Goal: Task Accomplishment & Management: Complete application form

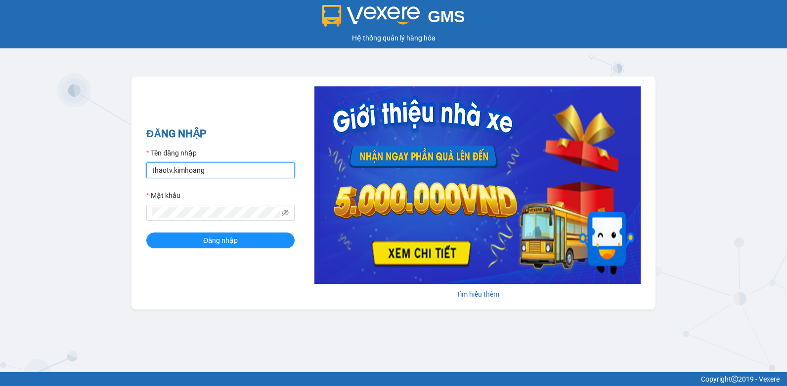
click at [243, 172] on input "thaotv.kimhoang" at bounding box center [220, 171] width 148 height 16
drag, startPoint x: 231, startPoint y: 169, endPoint x: 0, endPoint y: 228, distance: 238.1
click at [0, 230] on html "GMS Hệ thống quản lý hàng hóa ĐĂNG NHẬP Tên đăng nhập thaotv.kimhoang Mật khẩu …" at bounding box center [393, 193] width 787 height 386
type input "nguyenpht.kimhoang"
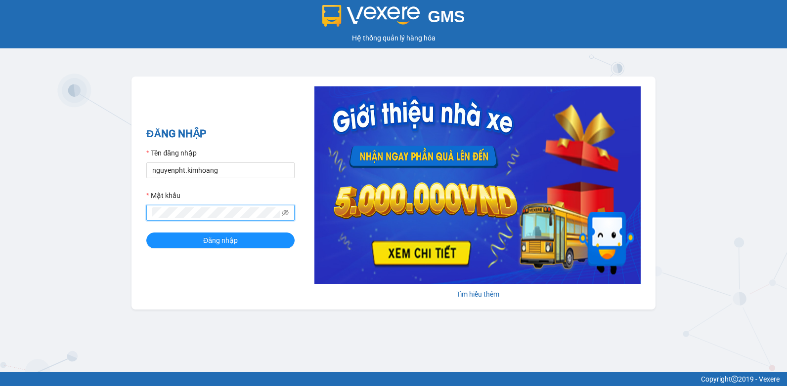
click at [0, 245] on html "GMS Hệ thống quản lý hàng hóa ĐĂNG NHẬP Tên đăng nhập nguyenpht.kimhoang Mật kh…" at bounding box center [393, 193] width 787 height 386
click at [146, 233] on button "Đăng nhập" at bounding box center [220, 241] width 148 height 16
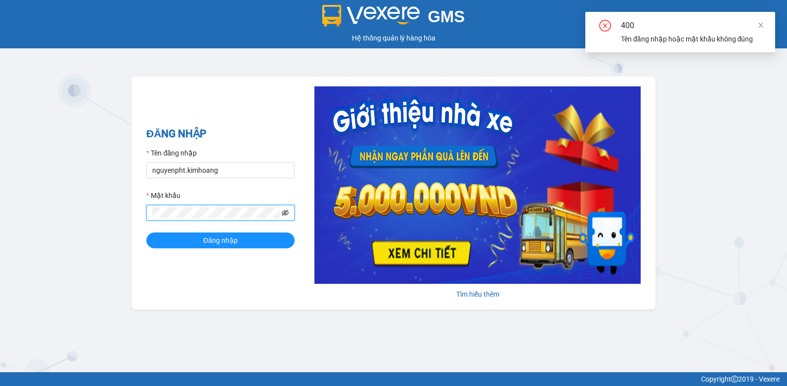
click at [284, 213] on icon "eye-invisible" at bounding box center [285, 213] width 7 height 6
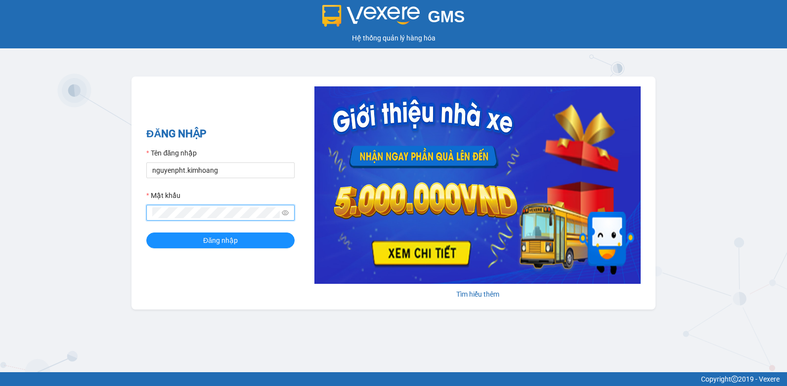
click at [0, 217] on html "GMS Hệ thống [PERSON_NAME] hàng [PERSON_NAME] NHẬP Tên đăng nhập nguyenpht.kimh…" at bounding box center [393, 193] width 787 height 386
click at [146, 233] on button "Đăng nhập" at bounding box center [220, 241] width 148 height 16
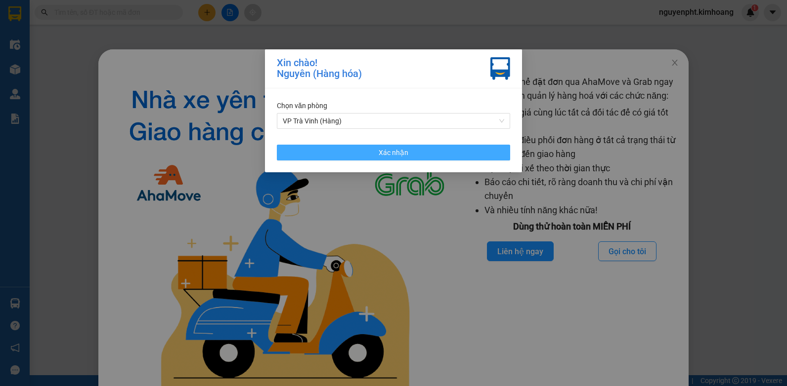
click at [360, 159] on button "Xác nhận" at bounding box center [393, 153] width 233 height 16
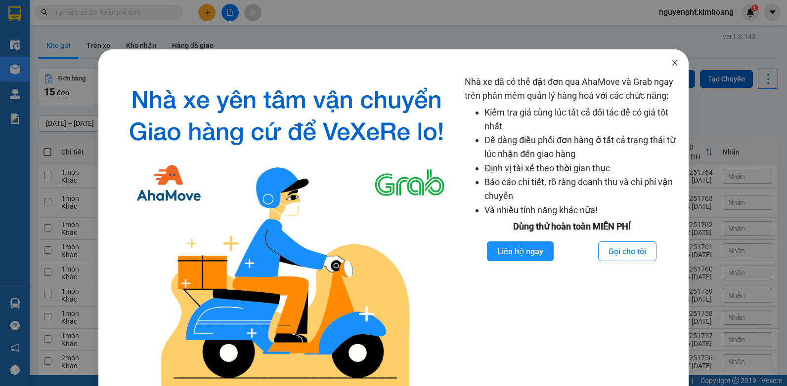
click at [671, 64] on icon "close" at bounding box center [675, 63] width 8 height 8
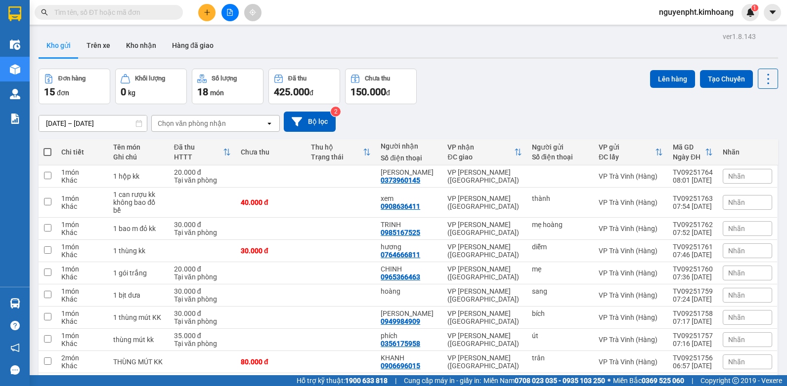
click at [208, 12] on icon "plus" at bounding box center [207, 12] width 7 height 7
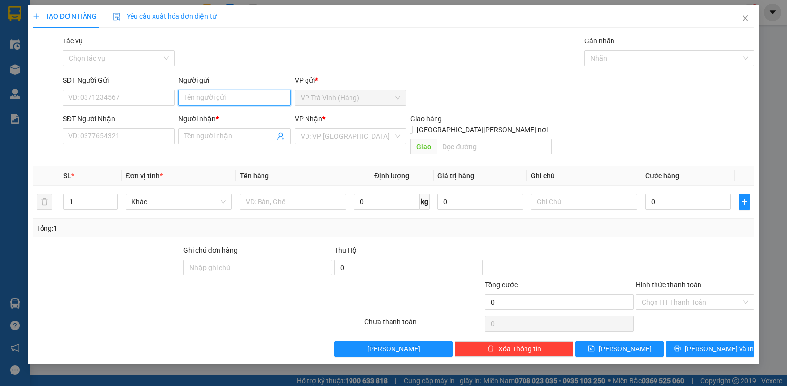
click at [238, 104] on input "Người gửi" at bounding box center [234, 98] width 112 height 16
type input "cha"
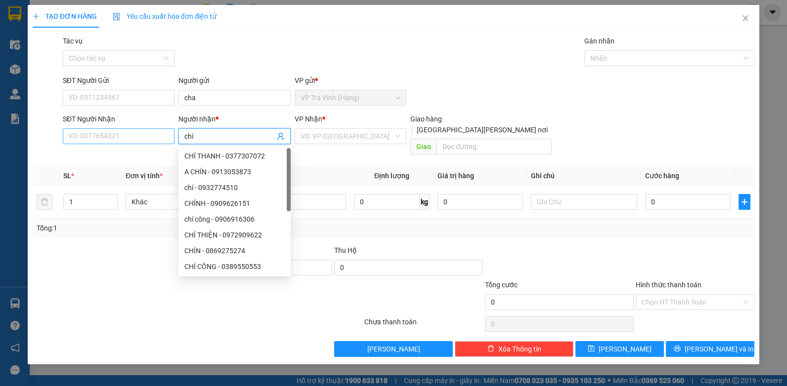
type input "chí"
click at [146, 134] on input "SĐT Người Nhận" at bounding box center [119, 136] width 112 height 16
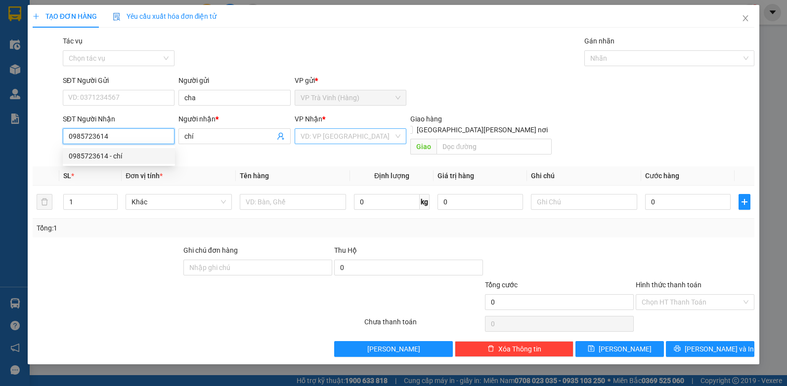
type input "0985723614"
click at [327, 137] on input "search" at bounding box center [346, 136] width 93 height 15
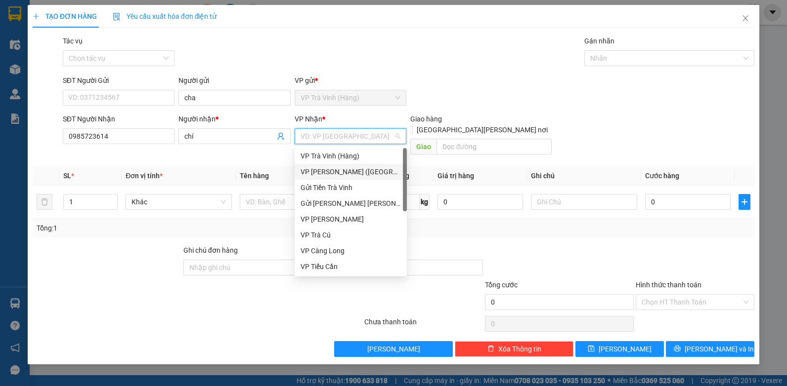
click at [316, 171] on div "VP [PERSON_NAME] ([GEOGRAPHIC_DATA])" at bounding box center [350, 172] width 100 height 11
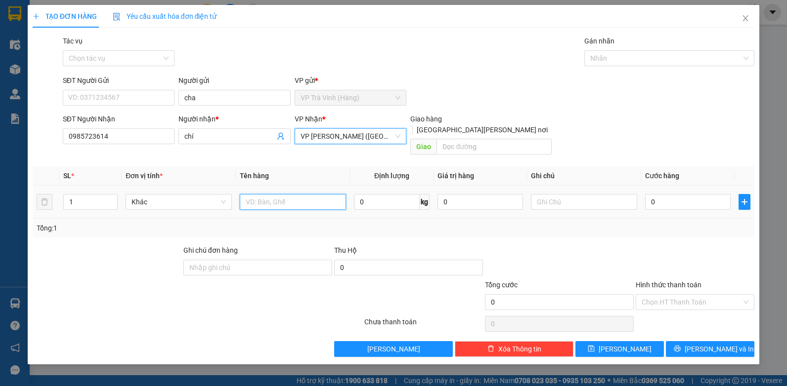
click at [283, 194] on input "text" at bounding box center [293, 202] width 106 height 16
type input "thùng kk"
type input "3"
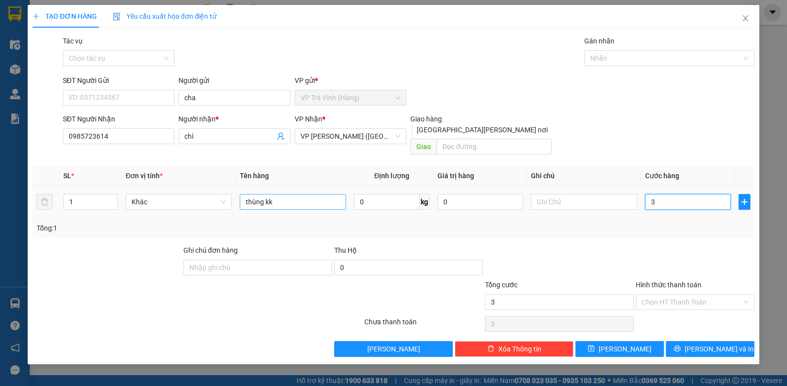
type input "35"
type input "35.000"
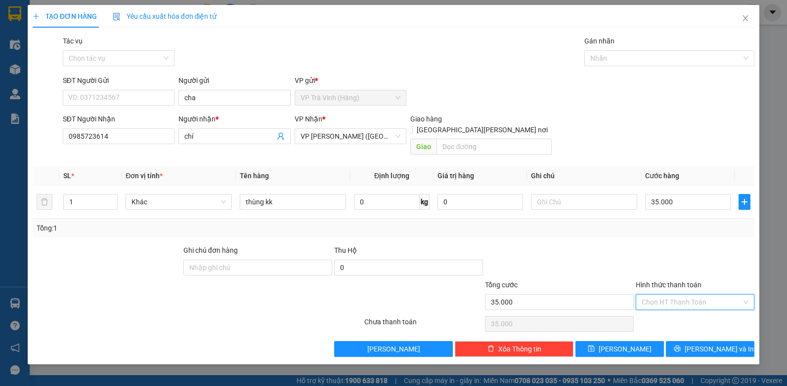
drag, startPoint x: 694, startPoint y: 289, endPoint x: 679, endPoint y: 306, distance: 22.1
click at [693, 295] on input "Hình thức thanh toán" at bounding box center [691, 302] width 100 height 15
drag, startPoint x: 679, startPoint y: 306, endPoint x: 678, endPoint y: 311, distance: 5.6
click at [679, 307] on div "Tại văn phòng" at bounding box center [694, 311] width 107 height 11
type input "0"
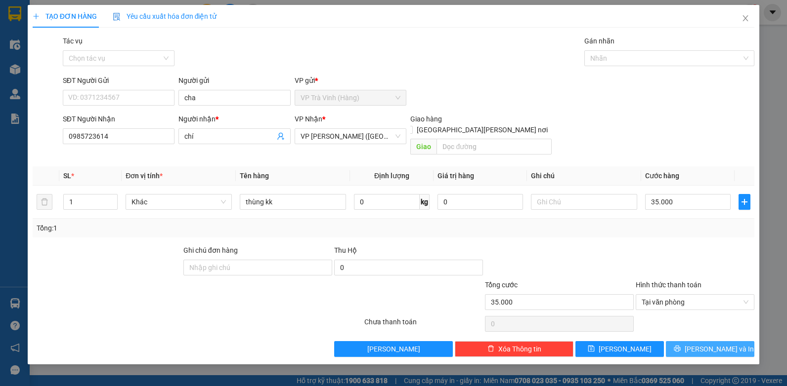
click at [706, 344] on span "[PERSON_NAME] và In" at bounding box center [718, 349] width 69 height 11
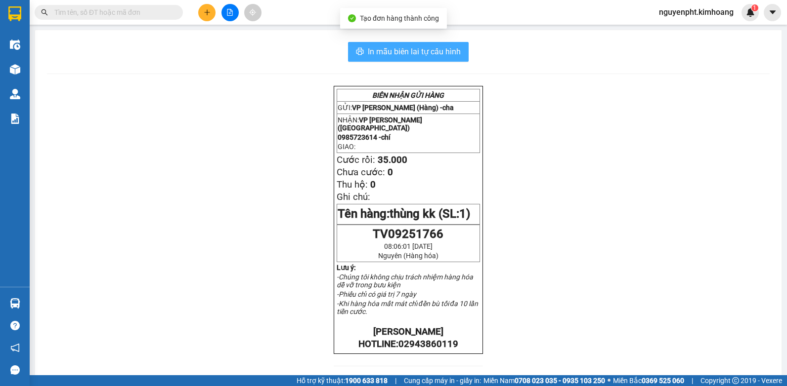
drag, startPoint x: 412, startPoint y: 52, endPoint x: 405, endPoint y: 47, distance: 8.9
click at [412, 52] on span "In mẫu biên lai tự cấu hình" at bounding box center [414, 51] width 93 height 12
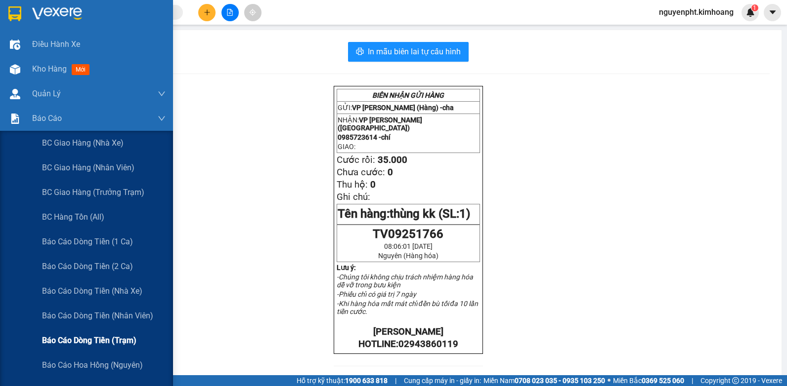
scroll to position [49, 0]
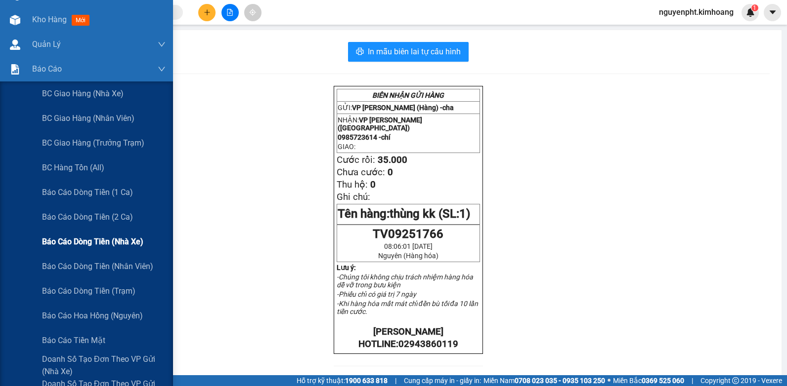
click at [93, 244] on span "Báo cáo dòng tiền (nhà xe)" at bounding box center [92, 242] width 101 height 12
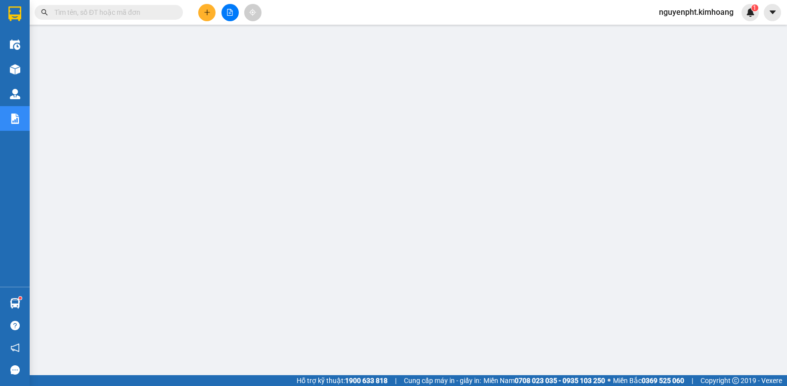
click at [152, 12] on input "text" at bounding box center [112, 12] width 117 height 11
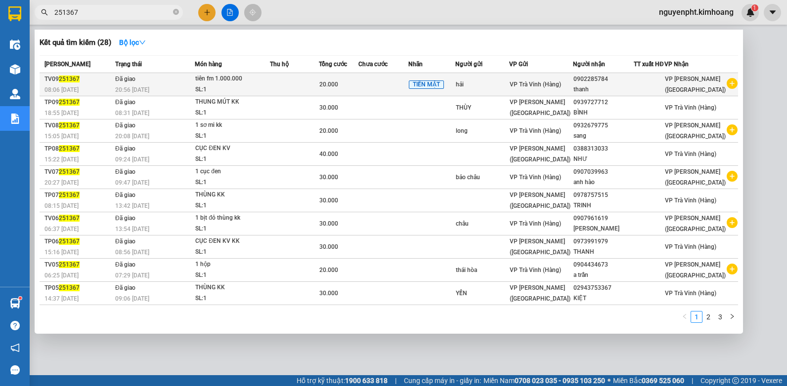
type input "251367"
click at [280, 84] on td at bounding box center [294, 84] width 49 height 23
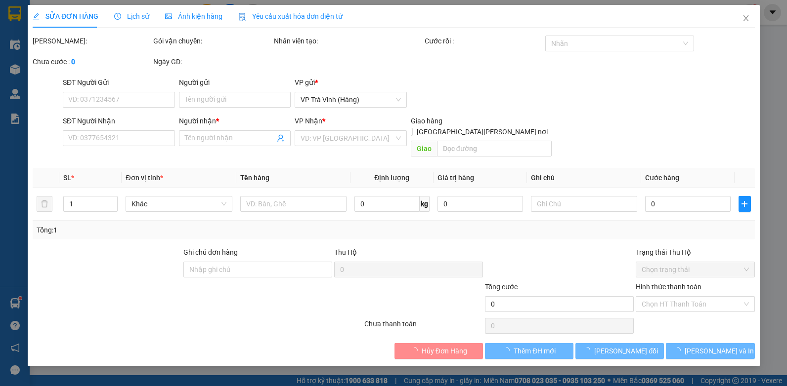
type input "hải"
type input "0902285784"
type input "thanh"
type input "20.000"
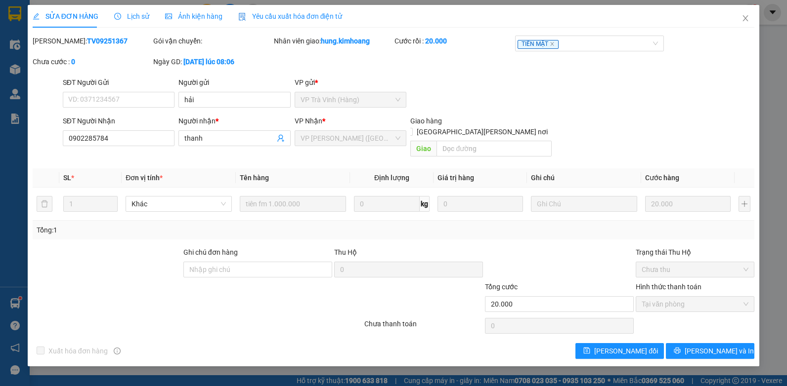
click at [127, 16] on span "Lịch sử" at bounding box center [131, 16] width 35 height 8
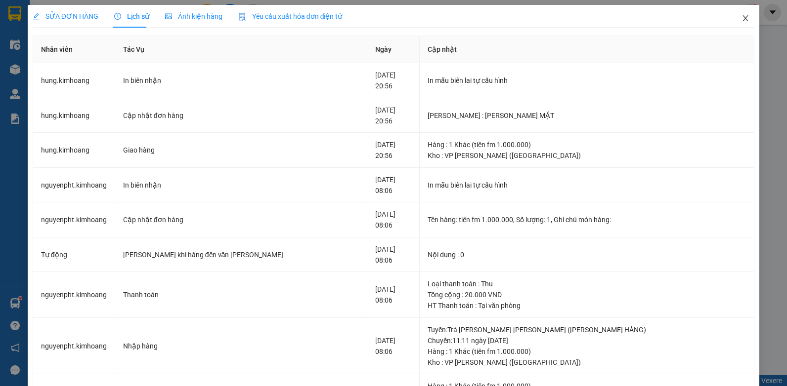
click at [741, 19] on icon "close" at bounding box center [745, 18] width 8 height 8
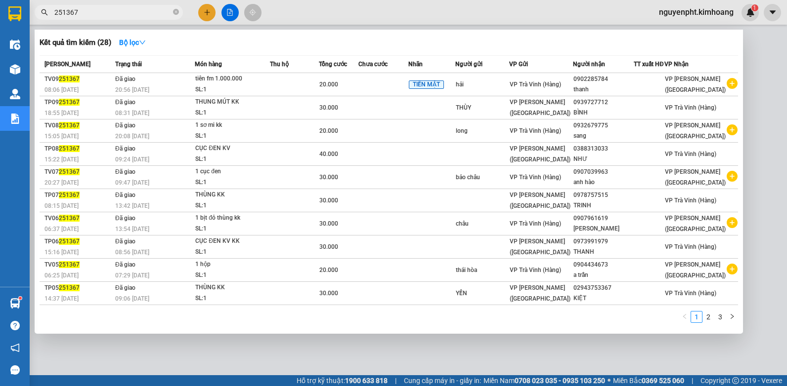
drag, startPoint x: 143, startPoint y: 10, endPoint x: 66, endPoint y: 8, distance: 76.6
click at [0, 26] on html "Kết quả [PERSON_NAME] ( 28 ) Bộ lọc Mã ĐH Trạng thái Món hàng Thu hộ Tổng [PERS…" at bounding box center [393, 193] width 787 height 386
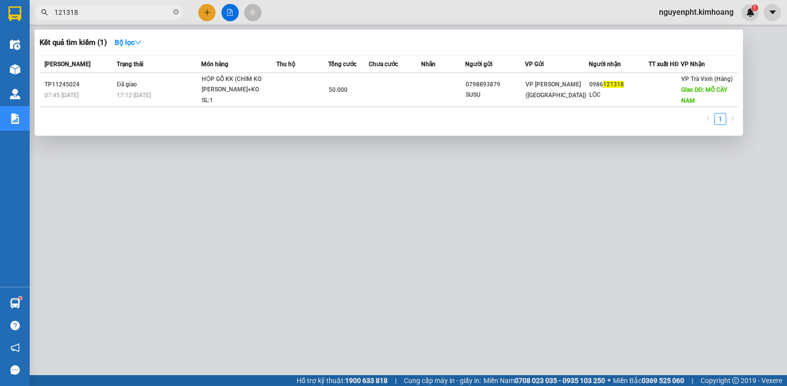
drag, startPoint x: 146, startPoint y: 11, endPoint x: -2, endPoint y: 12, distance: 147.8
click at [0, 12] on html "Kết quả [PERSON_NAME] ( 1 ) Bộ lọc Mã ĐH Trạng thái Món hàng Thu hộ Tổng [PERSO…" at bounding box center [393, 193] width 787 height 386
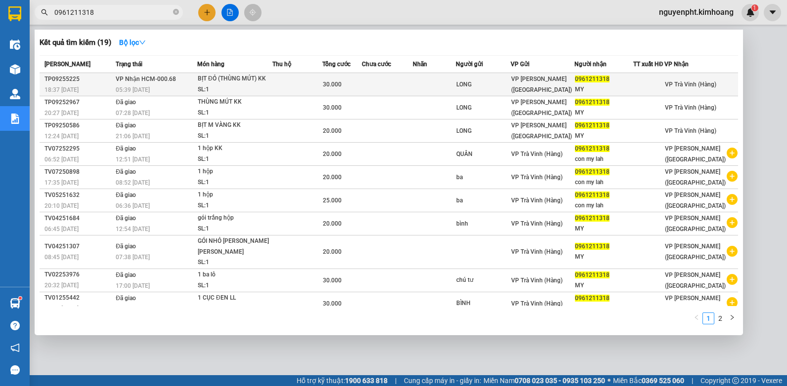
type input "0961211318"
click at [315, 86] on td at bounding box center [297, 84] width 50 height 23
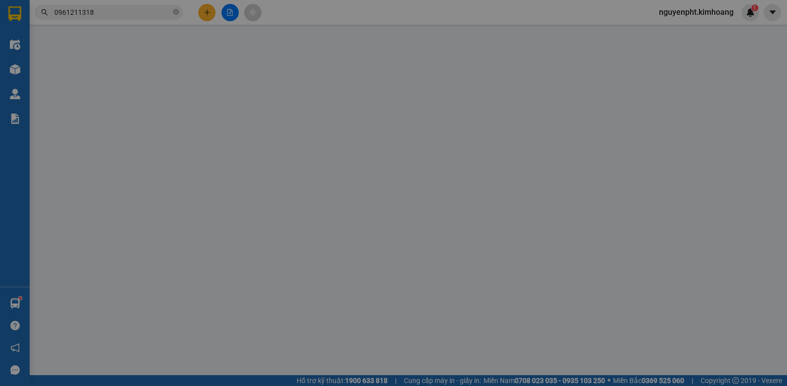
type input "LONG"
type input "0961211318"
type input "MY"
type input "30.000"
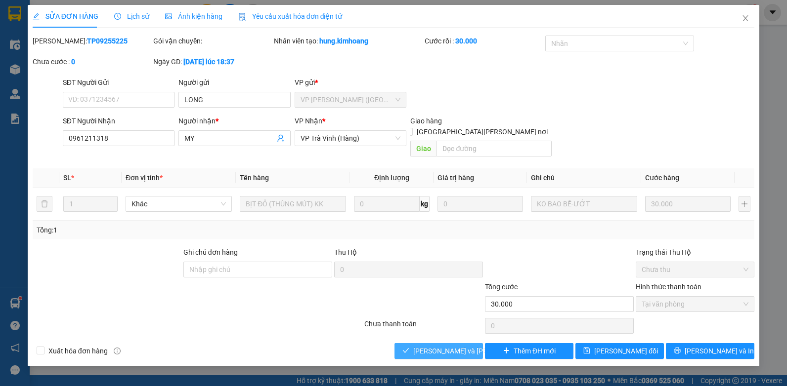
click at [419, 348] on button "[PERSON_NAME] và [PERSON_NAME] hàng" at bounding box center [438, 351] width 88 height 16
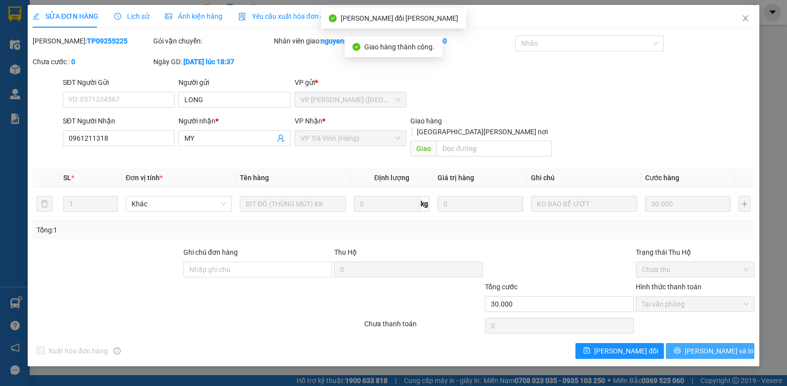
click at [705, 346] on span "[PERSON_NAME] và In" at bounding box center [718, 351] width 69 height 11
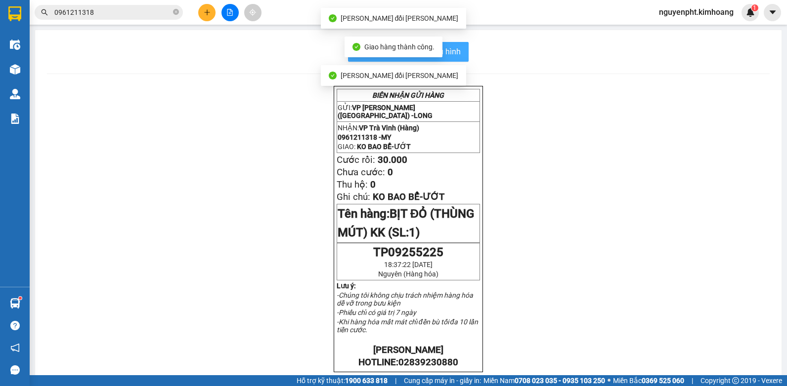
click at [461, 55] on button "In mẫu biên lai tự cấu hình" at bounding box center [408, 52] width 121 height 20
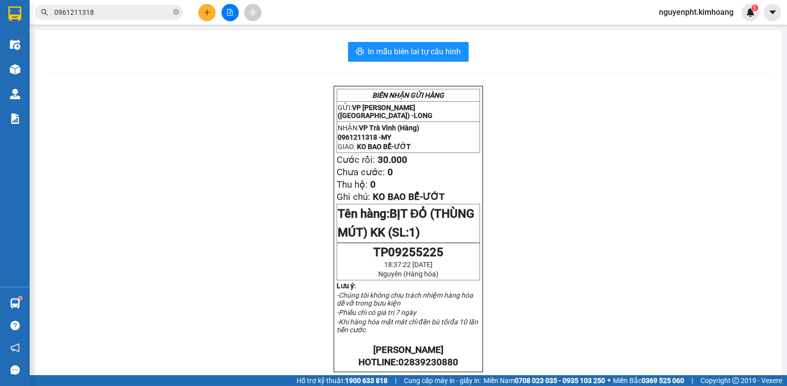
click at [139, 14] on input "0961211318" at bounding box center [112, 12] width 117 height 11
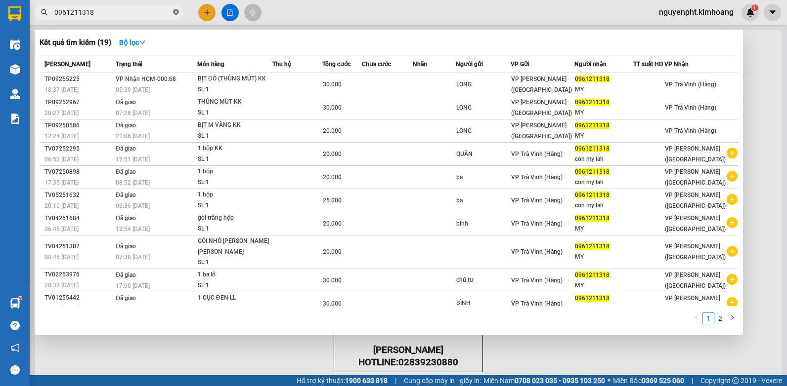
click at [174, 9] on icon "close-circle" at bounding box center [176, 12] width 6 height 6
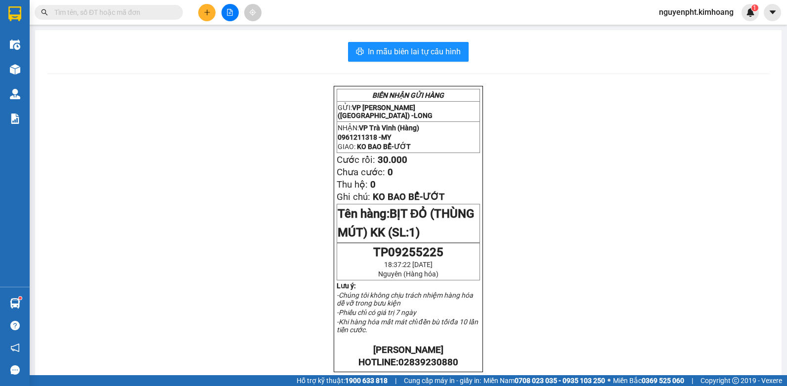
click at [111, 7] on input "text" at bounding box center [112, 12] width 117 height 11
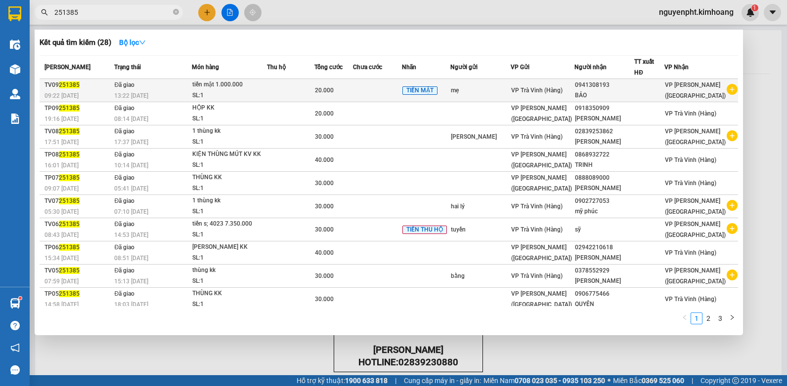
click at [307, 85] on td at bounding box center [290, 90] width 47 height 23
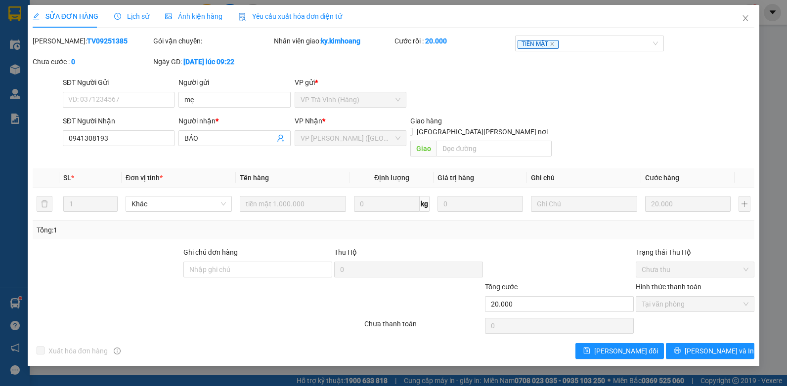
click at [133, 12] on span "Lịch sử" at bounding box center [131, 16] width 35 height 8
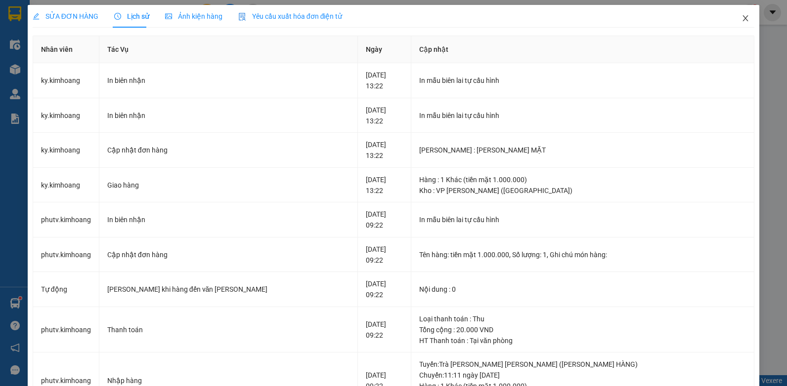
click at [741, 16] on icon "close" at bounding box center [745, 18] width 8 height 8
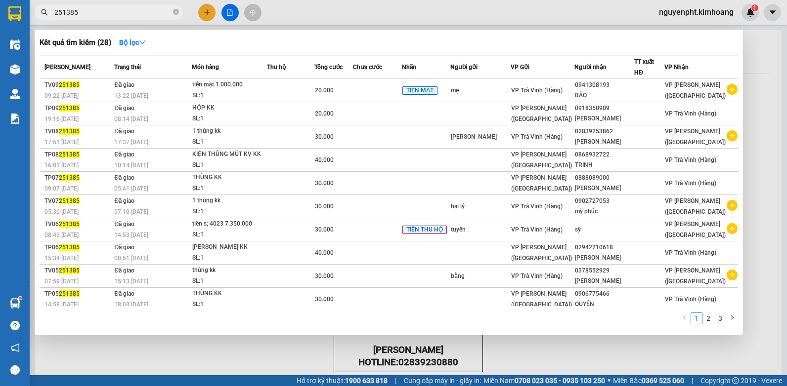
drag, startPoint x: 136, startPoint y: 8, endPoint x: 0, endPoint y: 8, distance: 135.9
click at [0, 42] on html "Kết quả [PERSON_NAME] ( 28 ) Bộ lọc Mã ĐH Trạng thái Món hàng Thu hộ Tổng [PERS…" at bounding box center [393, 193] width 787 height 386
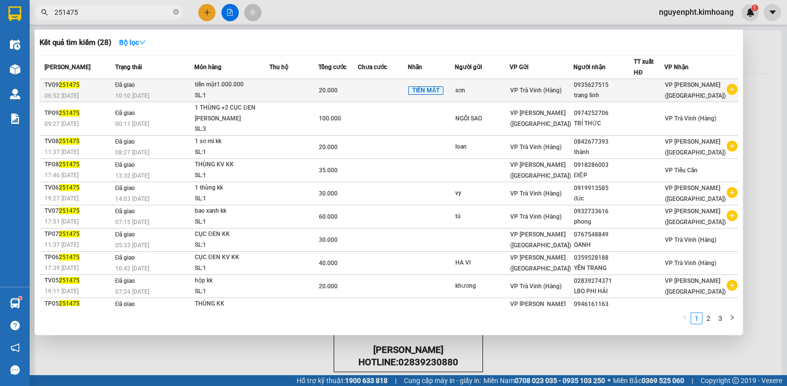
type input "251475"
click at [302, 83] on td at bounding box center [293, 90] width 49 height 23
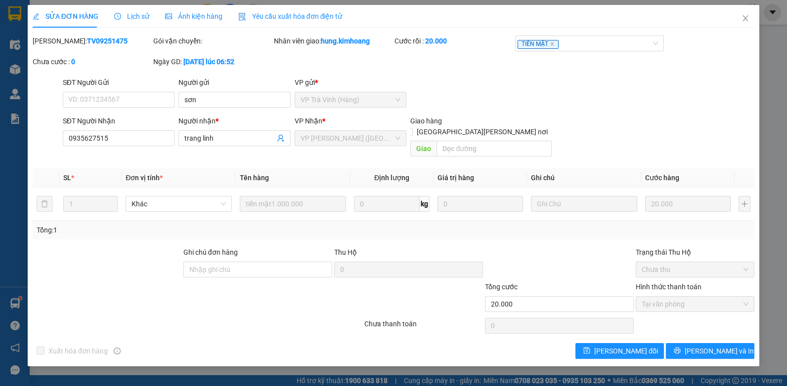
click at [137, 15] on span "Lịch sử" at bounding box center [131, 16] width 35 height 8
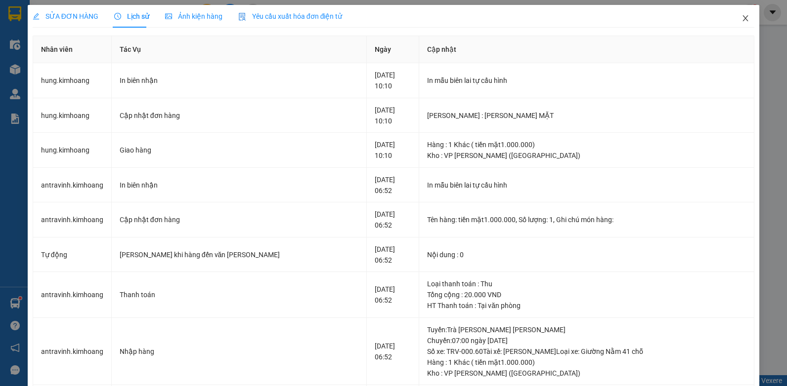
click at [741, 18] on icon "close" at bounding box center [745, 18] width 8 height 8
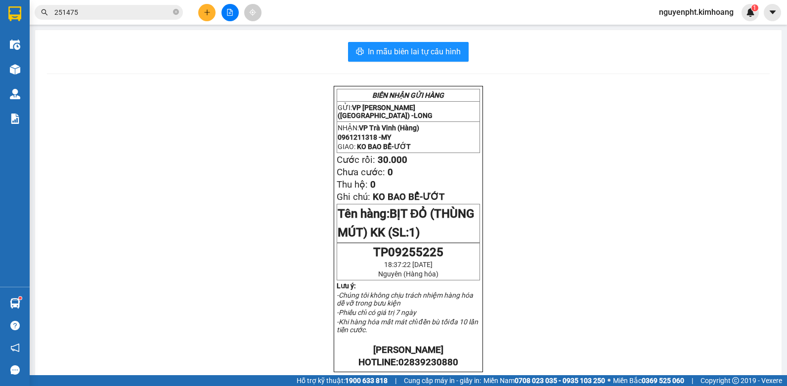
click at [207, 15] on icon "plus" at bounding box center [207, 11] width 0 height 5
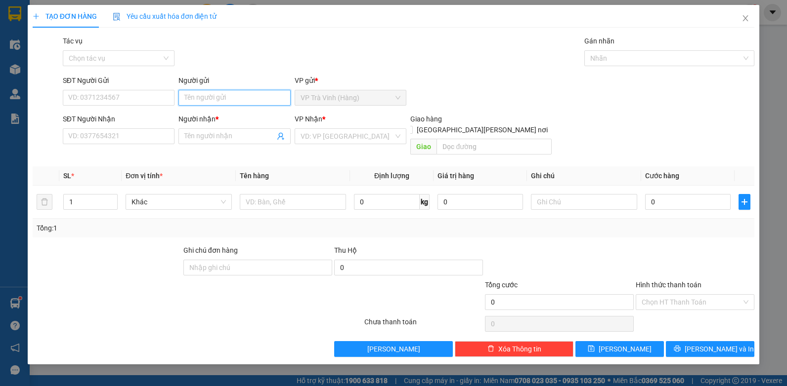
click at [207, 96] on input "Người gửi" at bounding box center [234, 98] width 112 height 16
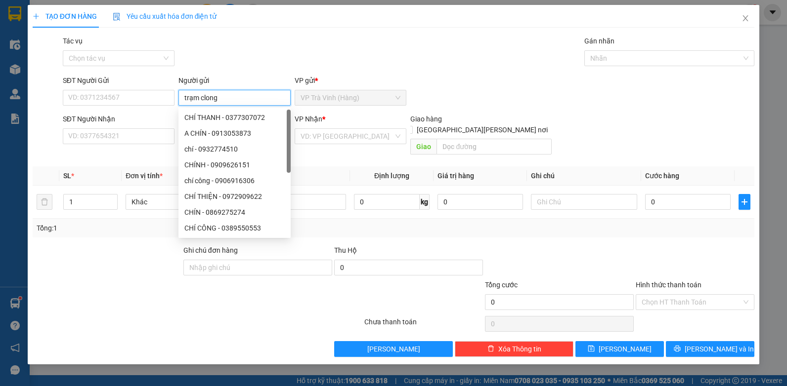
type input "trạm clong"
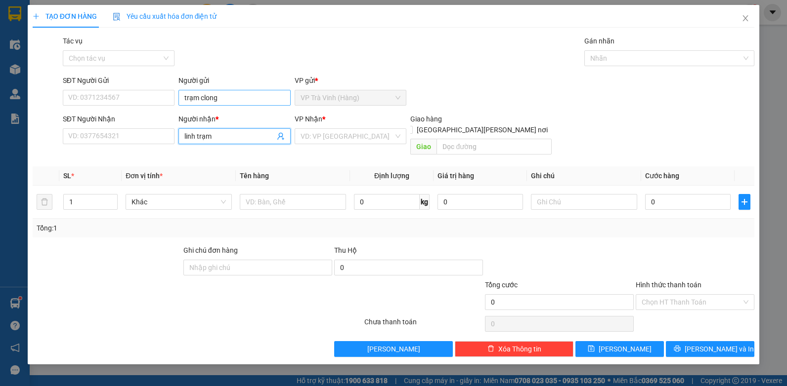
type input "linh trạm"
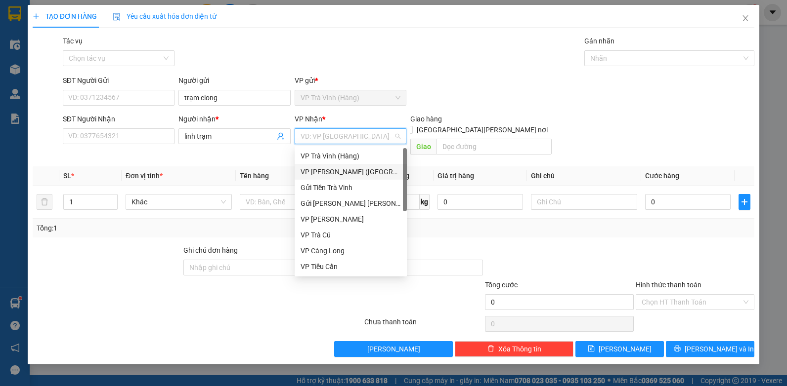
drag, startPoint x: 341, startPoint y: 174, endPoint x: 331, endPoint y: 175, distance: 10.5
click at [340, 174] on div "VP [PERSON_NAME] ([GEOGRAPHIC_DATA])" at bounding box center [350, 172] width 100 height 11
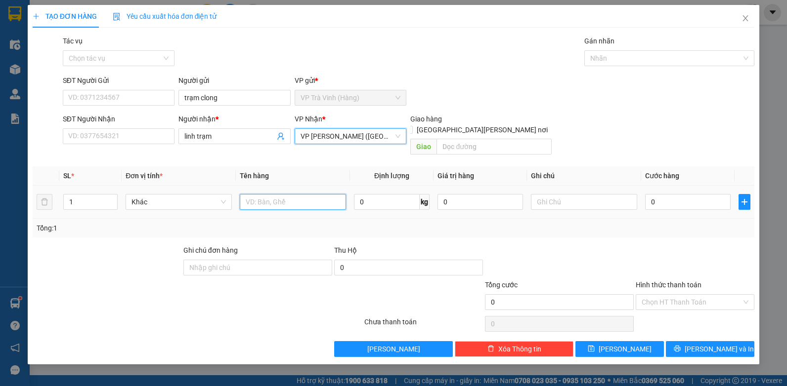
drag, startPoint x: 276, startPoint y: 196, endPoint x: 286, endPoint y: 203, distance: 12.5
click at [284, 202] on td at bounding box center [293, 202] width 114 height 33
type input "tiền m 1.260.000 sl250092"
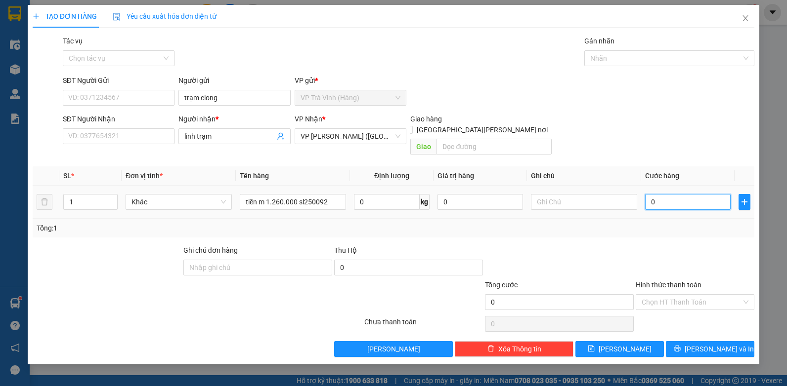
click at [692, 194] on input "0" at bounding box center [687, 202] width 85 height 16
type input "2"
type input "20"
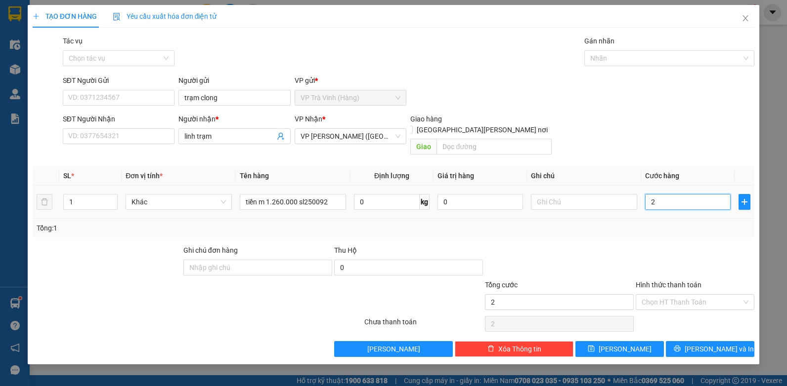
type input "20"
type input "20.000"
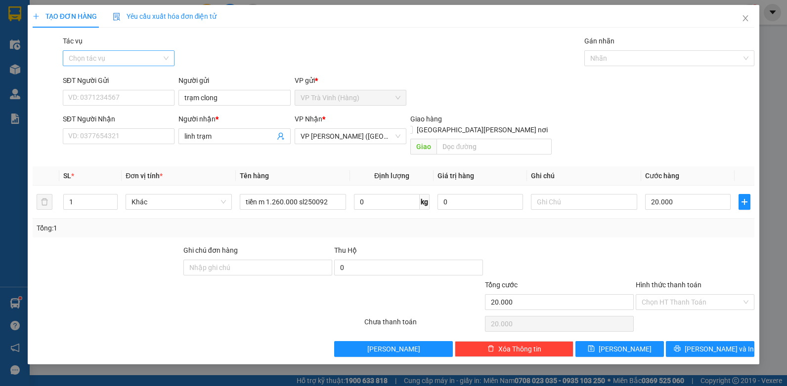
click at [143, 60] on input "Tác vụ" at bounding box center [115, 58] width 93 height 15
click at [127, 92] on div "Nhập hàng kho nhận" at bounding box center [119, 93] width 100 height 11
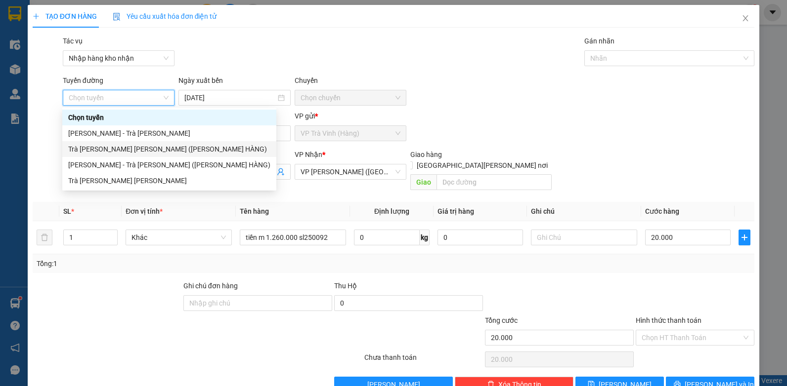
click at [117, 147] on div "Trà [PERSON_NAME] [PERSON_NAME] ([PERSON_NAME] HÀNG)" at bounding box center [169, 149] width 202 height 11
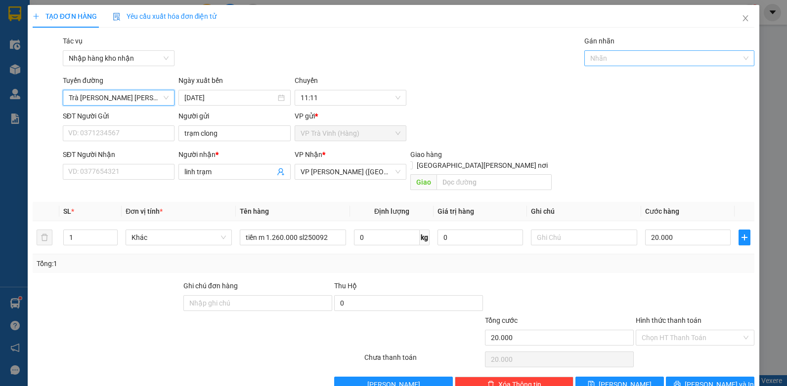
click at [642, 62] on div at bounding box center [664, 58] width 155 height 12
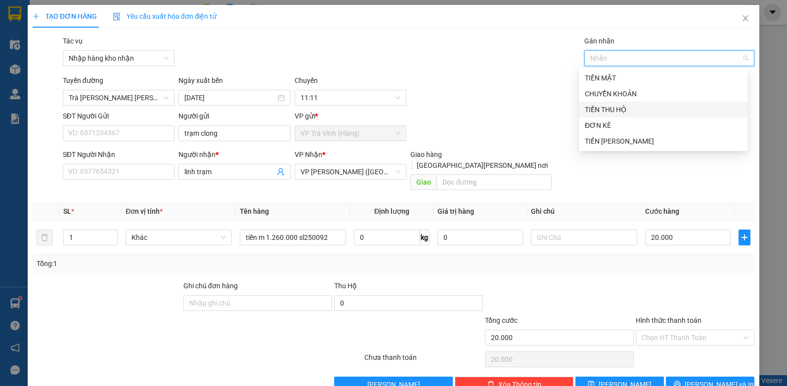
click at [611, 112] on div "TIỀN THU HỘ" at bounding box center [663, 109] width 157 height 11
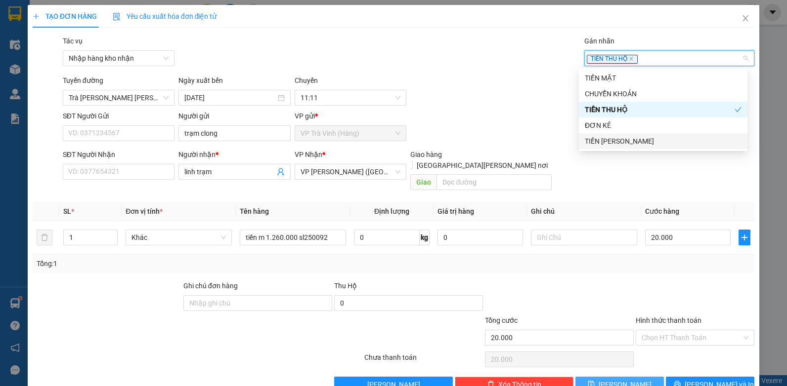
click at [624, 380] on span "[PERSON_NAME]" at bounding box center [624, 385] width 53 height 11
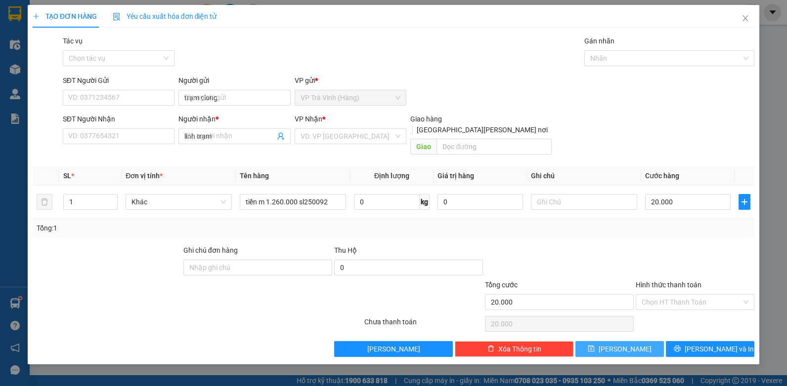
type input "0"
click at [744, 16] on icon "close" at bounding box center [745, 18] width 8 height 8
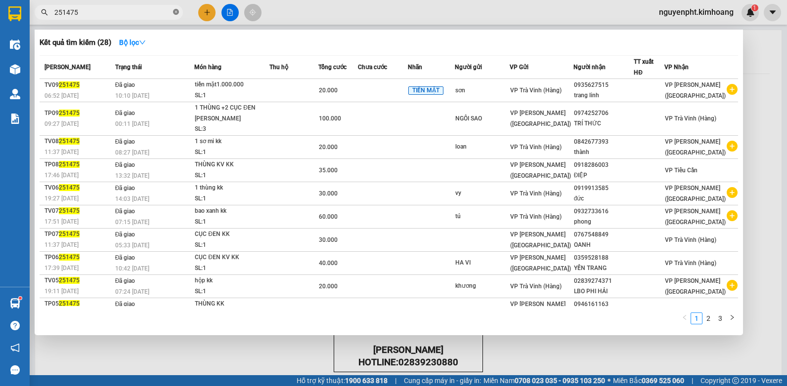
click at [176, 9] on icon "close-circle" at bounding box center [176, 12] width 6 height 6
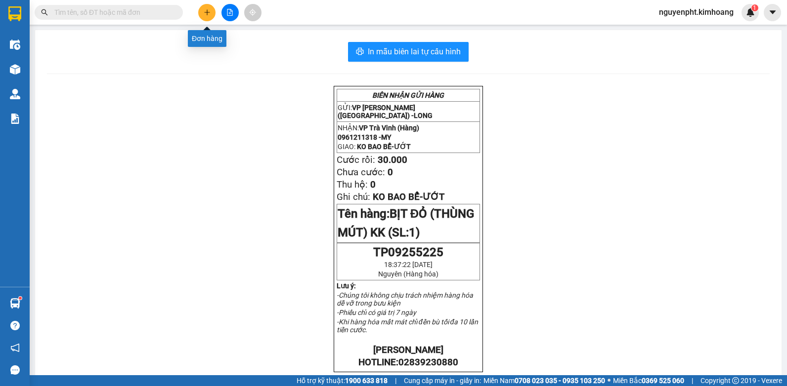
click at [206, 13] on icon "plus" at bounding box center [207, 12] width 7 height 7
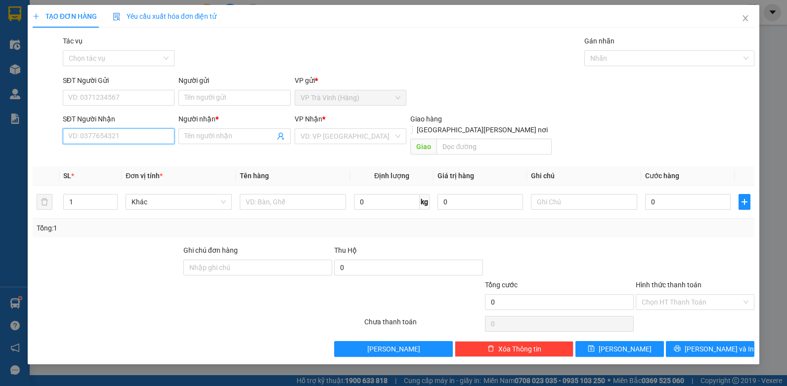
drag, startPoint x: 113, startPoint y: 141, endPoint x: 95, endPoint y: 141, distance: 18.3
click at [113, 141] on input "SĐT Người Nhận" at bounding box center [119, 136] width 112 height 16
type input "0327179052"
click at [111, 155] on div "0327179052 - VỦ ĐỨC" at bounding box center [119, 156] width 100 height 11
type input "VỦ ĐỨC"
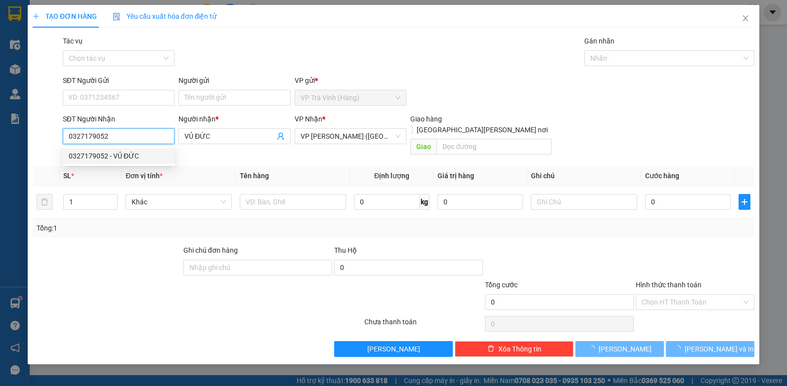
type input "100.000"
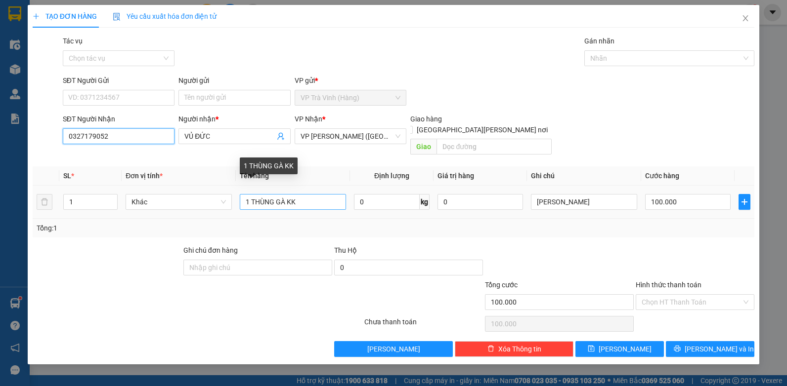
type input "0327179052"
drag, startPoint x: 325, startPoint y: 193, endPoint x: 0, endPoint y: 194, distance: 325.2
click at [0, 194] on html "Kết quả [PERSON_NAME] ( 28 ) Bộ lọc Mã ĐH Trạng thái Món hàng Thu hộ Tổng [PERS…" at bounding box center [393, 193] width 787 height 386
type input "bịt trắng kk"
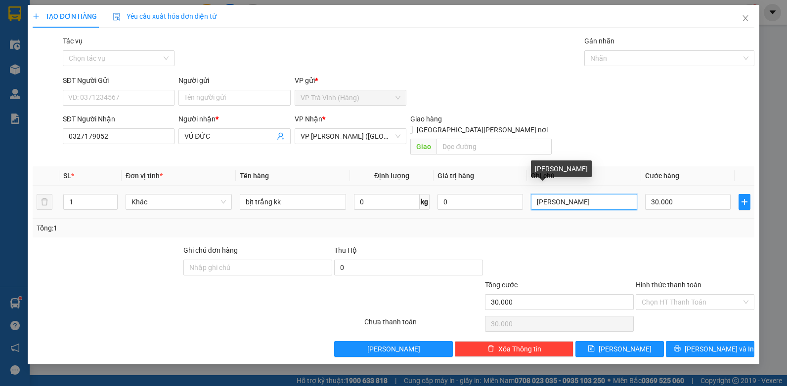
drag, startPoint x: 612, startPoint y: 187, endPoint x: 156, endPoint y: 232, distance: 458.3
click at [210, 226] on div "SL * Đơn vị tính * Tên hàng Định [PERSON_NAME] trị hàng Ghi [PERSON_NAME] hàng …" at bounding box center [394, 202] width 722 height 71
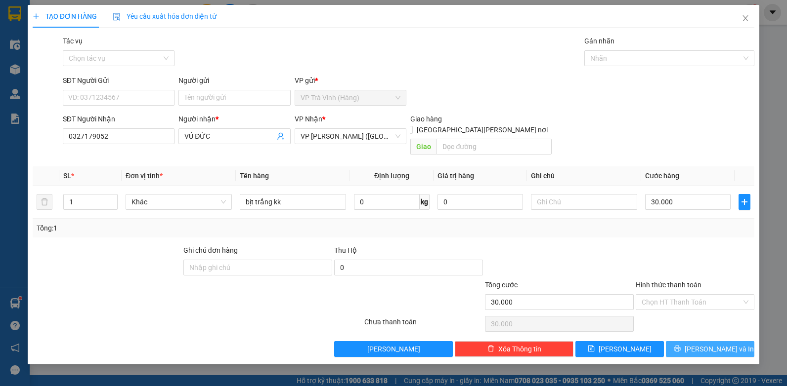
click at [702, 344] on span "[PERSON_NAME] và In" at bounding box center [718, 349] width 69 height 11
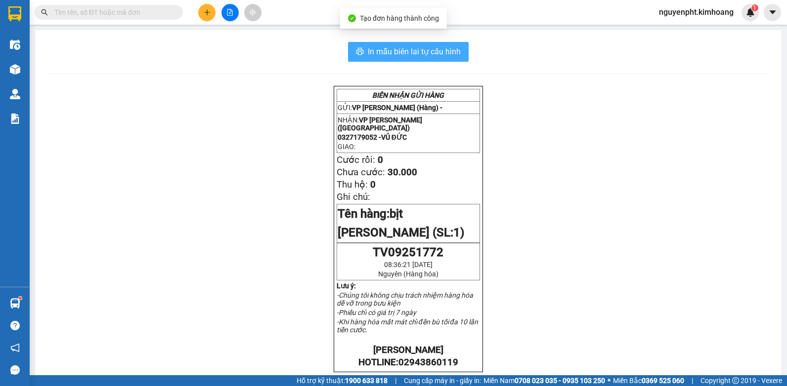
click at [388, 45] on span "In mẫu biên lai tự cấu hình" at bounding box center [414, 51] width 93 height 12
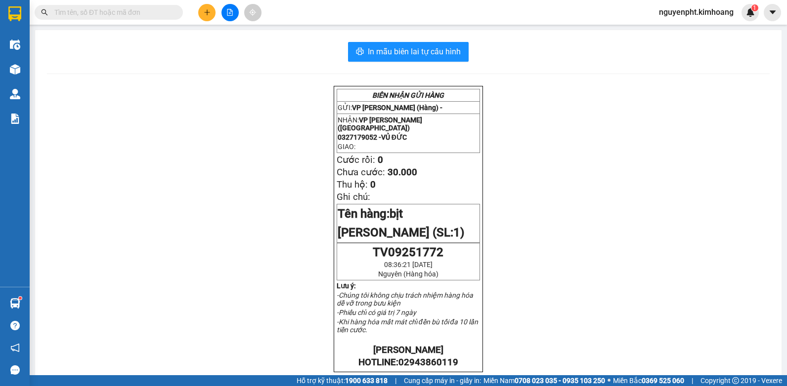
click at [177, 19] on span at bounding box center [109, 12] width 148 height 15
click at [153, 12] on input "text" at bounding box center [112, 12] width 117 height 11
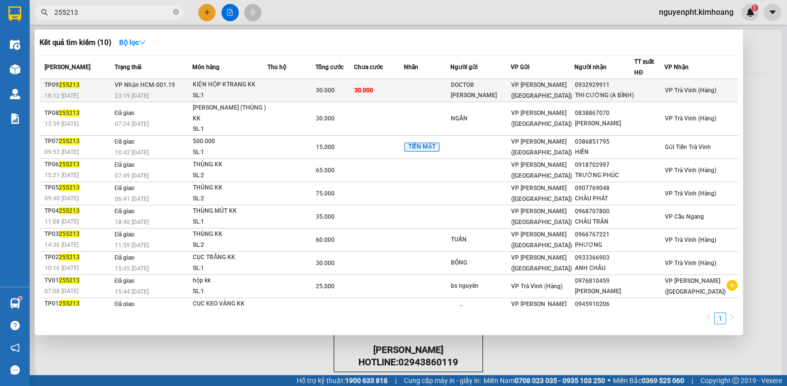
type input "255213"
click at [373, 93] on span "30.000" at bounding box center [363, 90] width 19 height 7
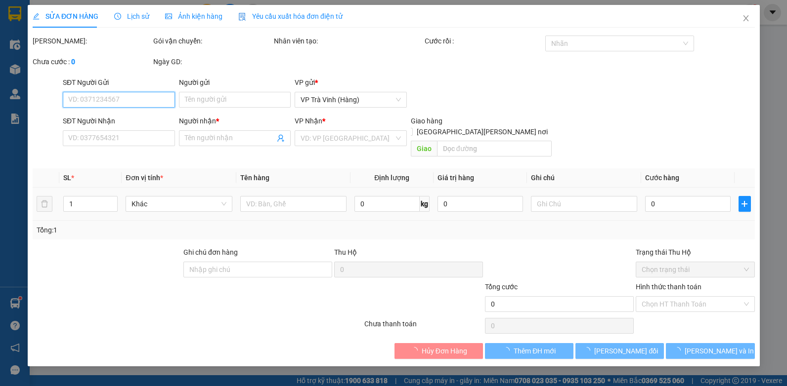
type input "DOCTOR [PERSON_NAME]"
type input "0932929911"
type input "THI CƯỜNG (A BÌNH)"
type input "30.000"
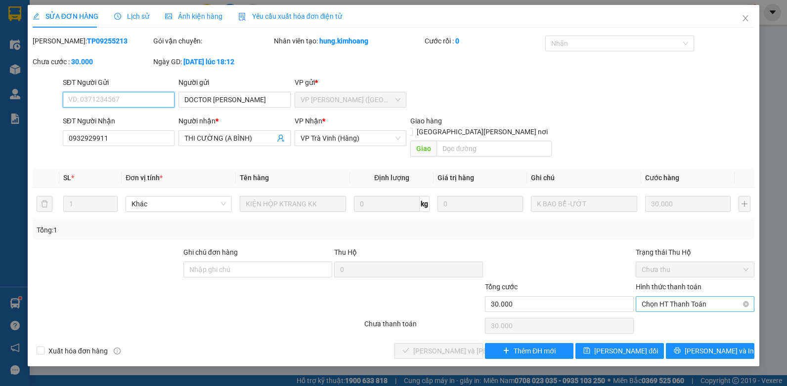
click at [697, 297] on span "Chọn HT Thanh Toán" at bounding box center [694, 304] width 107 height 15
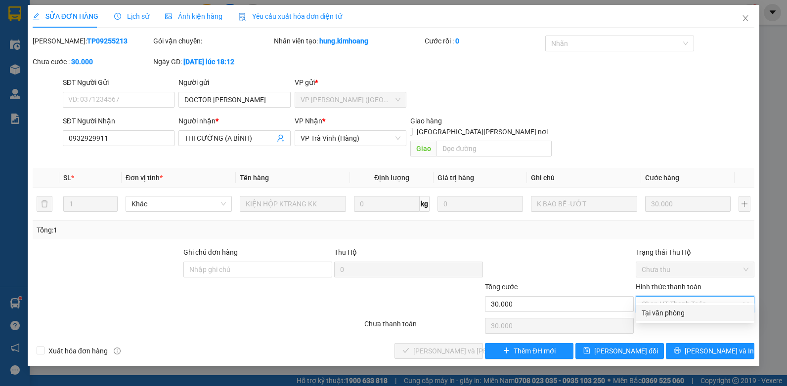
click at [677, 318] on div "Tại văn phòng" at bounding box center [694, 313] width 107 height 11
type input "0"
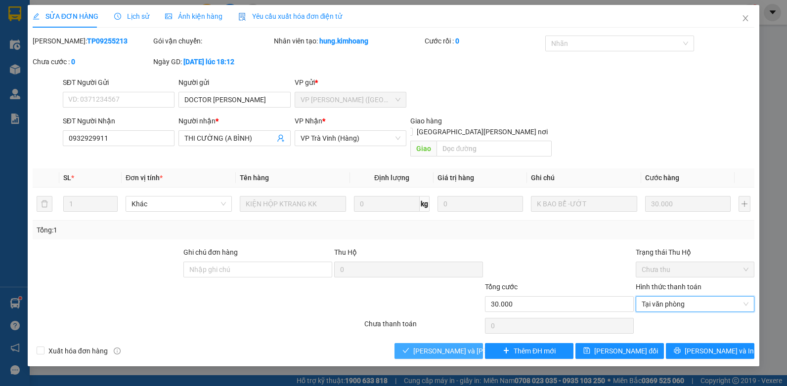
click at [440, 346] on span "[PERSON_NAME] và [PERSON_NAME] hàng" at bounding box center [479, 351] width 133 height 11
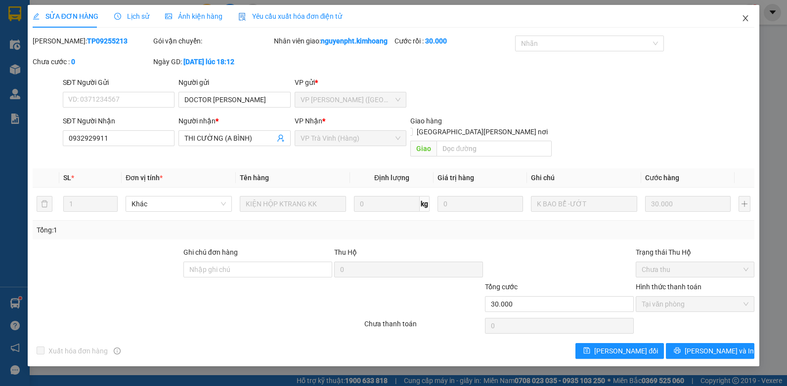
click at [743, 13] on span "Close" at bounding box center [745, 19] width 28 height 28
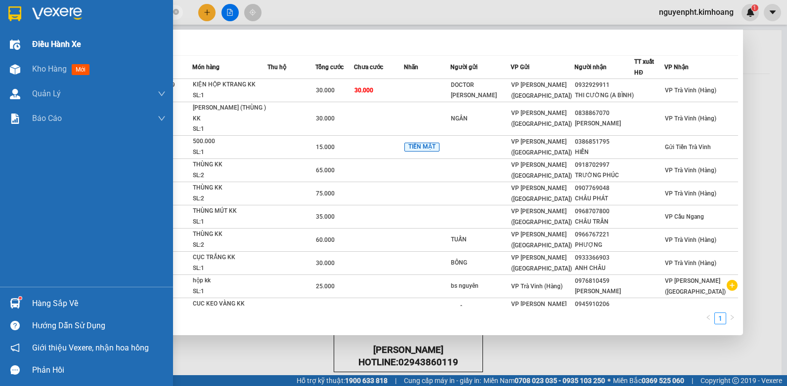
drag, startPoint x: 146, startPoint y: 9, endPoint x: 18, endPoint y: 39, distance: 131.9
click at [0, 15] on html "Kết quả [PERSON_NAME] ( 10 ) Bộ lọc Mã ĐH Trạng thái Món hàng Thu hộ Tổng [PERS…" at bounding box center [393, 193] width 787 height 386
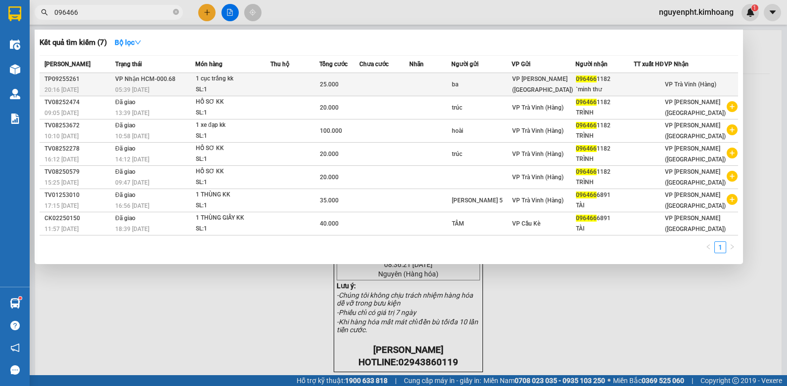
type input "096466"
click at [353, 86] on div "25.000" at bounding box center [339, 84] width 39 height 11
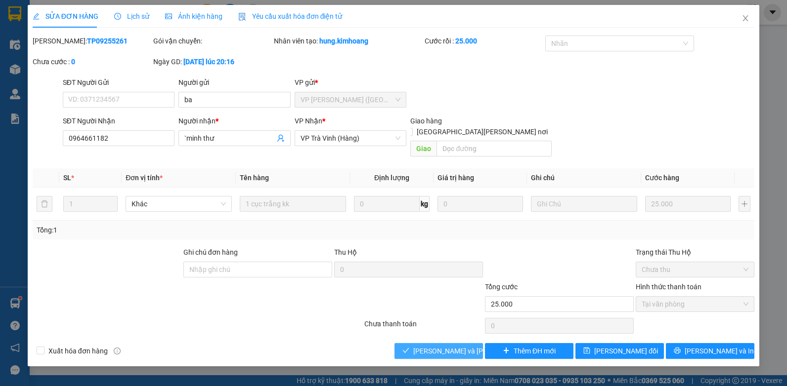
drag, startPoint x: 440, startPoint y: 340, endPoint x: 432, endPoint y: 336, distance: 9.1
click at [439, 346] on span "[PERSON_NAME] và [PERSON_NAME] hàng" at bounding box center [479, 351] width 133 height 11
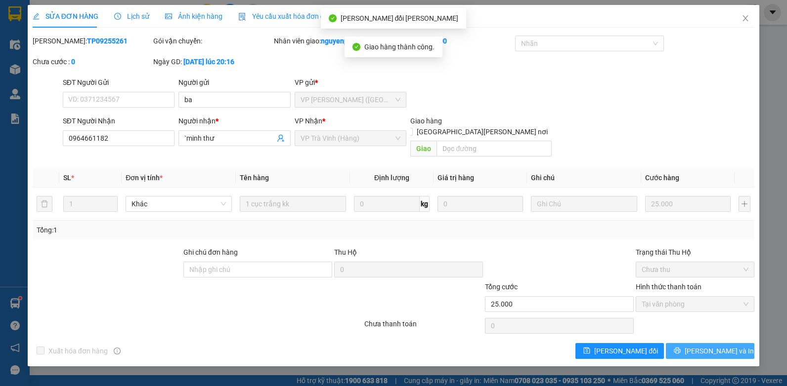
click at [713, 346] on span "[PERSON_NAME] và In" at bounding box center [718, 351] width 69 height 11
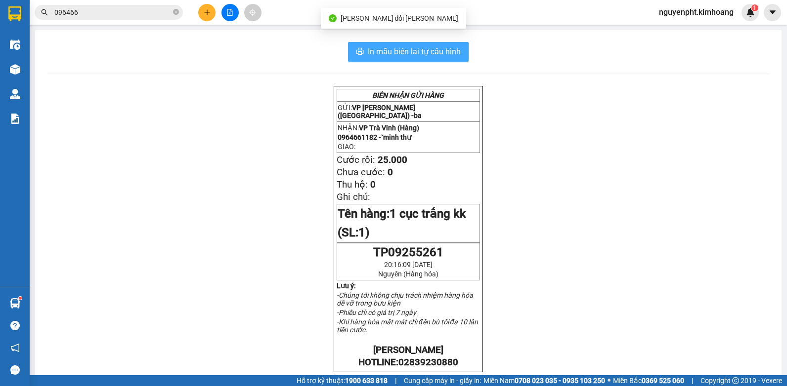
click at [449, 48] on span "In mẫu biên lai tự cấu hình" at bounding box center [414, 51] width 93 height 12
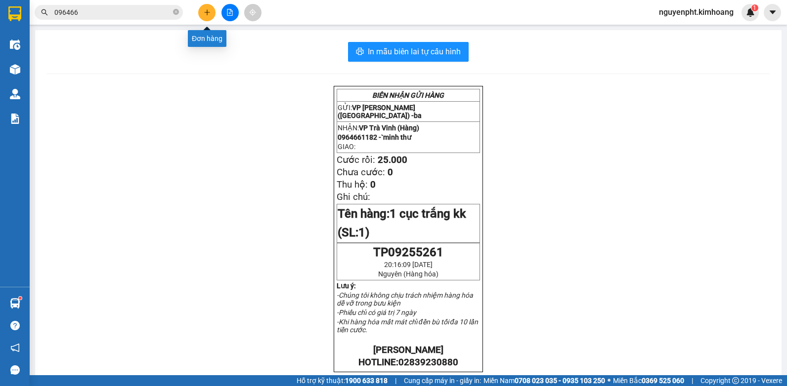
click at [208, 10] on icon "plus" at bounding box center [207, 12] width 7 height 7
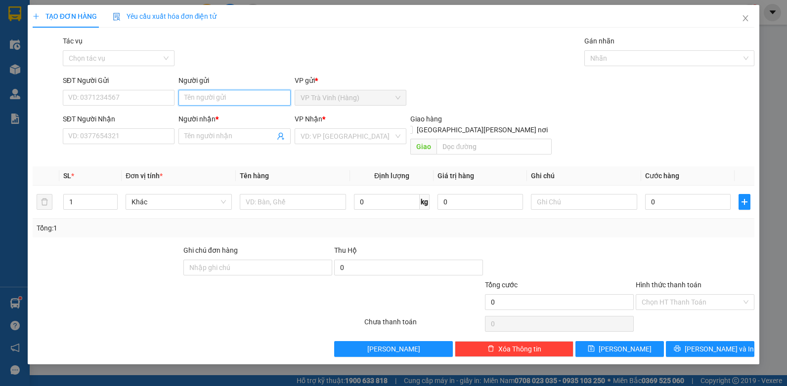
click at [220, 100] on input "Người gửi" at bounding box center [234, 98] width 112 height 16
type input "vân"
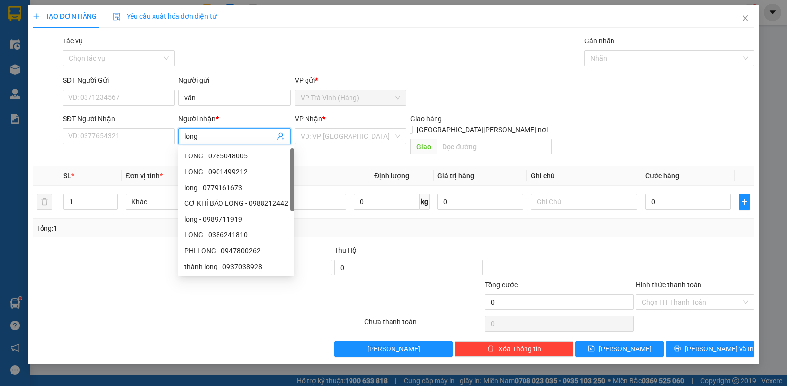
type input "long"
drag, startPoint x: 234, startPoint y: 107, endPoint x: 232, endPoint y: 100, distance: 7.1
click at [234, 107] on div "Người gửi vân" at bounding box center [234, 92] width 112 height 35
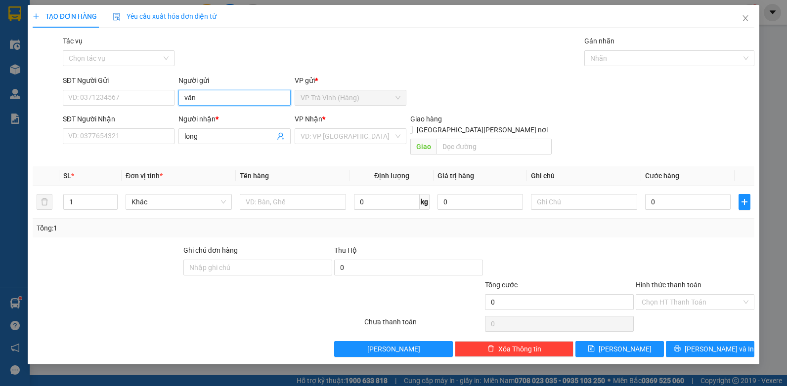
drag, startPoint x: 231, startPoint y: 99, endPoint x: 0, endPoint y: 64, distance: 233.8
click at [0, 89] on html "Kết quả [PERSON_NAME] ( 7 ) Bộ lọc Mã ĐH Trạng thái Món hàng Thu hộ Tổng [PERSO…" at bounding box center [393, 193] width 787 height 386
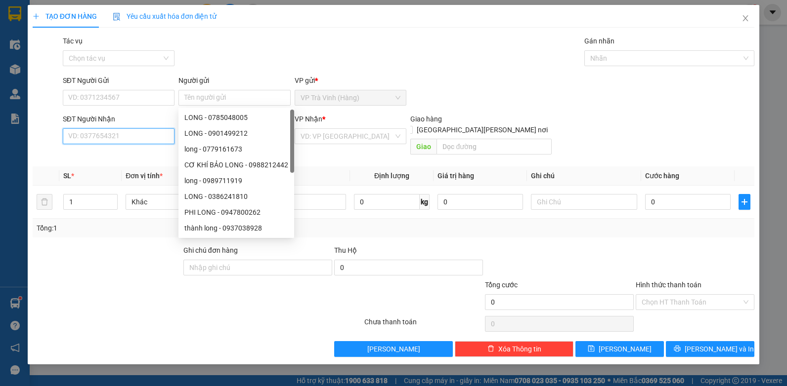
click at [117, 135] on input "SĐT Người Nhận" at bounding box center [119, 136] width 112 height 16
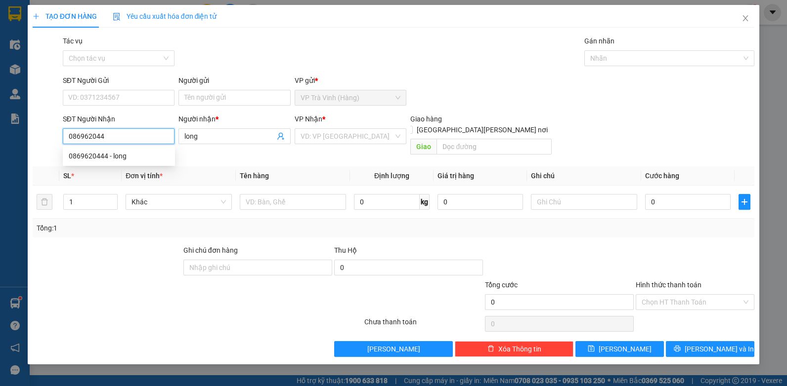
type input "0869620444"
click at [109, 154] on div "0869620444 - long" at bounding box center [119, 156] width 100 height 11
type input "long"
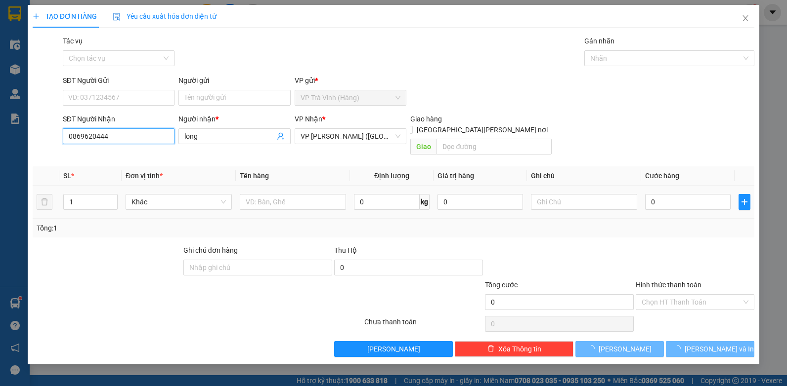
type input "25.000"
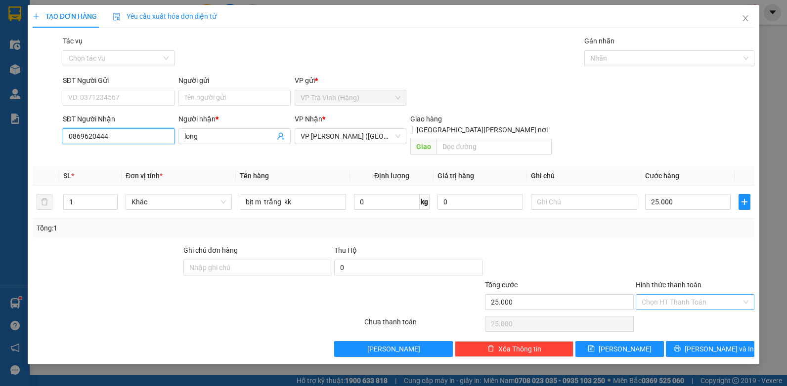
type input "0869620444"
click at [703, 296] on input "Hình thức thanh toán" at bounding box center [691, 302] width 100 height 15
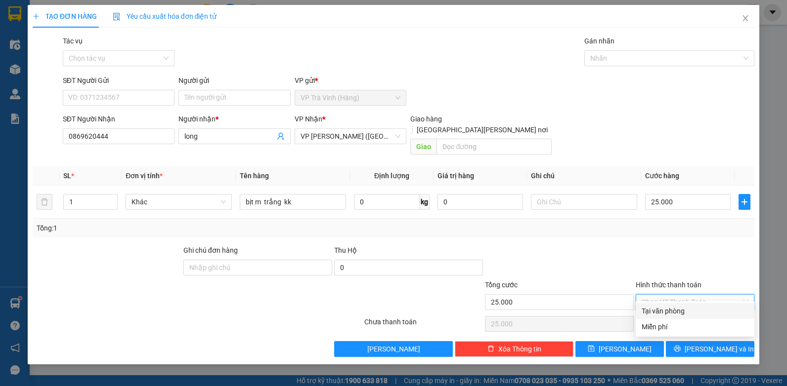
click at [697, 307] on div "Tại văn phòng" at bounding box center [694, 311] width 107 height 11
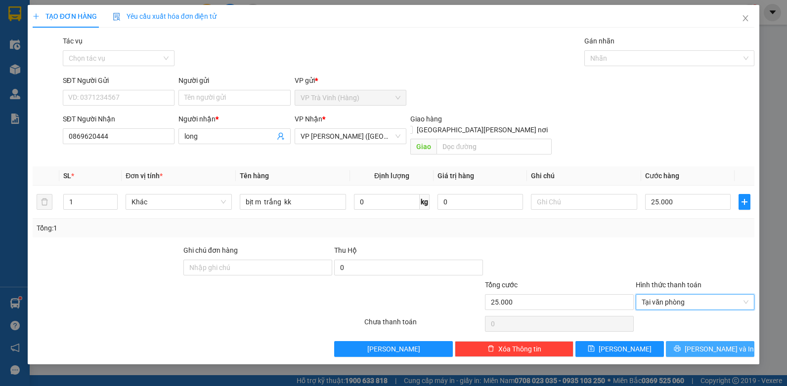
click at [704, 344] on span "[PERSON_NAME] và In" at bounding box center [718, 349] width 69 height 11
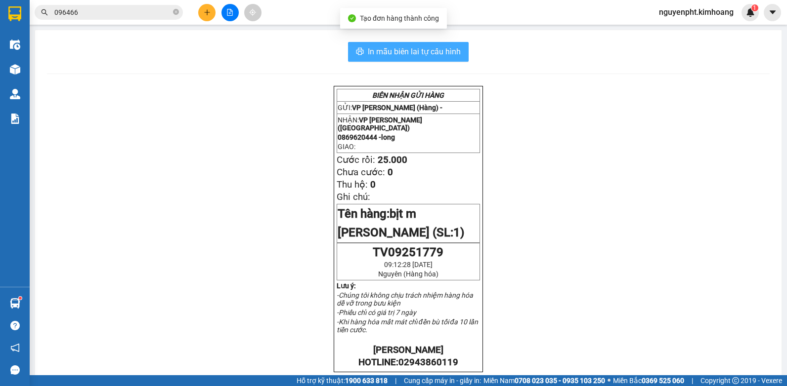
click at [443, 54] on span "In mẫu biên lai tự cấu hình" at bounding box center [414, 51] width 93 height 12
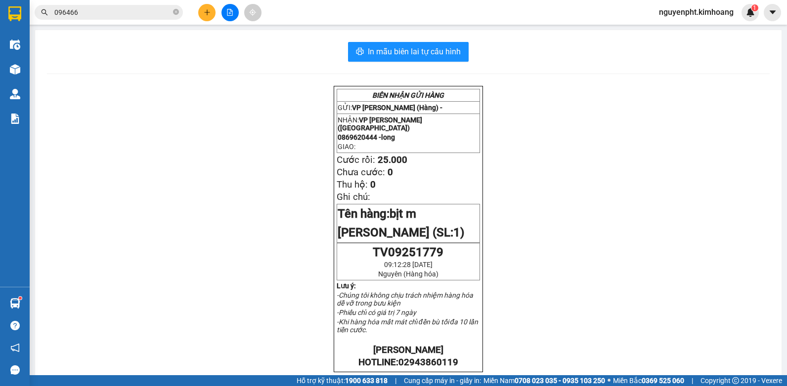
click at [181, 12] on span "096466" at bounding box center [109, 12] width 148 height 15
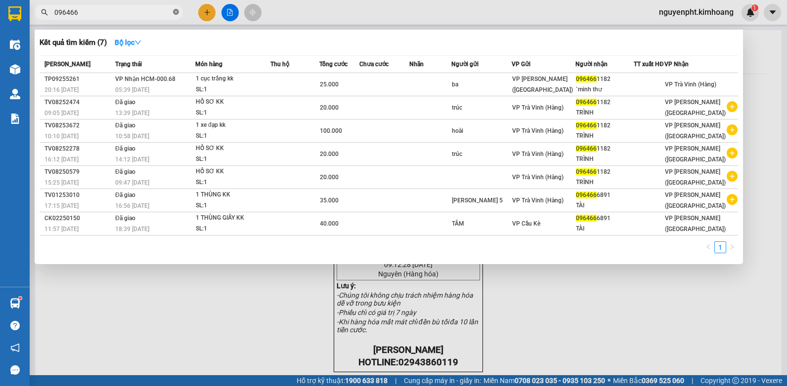
click at [176, 12] on icon "close-circle" at bounding box center [176, 12] width 6 height 6
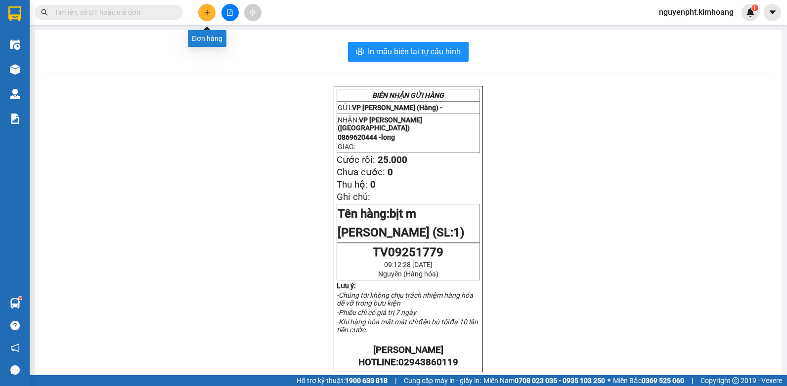
click at [206, 6] on button at bounding box center [206, 12] width 17 height 17
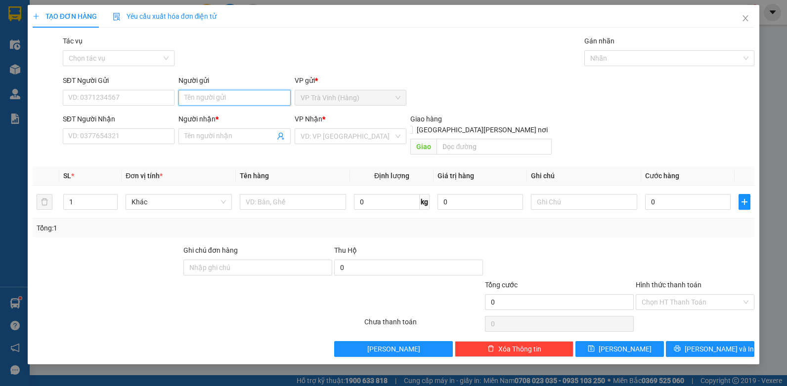
drag, startPoint x: 210, startPoint y: 98, endPoint x: 214, endPoint y: 96, distance: 5.1
click at [210, 99] on input "Người gửi" at bounding box center [234, 98] width 112 height 16
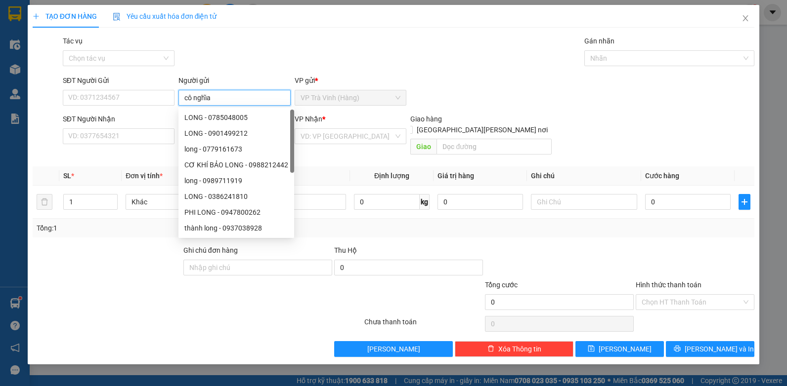
type input "cô nghĩa"
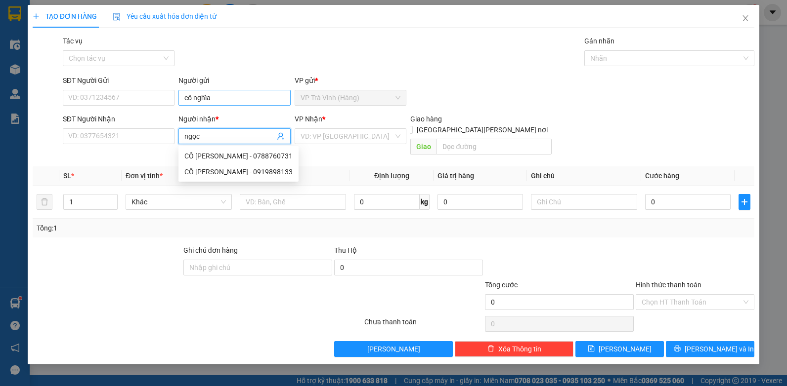
type input "ngọc"
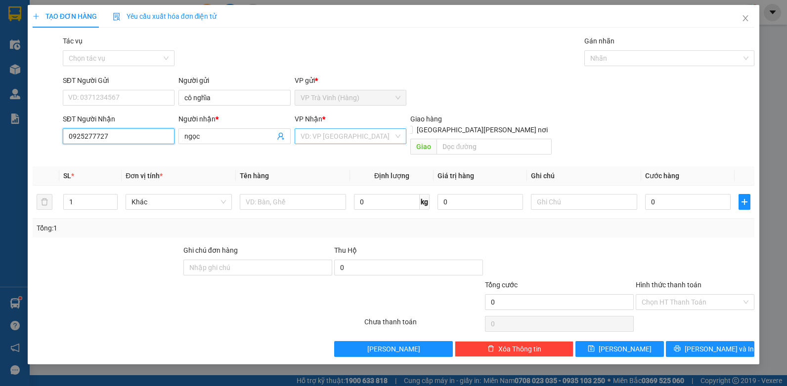
type input "0925277727"
click at [379, 137] on input "search" at bounding box center [346, 136] width 93 height 15
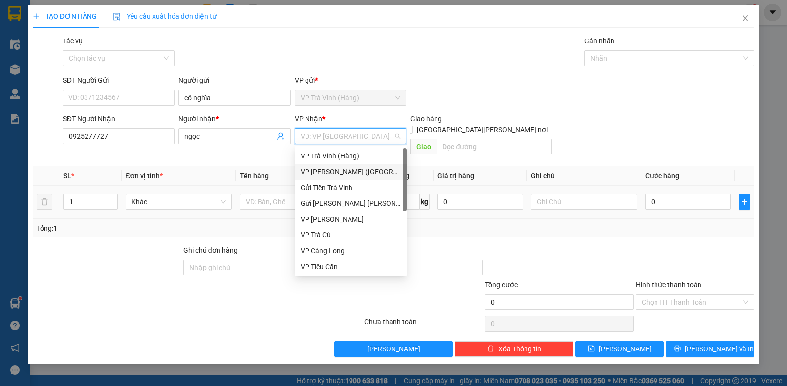
drag, startPoint x: 342, startPoint y: 172, endPoint x: 334, endPoint y: 179, distance: 10.8
click at [341, 172] on div "VP [PERSON_NAME] ([GEOGRAPHIC_DATA])" at bounding box center [350, 172] width 100 height 11
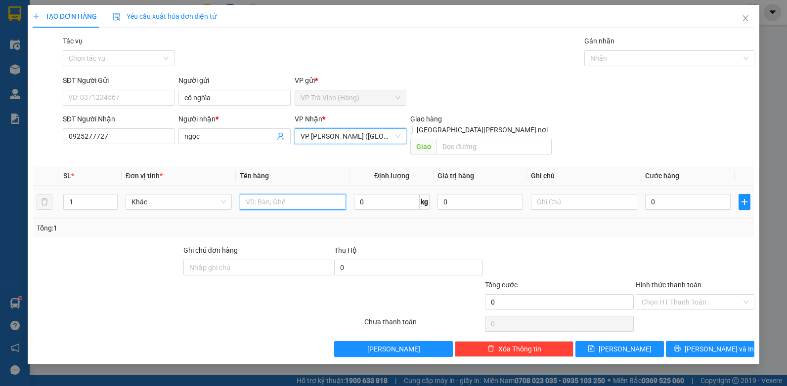
click at [305, 194] on input "text" at bounding box center [293, 202] width 106 height 16
type input "thùng kk"
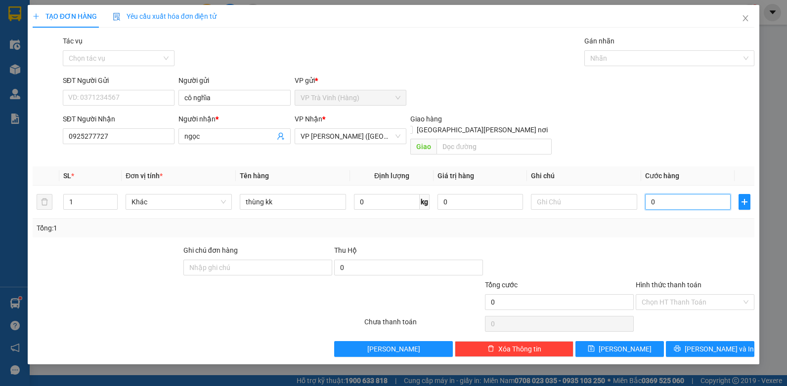
type input "3"
type input "30"
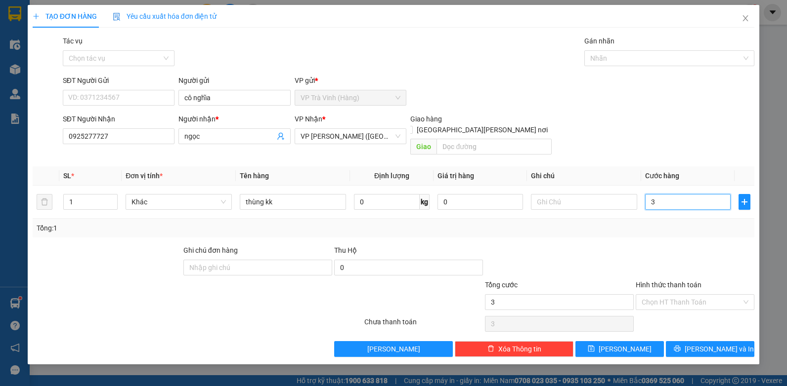
type input "30"
click at [687, 295] on input "Hình thức thanh toán" at bounding box center [691, 302] width 100 height 15
type input "30.000"
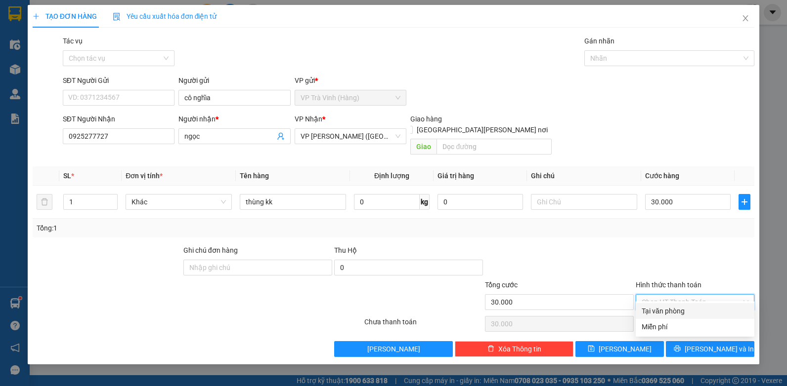
click at [682, 313] on div "Tại văn phòng" at bounding box center [694, 311] width 107 height 11
type input "0"
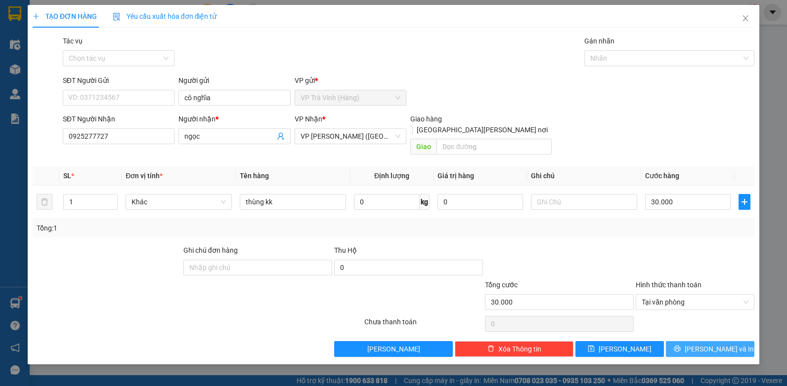
drag, startPoint x: 730, startPoint y: 345, endPoint x: 721, endPoint y: 340, distance: 9.7
click at [729, 345] on button "[PERSON_NAME] và In" at bounding box center [710, 349] width 88 height 16
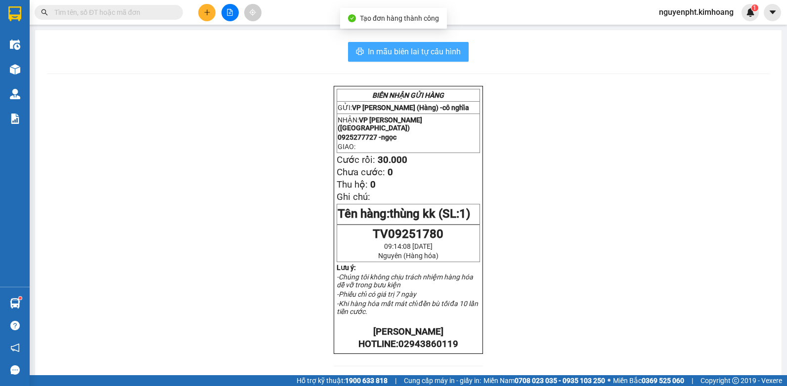
click at [368, 47] on span "In mẫu biên lai tự cấu hình" at bounding box center [414, 51] width 93 height 12
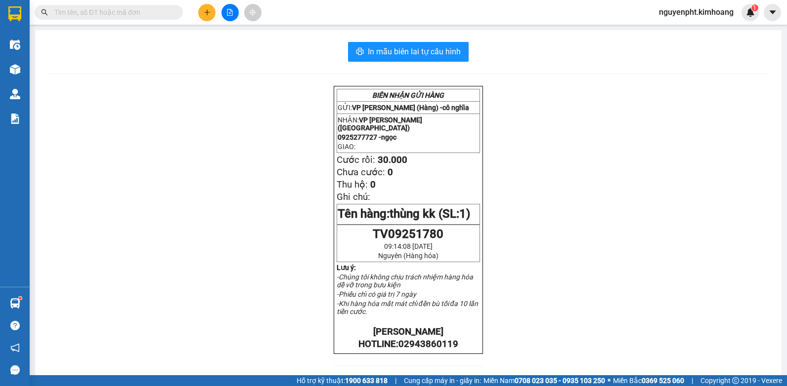
click at [91, 13] on input "text" at bounding box center [112, 12] width 117 height 11
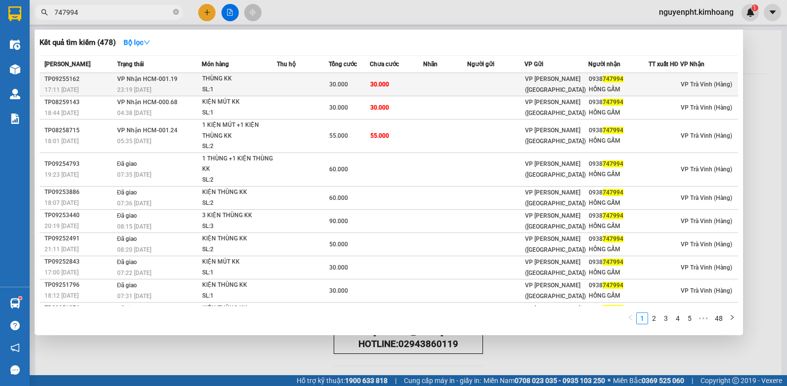
type input "747994"
click at [370, 86] on td "30.000" at bounding box center [396, 84] width 53 height 23
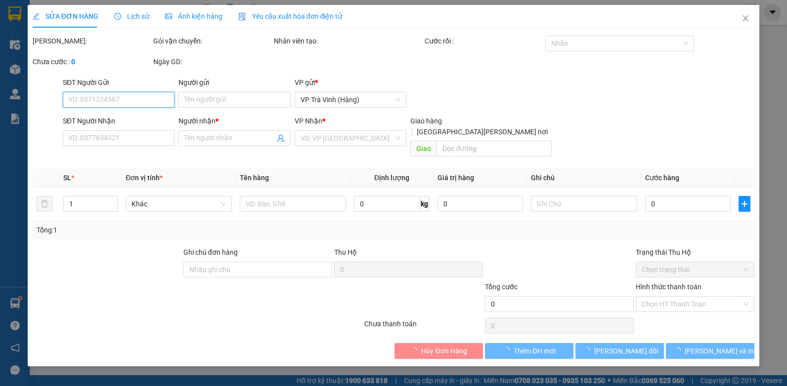
type input "0938747994"
type input "HỒNG GẤM"
type input "30.000"
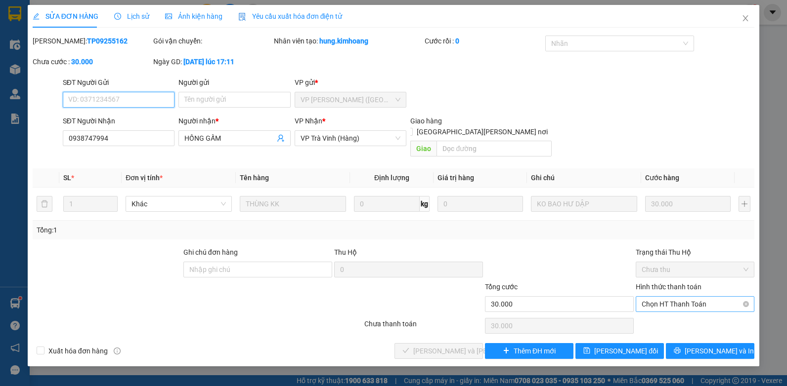
drag, startPoint x: 667, startPoint y: 291, endPoint x: 666, endPoint y: 301, distance: 10.0
click at [667, 297] on span "Chọn HT Thanh Toán" at bounding box center [694, 304] width 107 height 15
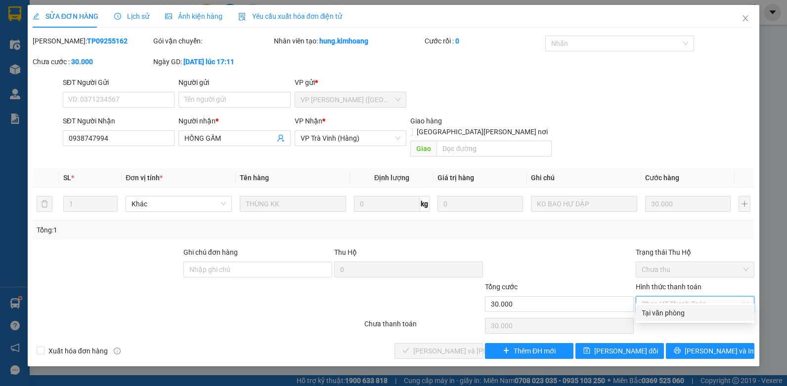
click at [665, 314] on div "Tại văn phòng" at bounding box center [694, 313] width 107 height 11
type input "0"
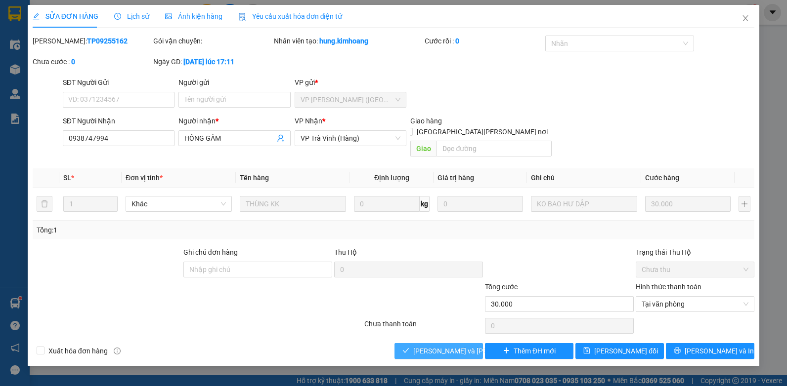
drag, startPoint x: 425, startPoint y: 332, endPoint x: 420, endPoint y: 334, distance: 6.0
click at [424, 332] on div "Total Paid Fee 0 Total UnPaid Fee 30.000 Cash Collection Total Fee Mã ĐH: TP092…" at bounding box center [394, 198] width 722 height 324
click at [434, 346] on span "[PERSON_NAME] và [PERSON_NAME] hàng" at bounding box center [479, 351] width 133 height 11
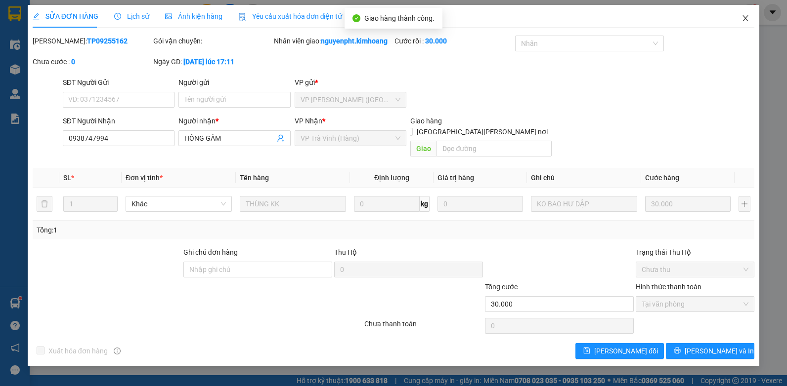
click at [747, 18] on icon "close" at bounding box center [745, 18] width 8 height 8
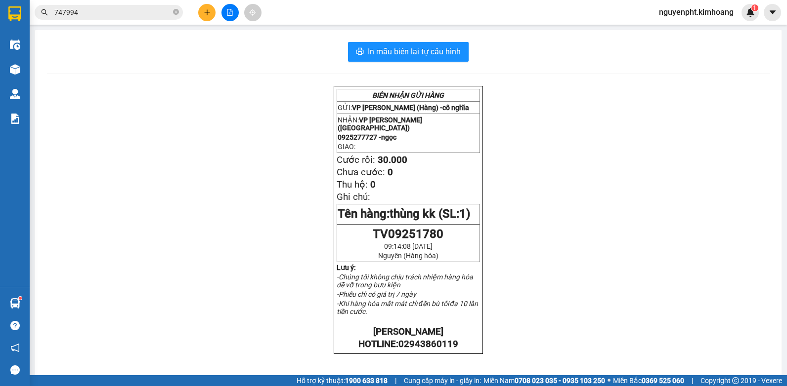
click at [102, 8] on input "747994" at bounding box center [112, 12] width 117 height 11
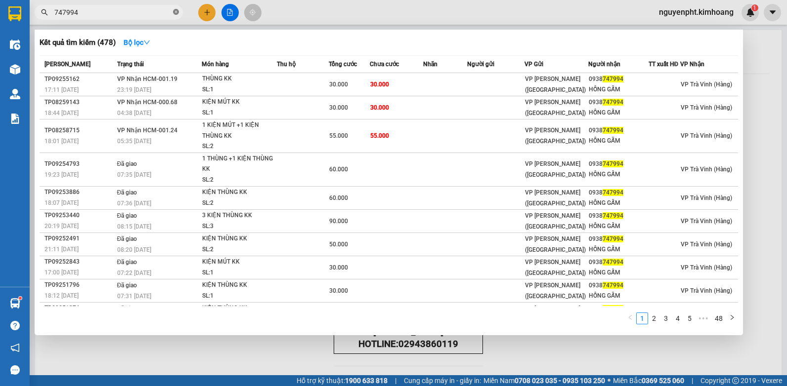
click at [177, 10] on icon "close-circle" at bounding box center [176, 12] width 6 height 6
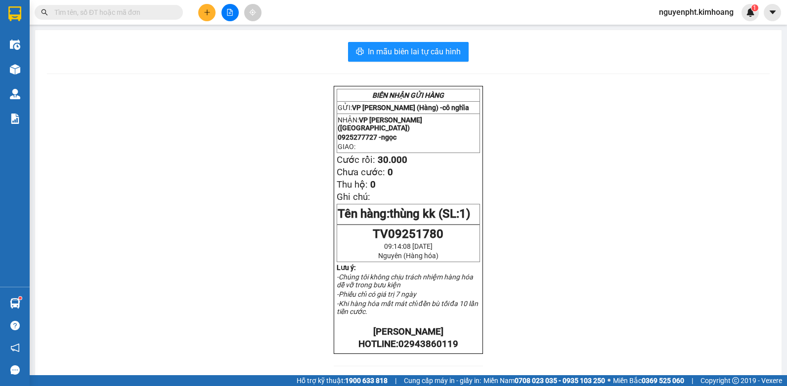
click at [211, 14] on button at bounding box center [206, 12] width 17 height 17
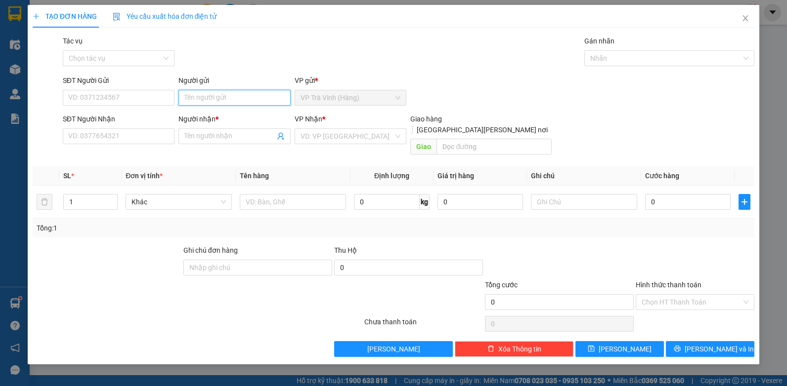
drag, startPoint x: 227, startPoint y: 100, endPoint x: 228, endPoint y: 93, distance: 6.4
click at [227, 99] on input "Người gửi" at bounding box center [234, 98] width 112 height 16
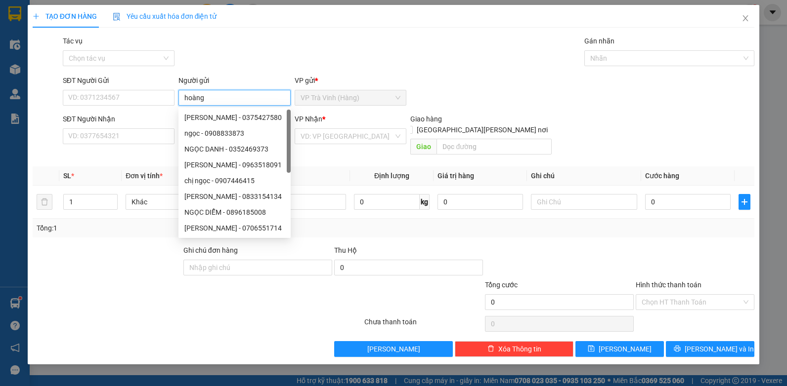
type input "hoàng"
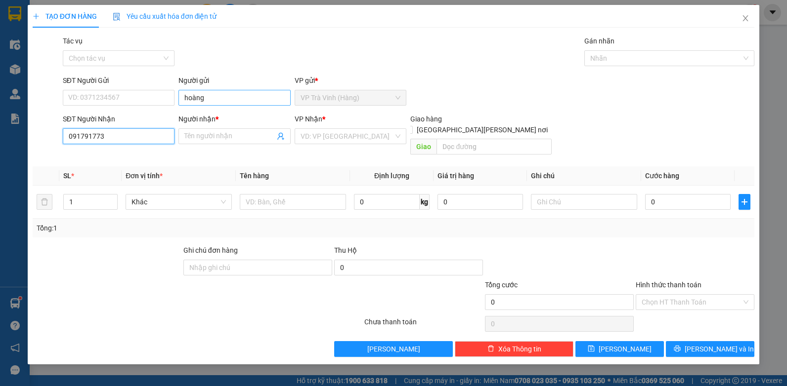
type input "0917917739"
click at [135, 156] on div "0917917739 - trí" at bounding box center [119, 156] width 100 height 11
type input "trí"
type input "30.000"
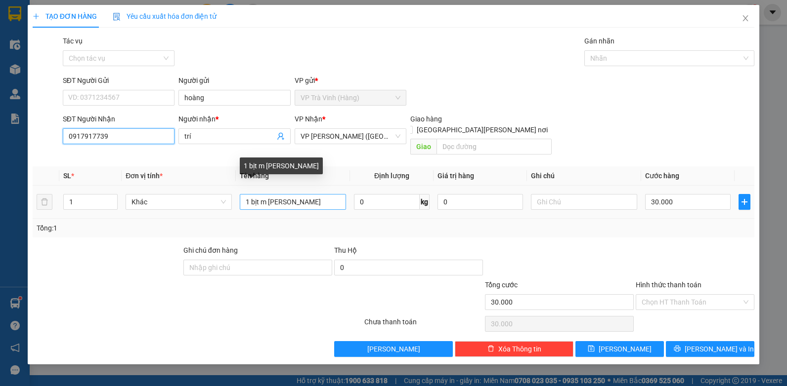
type input "0917917739"
click at [284, 194] on input "1 bịt m [PERSON_NAME]" at bounding box center [293, 202] width 106 height 16
type input "1 bịt m tra kk"
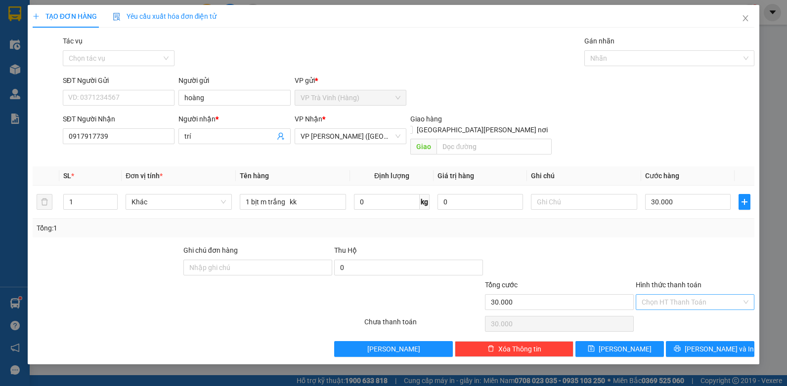
click at [665, 296] on input "Hình thức thanh toán" at bounding box center [691, 302] width 100 height 15
click at [652, 318] on div "Tại văn phòng" at bounding box center [694, 311] width 119 height 16
click at [703, 344] on span "[PERSON_NAME] và In" at bounding box center [718, 349] width 69 height 11
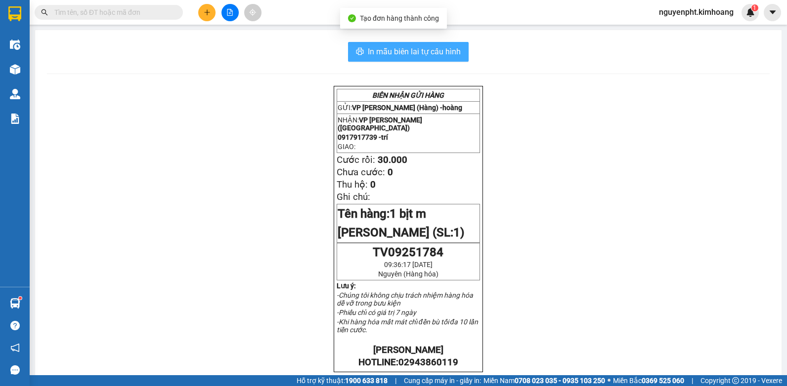
drag, startPoint x: 385, startPoint y: 52, endPoint x: 350, endPoint y: 46, distance: 35.6
click at [384, 53] on span "In mẫu biên lai tự cấu hình" at bounding box center [414, 51] width 93 height 12
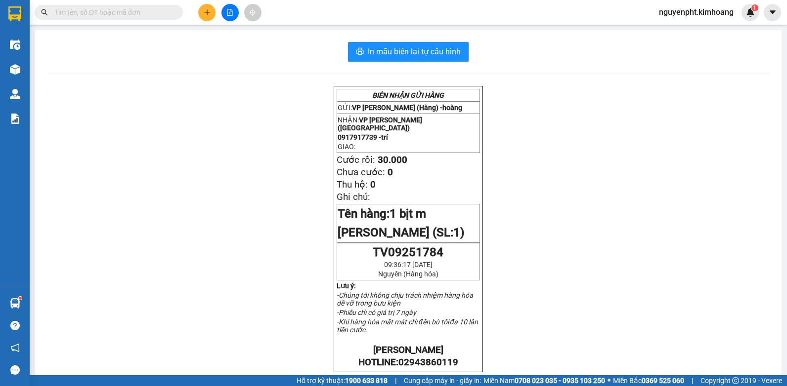
click at [162, 12] on input "text" at bounding box center [112, 12] width 117 height 11
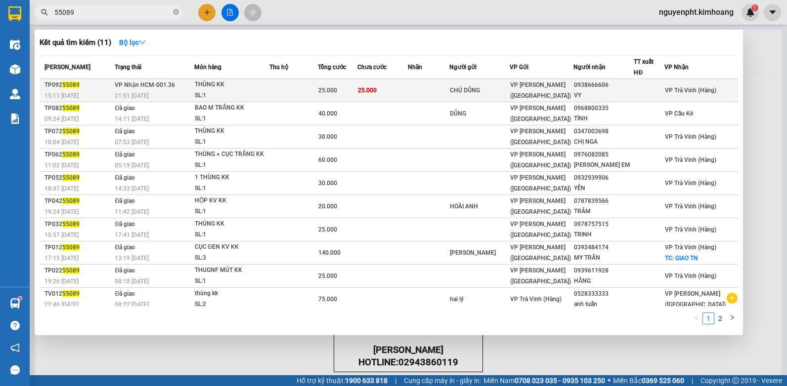
type input "55089"
click at [402, 83] on td "25.000" at bounding box center [382, 90] width 50 height 23
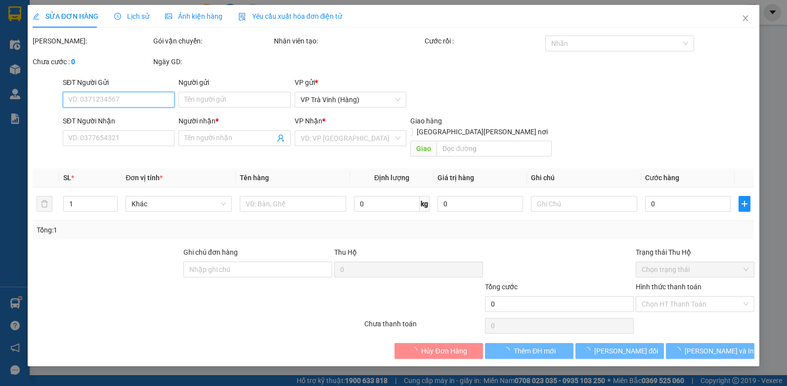
type input "CHÚ DŨNG"
type input "0938666606"
type input "VY"
type input "25.000"
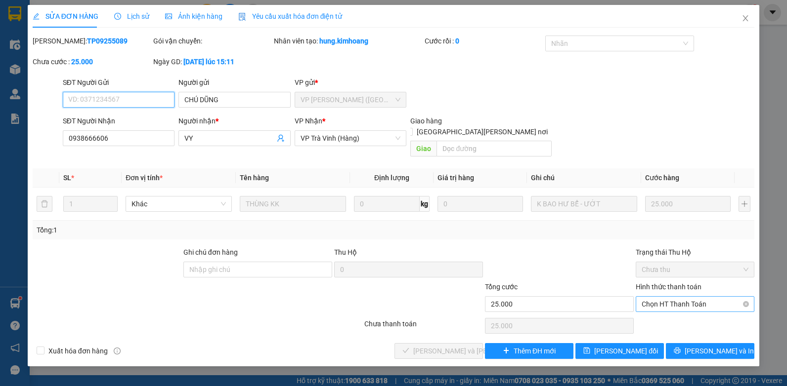
drag, startPoint x: 678, startPoint y: 293, endPoint x: 679, endPoint y: 297, distance: 5.0
click at [678, 297] on span "Chọn HT Thanh Toán" at bounding box center [694, 304] width 107 height 15
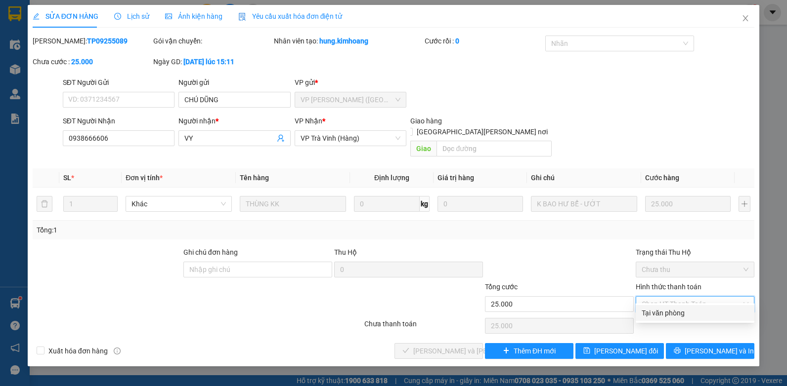
click at [676, 315] on div "Tại văn phòng" at bounding box center [694, 313] width 107 height 11
type input "0"
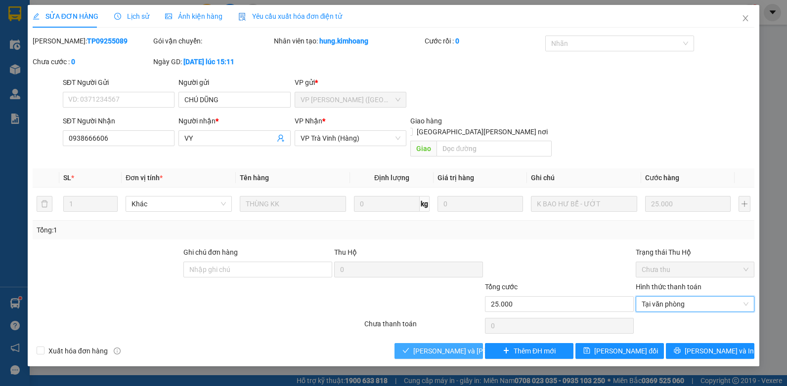
click at [442, 346] on span "[PERSON_NAME] và [PERSON_NAME] hàng" at bounding box center [479, 351] width 133 height 11
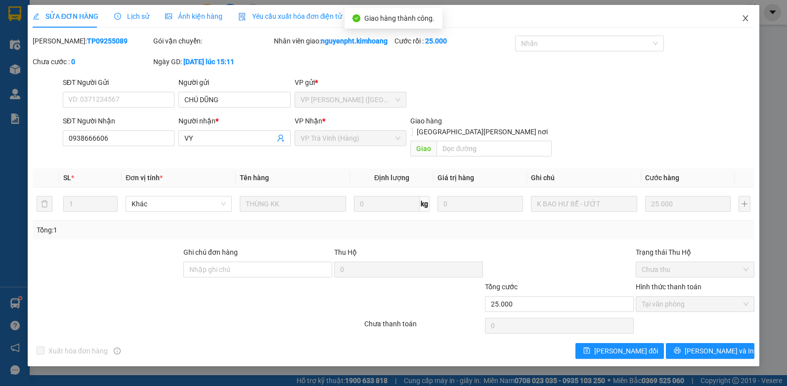
click at [744, 18] on icon "close" at bounding box center [745, 18] width 8 height 8
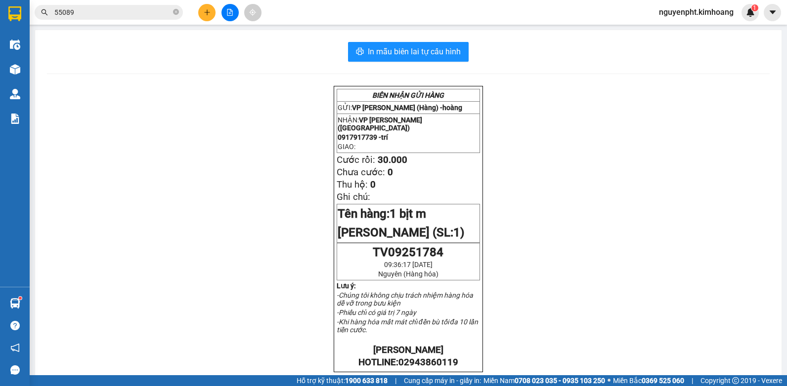
drag, startPoint x: 147, startPoint y: 10, endPoint x: -2, endPoint y: 3, distance: 149.4
click at [0, 3] on html "Kết quả [PERSON_NAME] ( 11 ) Bộ lọc Mã ĐH Trạng thái Món hàng Thu hộ Tổng [PERS…" at bounding box center [393, 193] width 787 height 386
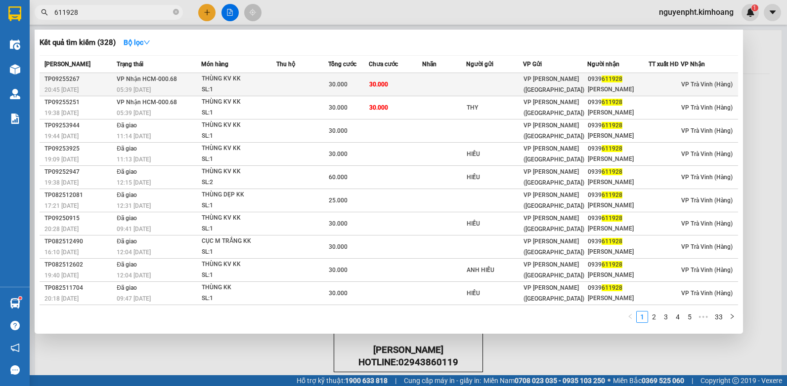
type input "611928"
click at [408, 84] on td "30.000" at bounding box center [395, 84] width 53 height 23
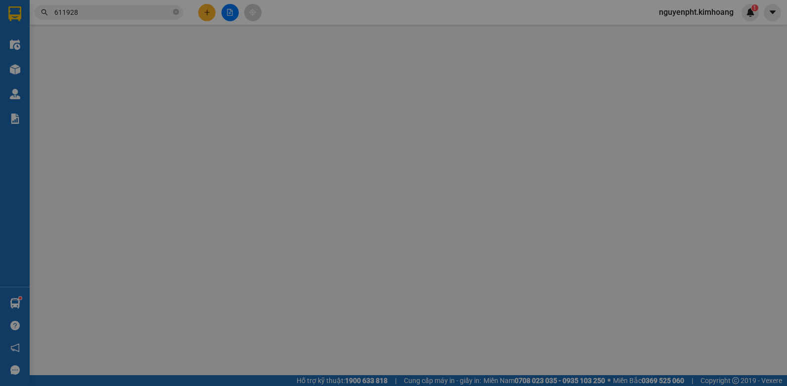
type input "0939611928"
type input "[PERSON_NAME]"
type input "30.000"
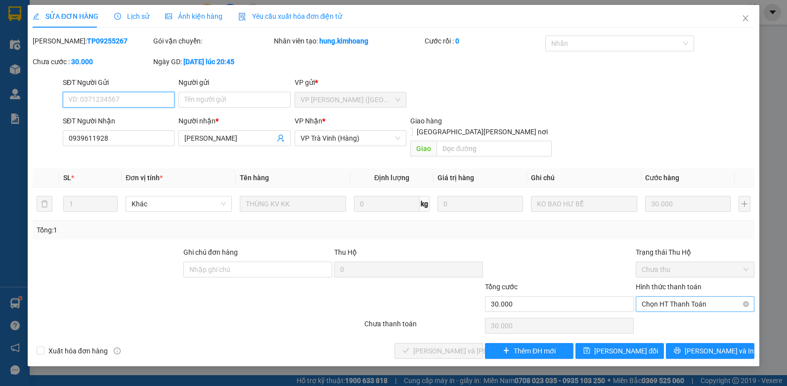
click at [669, 299] on span "Chọn HT Thanh Toán" at bounding box center [694, 304] width 107 height 15
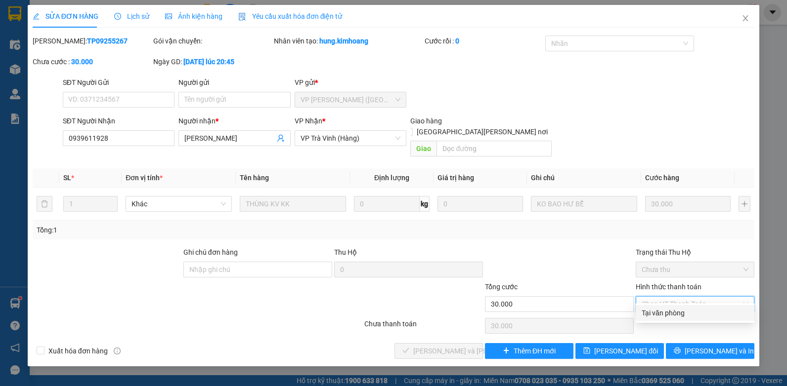
click at [662, 311] on div "Tại văn phòng" at bounding box center [694, 313] width 107 height 11
type input "0"
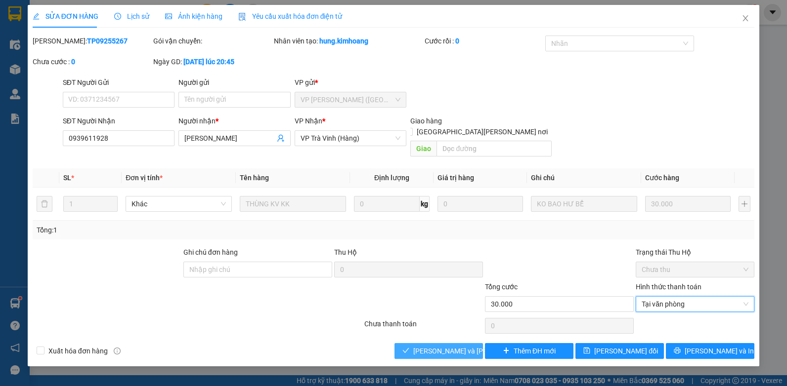
drag, startPoint x: 443, startPoint y: 346, endPoint x: 434, endPoint y: 324, distance: 23.7
click at [441, 344] on button "[PERSON_NAME] và [PERSON_NAME] hàng" at bounding box center [438, 351] width 88 height 16
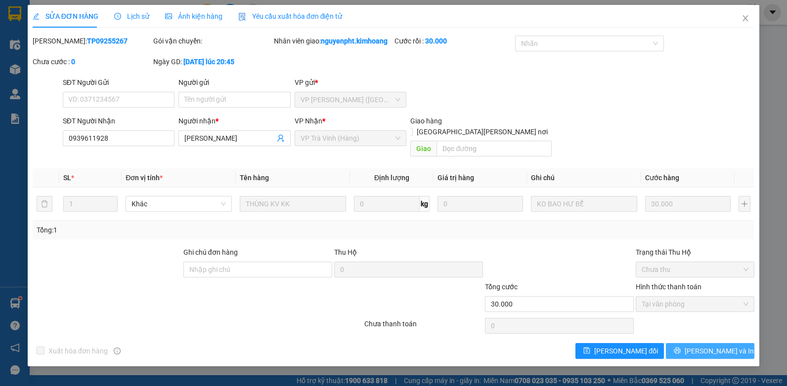
drag, startPoint x: 695, startPoint y: 342, endPoint x: 669, endPoint y: 304, distance: 45.5
click at [680, 347] on icon "printer" at bounding box center [677, 350] width 7 height 7
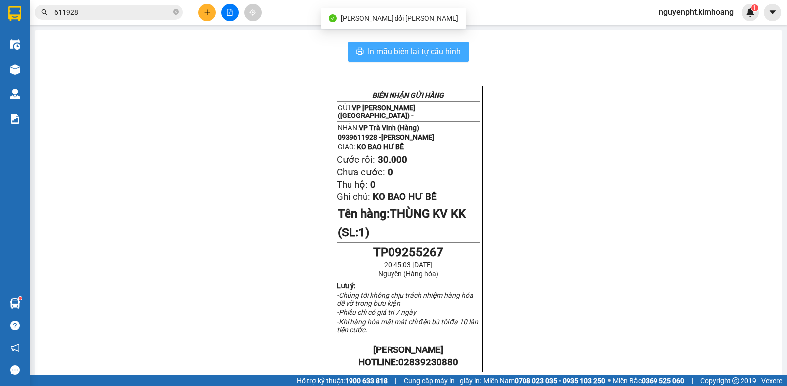
click at [422, 54] on span "In mẫu biên lai tự cấu hình" at bounding box center [414, 51] width 93 height 12
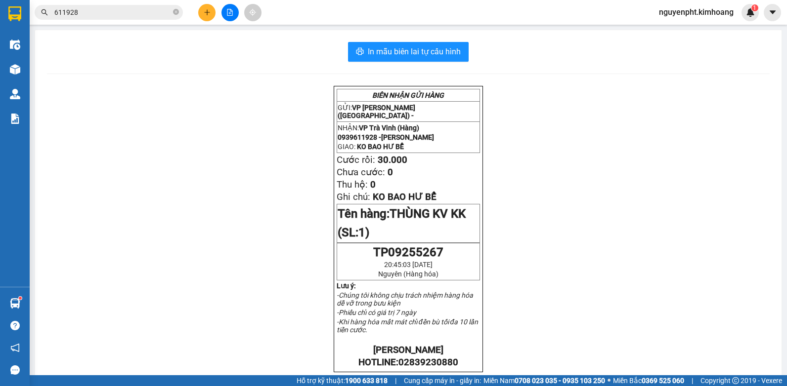
click at [133, 12] on input "611928" at bounding box center [112, 12] width 117 height 11
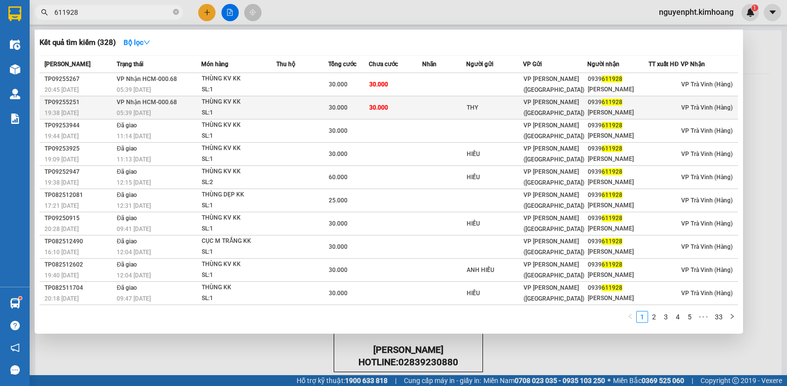
click at [359, 107] on div "30.000" at bounding box center [349, 107] width 40 height 11
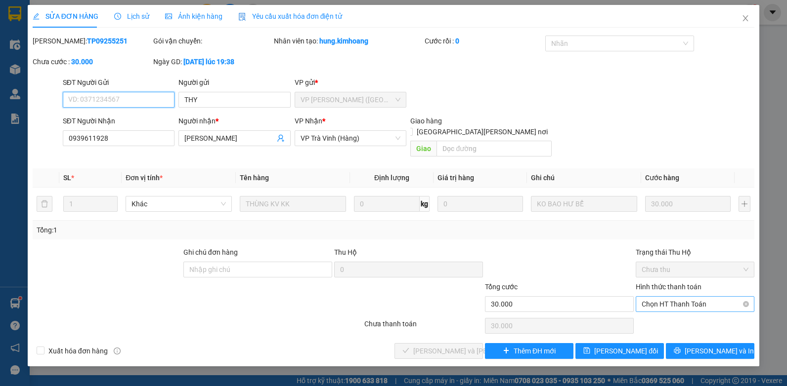
click at [651, 297] on span "Chọn HT Thanh Toán" at bounding box center [694, 304] width 107 height 15
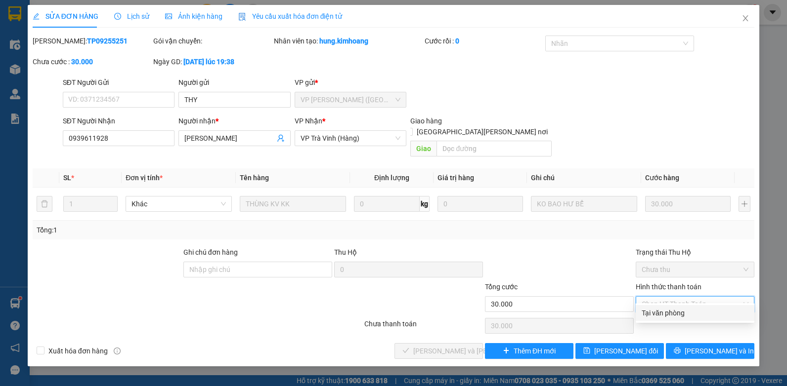
click at [661, 311] on div "Tại văn phòng" at bounding box center [694, 313] width 107 height 11
type input "0"
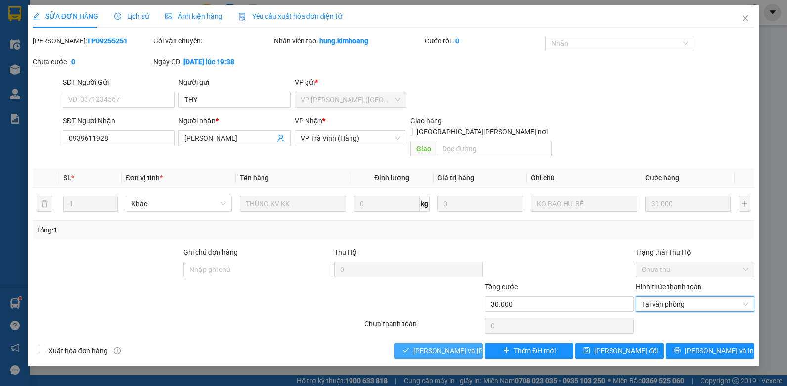
click at [447, 346] on span "[PERSON_NAME] và [PERSON_NAME] hàng" at bounding box center [479, 351] width 133 height 11
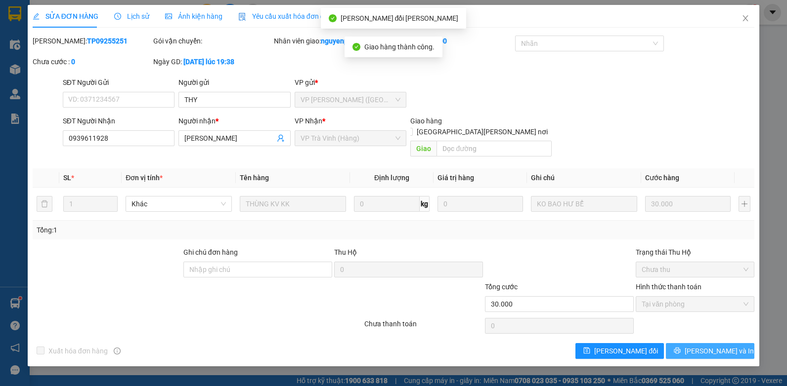
click at [727, 346] on span "[PERSON_NAME] và In" at bounding box center [718, 351] width 69 height 11
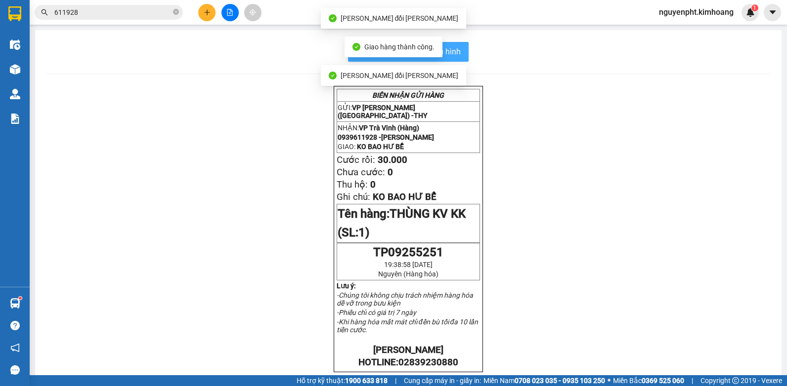
click at [456, 47] on span "In mẫu biên lai tự cấu hình" at bounding box center [414, 51] width 93 height 12
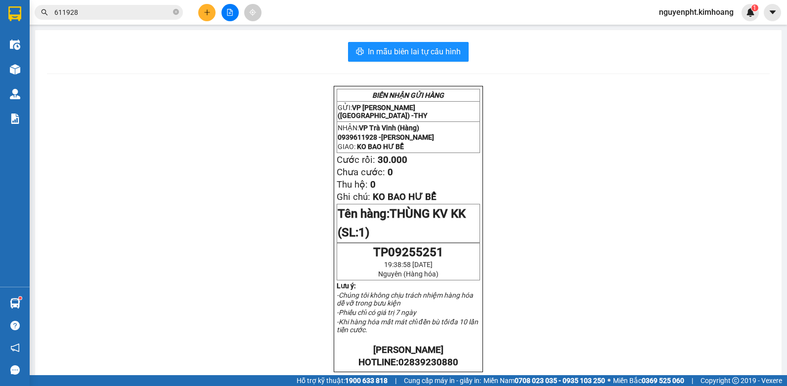
click at [175, 10] on icon "close-circle" at bounding box center [176, 12] width 6 height 6
click at [209, 17] on button at bounding box center [206, 12] width 17 height 17
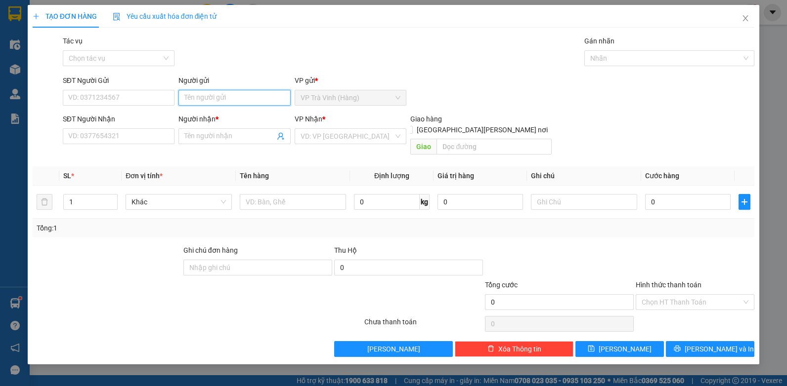
drag, startPoint x: 206, startPoint y: 96, endPoint x: 184, endPoint y: 108, distance: 25.2
click at [205, 96] on input "Người gửi" at bounding box center [234, 98] width 112 height 16
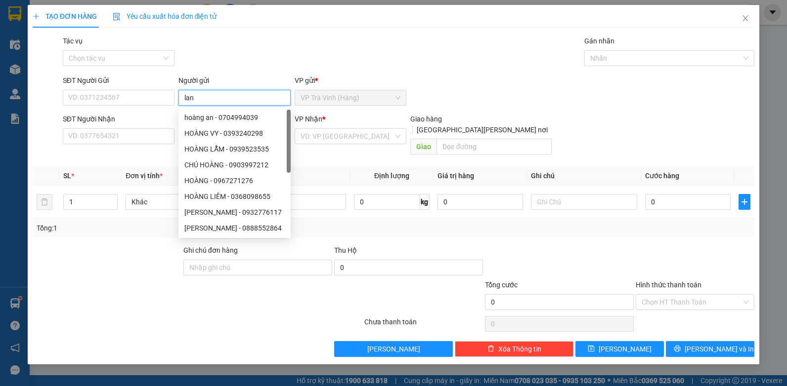
type input "lan"
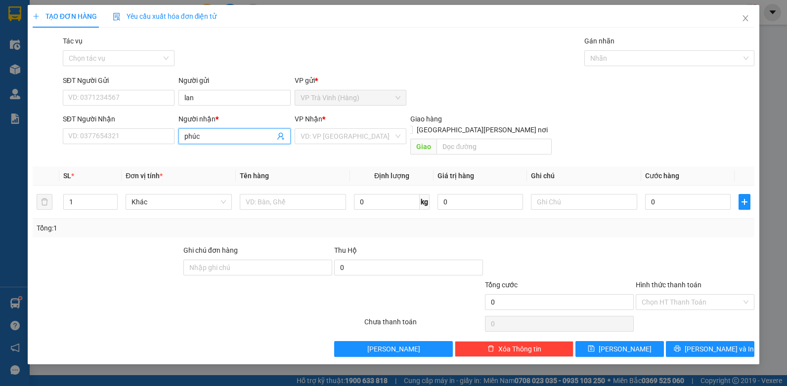
type input "phúc"
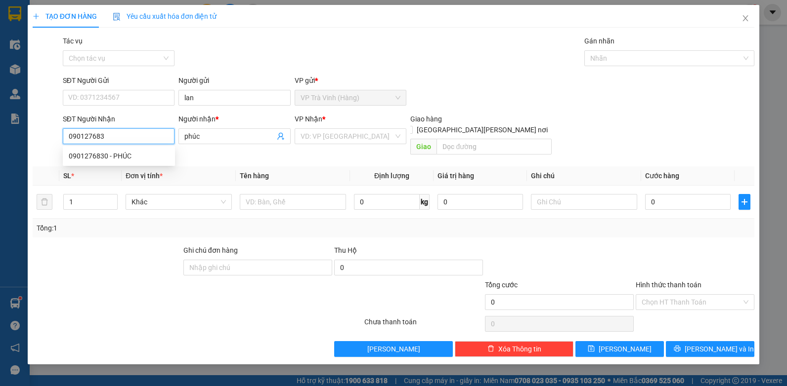
type input "0901276830"
drag, startPoint x: 117, startPoint y: 155, endPoint x: 152, endPoint y: 169, distance: 38.2
click at [117, 156] on div "0901276830 - PHÚC" at bounding box center [119, 156] width 100 height 11
type input "PHÚC"
type input "20.000"
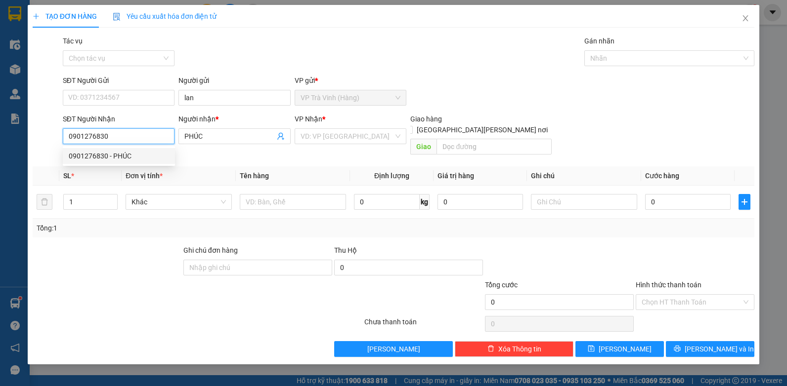
type input "20.000"
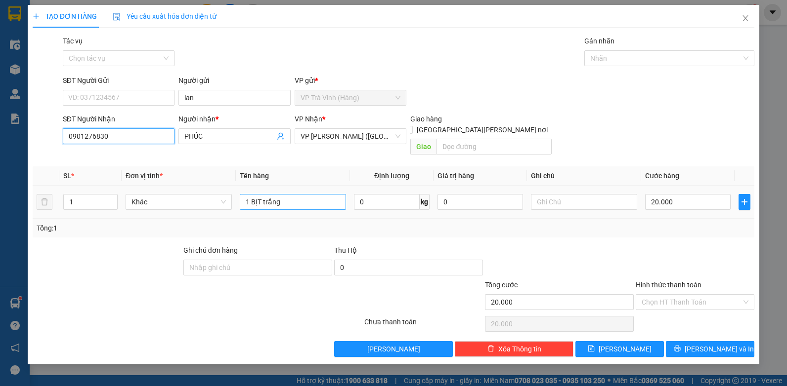
type input "0901276830"
drag, startPoint x: 280, startPoint y: 191, endPoint x: 0, endPoint y: 124, distance: 288.1
click at [0, 192] on html "Kết quả [PERSON_NAME] ( 328 ) Bộ lọc Mã ĐH Trạng thái Món hàng Thu hộ Tổng [PER…" at bounding box center [393, 193] width 787 height 386
type input "tiên fm 5.000.000"
click at [155, 54] on input "Tác vụ" at bounding box center [115, 58] width 93 height 15
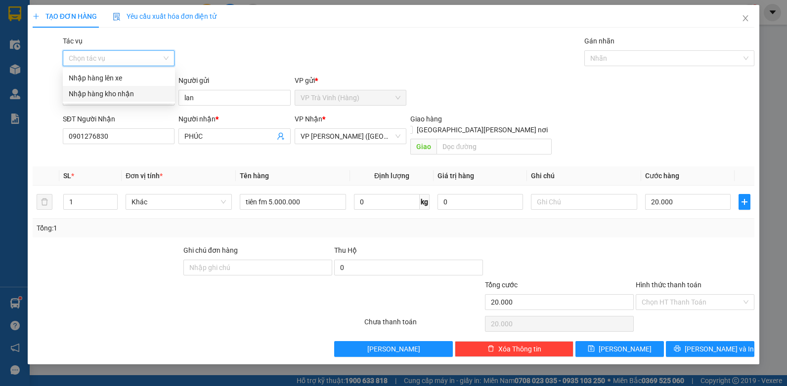
click at [129, 90] on div "Nhập hàng kho nhận" at bounding box center [119, 93] width 100 height 11
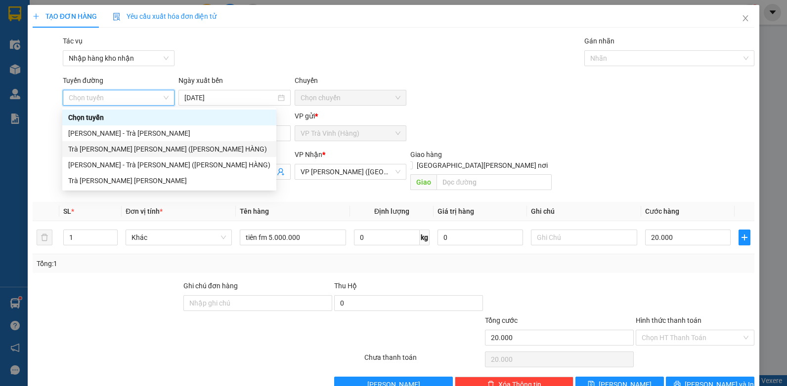
drag, startPoint x: 128, startPoint y: 150, endPoint x: 192, endPoint y: 150, distance: 63.7
click at [127, 150] on div "Trà [PERSON_NAME] [PERSON_NAME] ([PERSON_NAME] HÀNG)" at bounding box center [169, 149] width 202 height 11
type input "[DATE]"
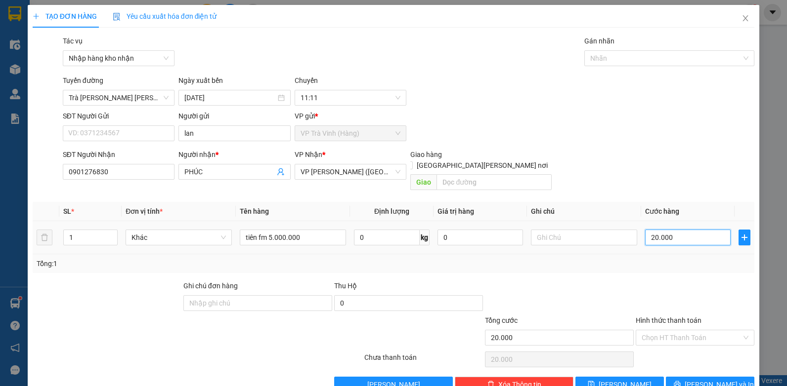
type input "4"
type input "40"
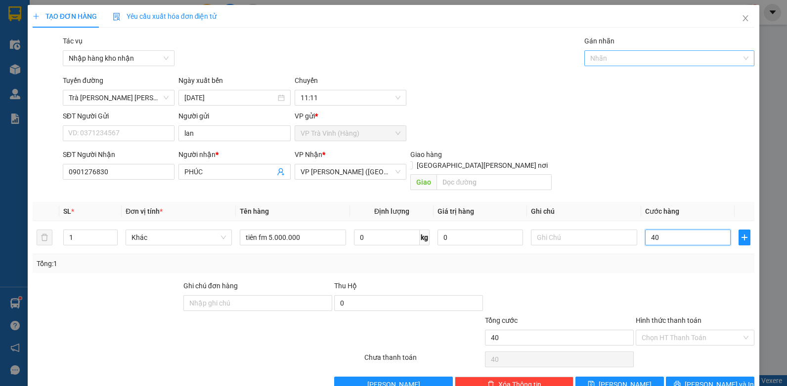
click at [617, 54] on div at bounding box center [664, 58] width 155 height 12
type input "40"
type input "40.000"
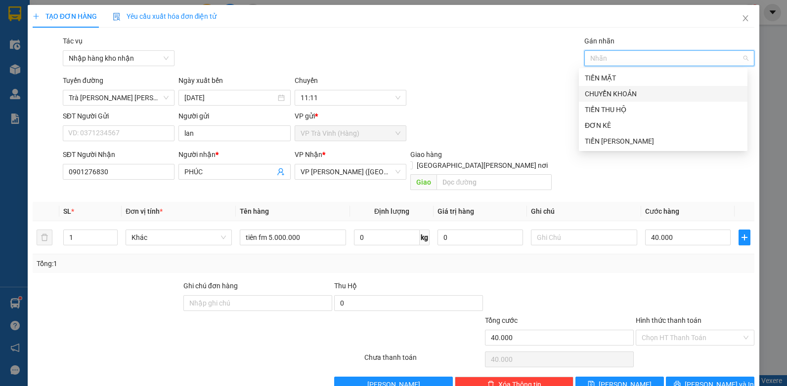
click at [610, 73] on div "TIỀN MẶT" at bounding box center [663, 78] width 157 height 11
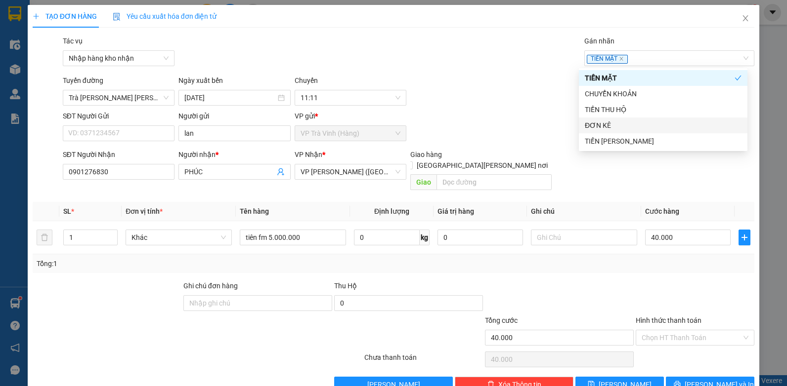
click at [633, 165] on div "SĐT Người [PERSON_NAME] 0901276830 Người [PERSON_NAME] * [PERSON_NAME] [PERSON_…" at bounding box center [409, 171] width 696 height 45
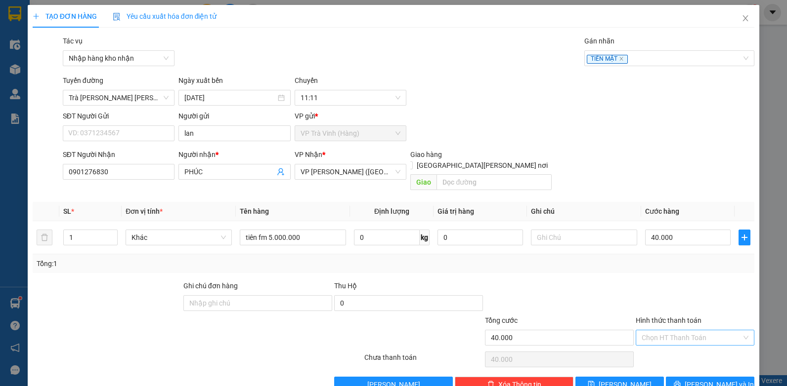
drag, startPoint x: 662, startPoint y: 321, endPoint x: 662, endPoint y: 330, distance: 9.4
click at [662, 331] on input "Hình thức thanh toán" at bounding box center [691, 338] width 100 height 15
drag, startPoint x: 659, startPoint y: 347, endPoint x: 676, endPoint y: 366, distance: 25.5
click at [659, 348] on div "Tại văn phòng" at bounding box center [689, 346] width 106 height 11
click at [701, 380] on span "[PERSON_NAME] và In" at bounding box center [718, 385] width 69 height 11
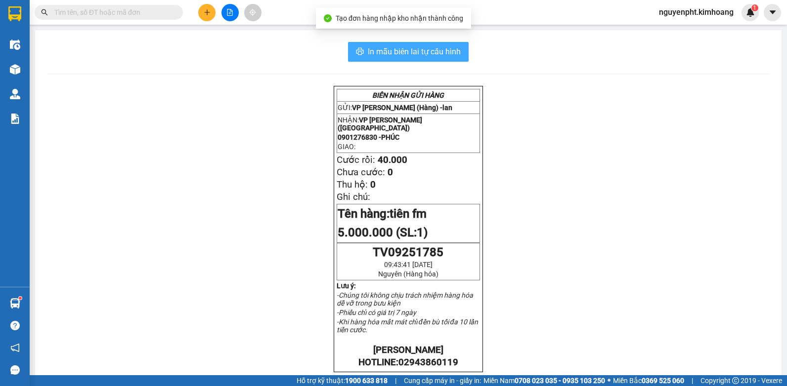
click at [442, 55] on span "In mẫu biên lai tự cấu hình" at bounding box center [414, 51] width 93 height 12
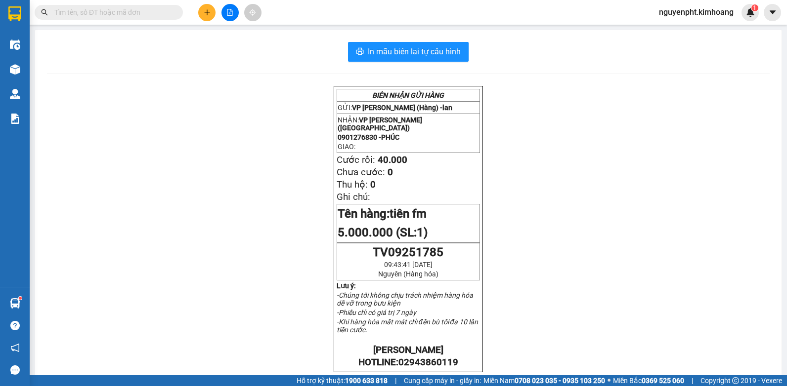
click at [205, 12] on icon "plus" at bounding box center [206, 12] width 5 height 0
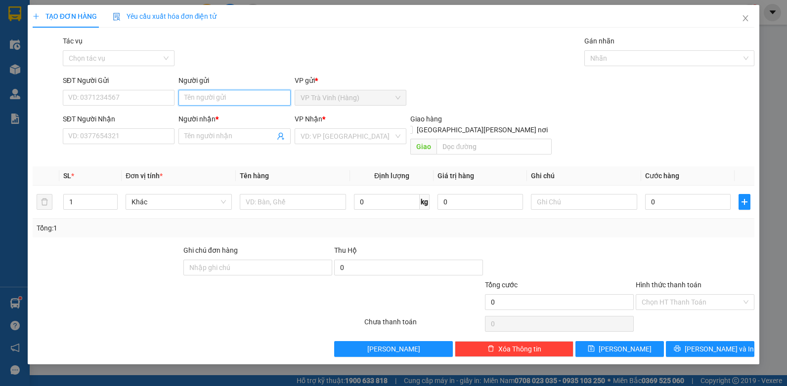
click at [209, 94] on input "Người gửi" at bounding box center [234, 98] width 112 height 16
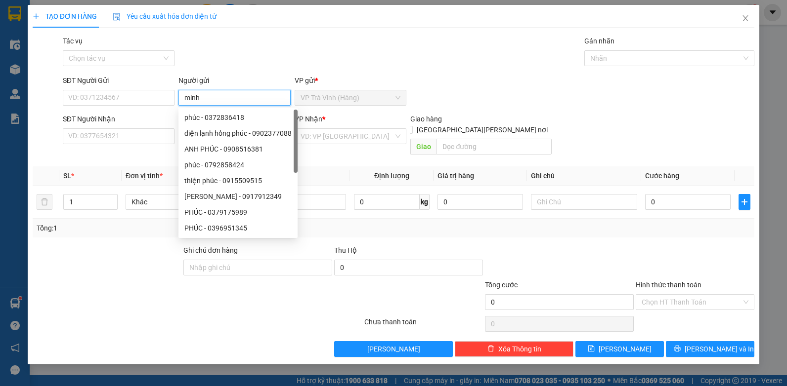
type input "minh"
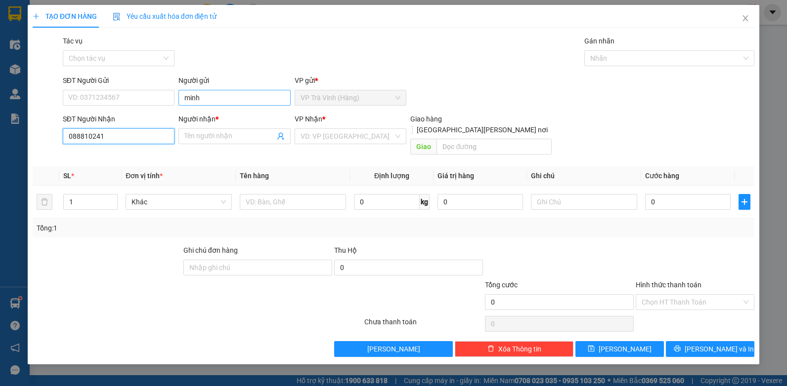
type input "0888102411"
click at [138, 157] on div "0888102411 - thiện" at bounding box center [119, 156] width 100 height 11
type input "thiện"
checkbox input "true"
type input "142 KHÁNH HỘI, MẶT SAO Q4"
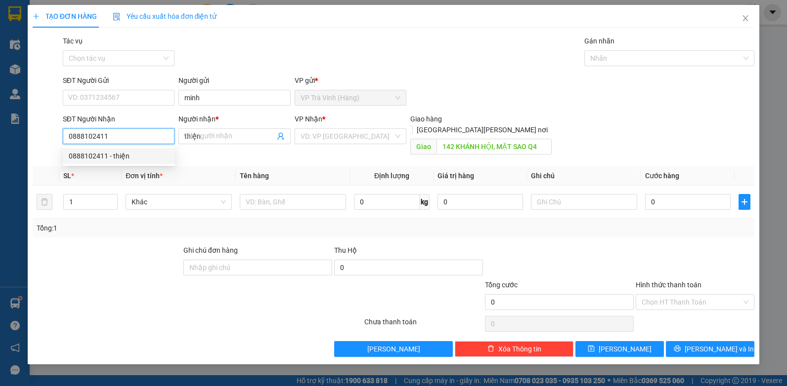
type input "90.000"
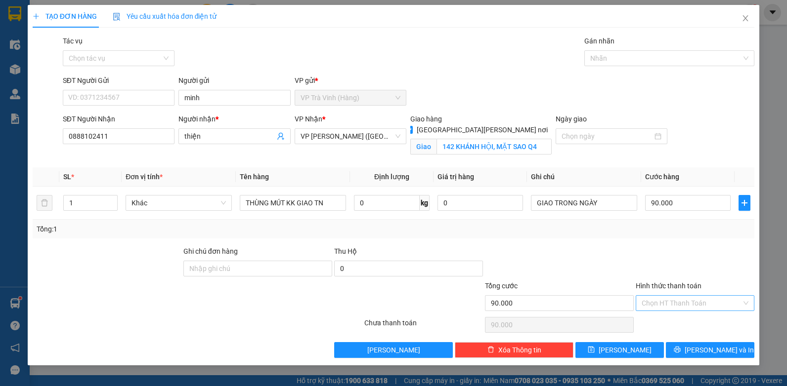
click at [707, 305] on input "Hình thức thanh toán" at bounding box center [691, 303] width 100 height 15
click at [704, 328] on div "Tại văn phòng" at bounding box center [694, 323] width 107 height 11
click at [708, 349] on span "[PERSON_NAME] và In" at bounding box center [718, 350] width 69 height 11
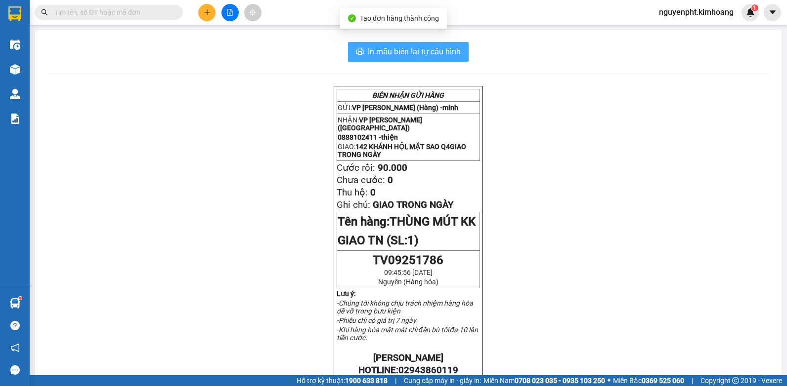
click at [443, 55] on span "In mẫu biên lai tự cấu hình" at bounding box center [414, 51] width 93 height 12
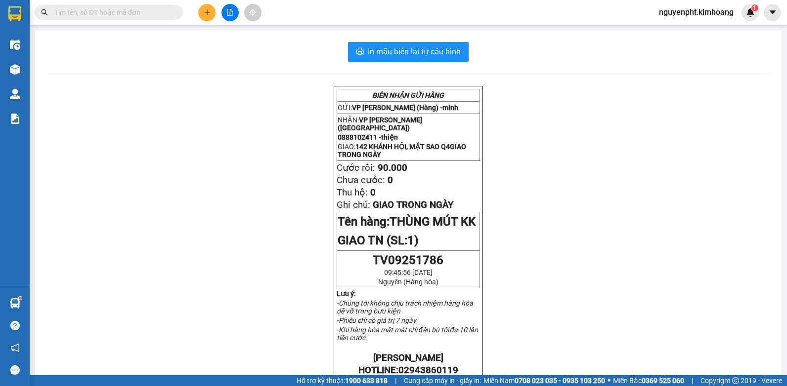
drag, startPoint x: 167, startPoint y: 188, endPoint x: 168, endPoint y: 170, distance: 18.3
click at [167, 180] on div "[PERSON_NAME] GỬI HÀNG GỬI: VP [PERSON_NAME] (Hàng) - [PERSON_NAME]: VP [PERSON…" at bounding box center [408, 380] width 722 height 588
click at [208, 8] on button at bounding box center [206, 12] width 17 height 17
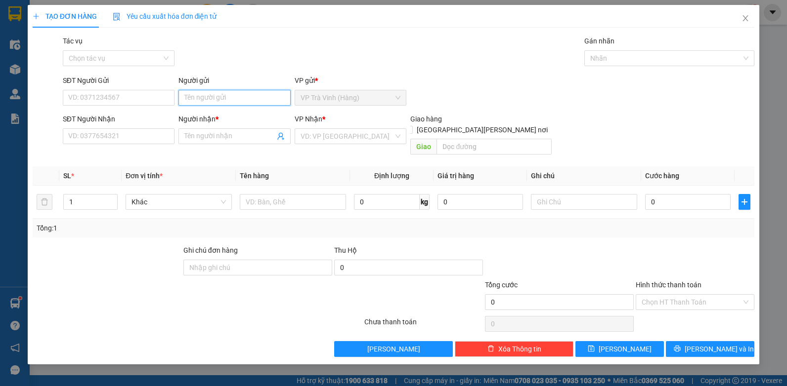
click at [205, 96] on input "Người gửi" at bounding box center [234, 98] width 112 height 16
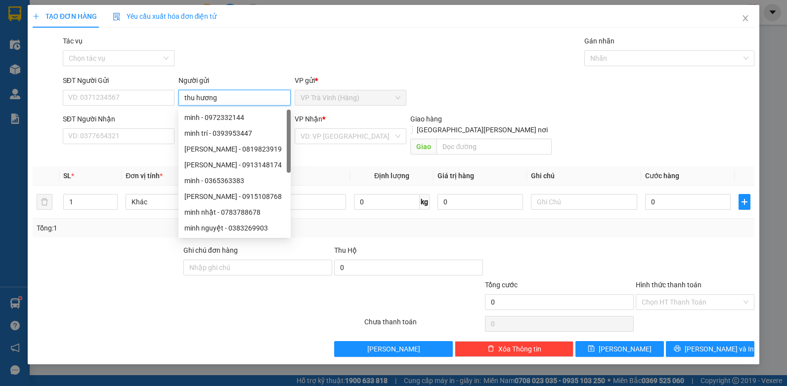
type input "thu hương"
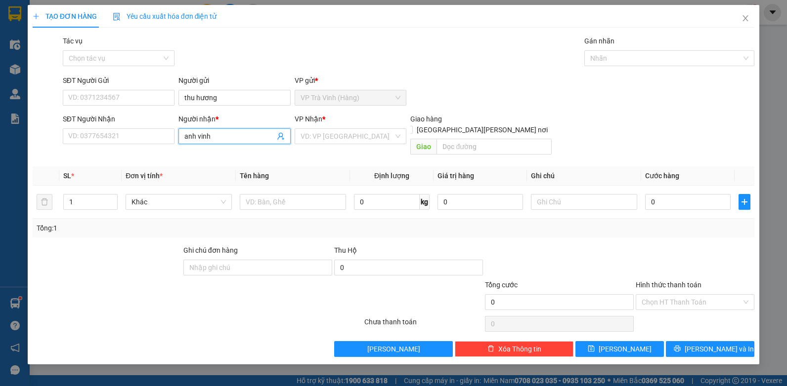
type input "anh vinh"
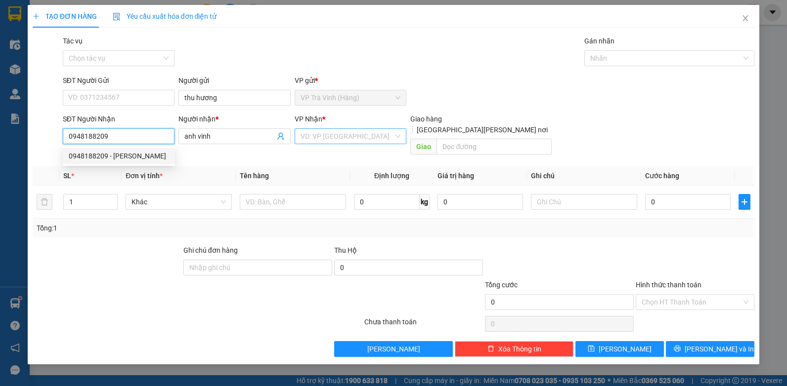
type input "0948188209"
drag, startPoint x: 324, startPoint y: 135, endPoint x: 320, endPoint y: 162, distance: 27.1
click at [326, 137] on input "search" at bounding box center [346, 136] width 93 height 15
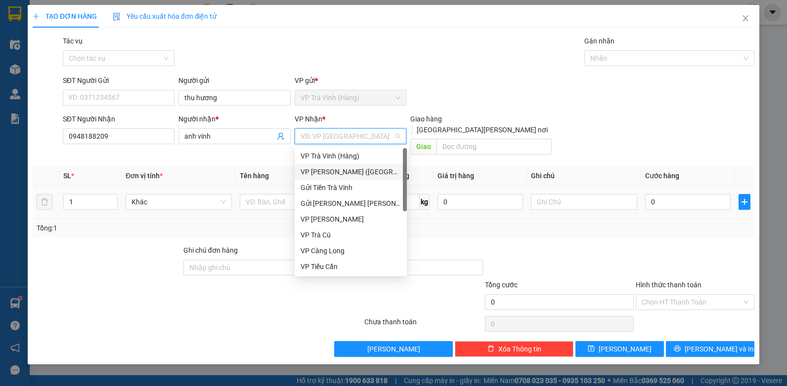
drag, startPoint x: 321, startPoint y: 170, endPoint x: 301, endPoint y: 181, distance: 22.3
click at [321, 171] on div "VP [PERSON_NAME] ([GEOGRAPHIC_DATA])" at bounding box center [350, 172] width 100 height 11
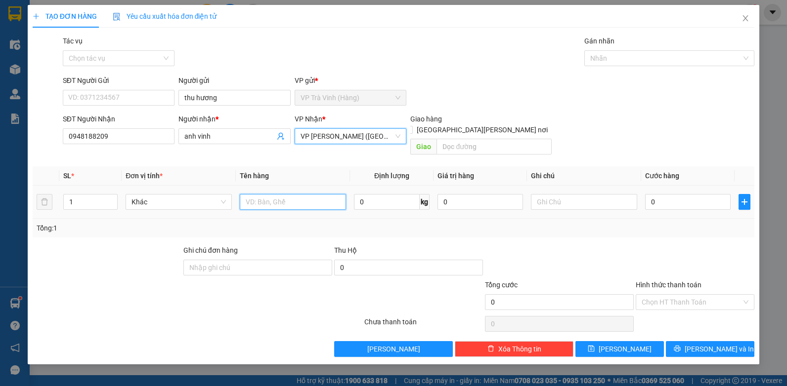
drag, startPoint x: 267, startPoint y: 191, endPoint x: 261, endPoint y: 187, distance: 7.1
click at [266, 194] on input "text" at bounding box center [293, 202] width 106 height 16
type input "thùng mút kk"
type input "3"
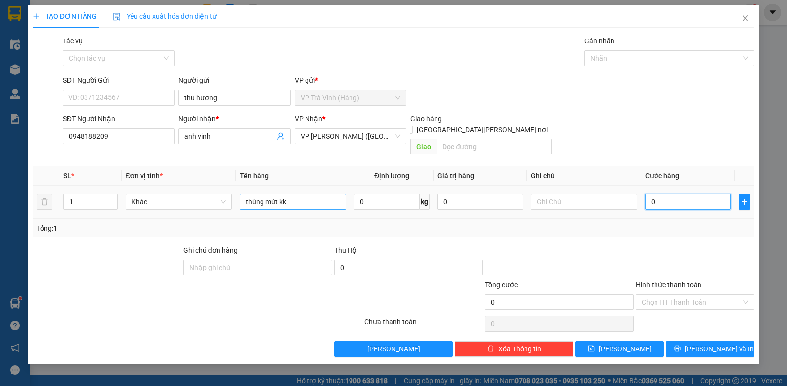
type input "3"
type input "30"
type input "30.000"
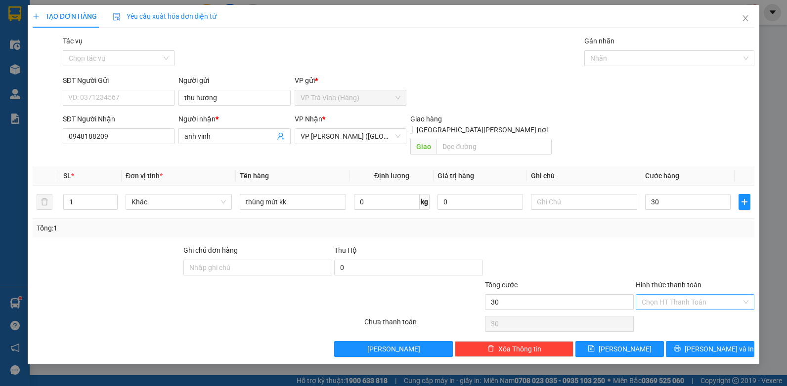
type input "30.000"
click at [719, 295] on input "Hình thức thanh toán" at bounding box center [691, 302] width 100 height 15
click at [697, 313] on div "Tại văn phòng" at bounding box center [694, 311] width 107 height 11
click at [703, 344] on span "[PERSON_NAME] và In" at bounding box center [718, 349] width 69 height 11
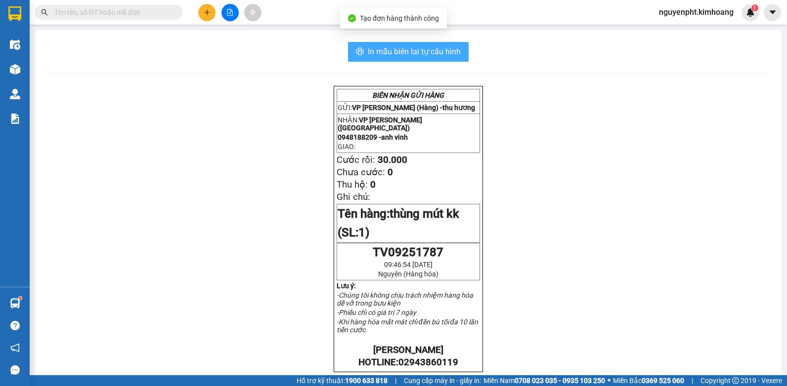
click at [438, 57] on span "In mẫu biên lai tự cấu hình" at bounding box center [414, 51] width 93 height 12
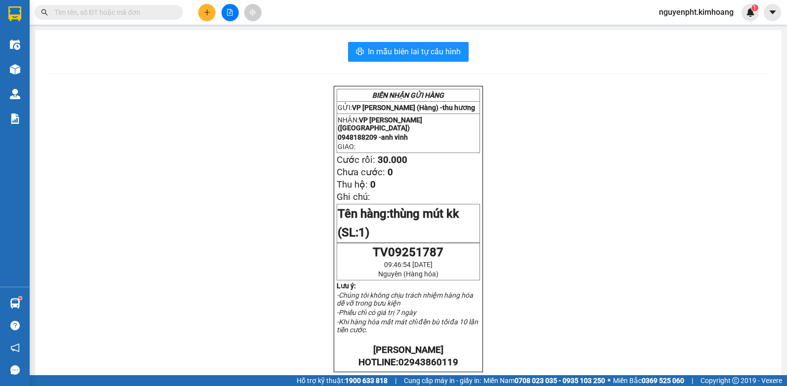
click at [151, 8] on input "text" at bounding box center [112, 12] width 117 height 11
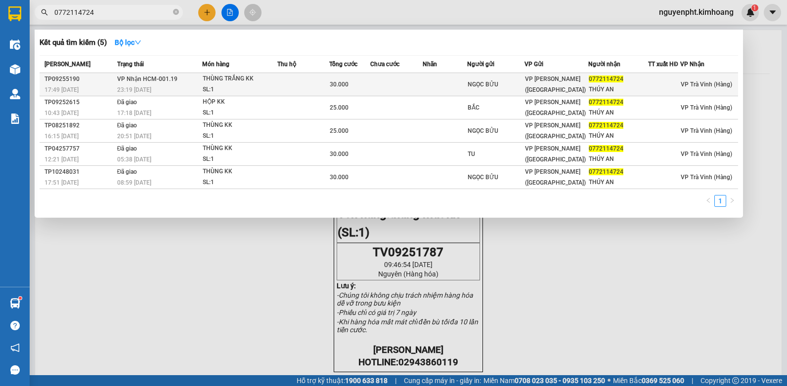
type input "0772114724"
click at [275, 83] on div "THÙNG TRẮNG KK" at bounding box center [240, 79] width 74 height 11
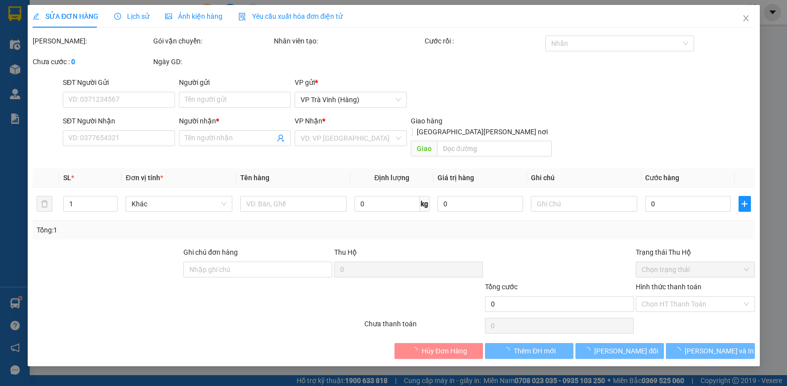
type input "NGỌC BỬU"
type input "0772114724"
type input "THÚY AN"
type input "30.000"
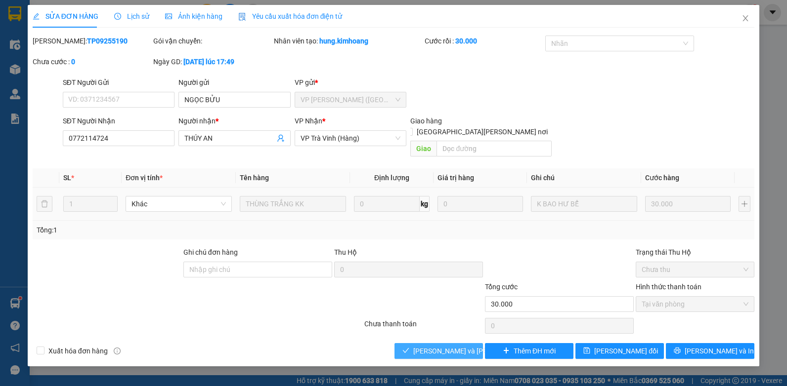
click at [439, 346] on span "[PERSON_NAME] và [PERSON_NAME] hàng" at bounding box center [479, 351] width 133 height 11
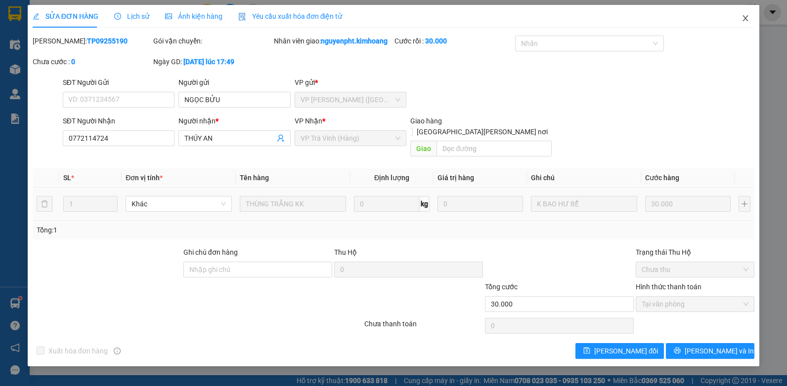
click at [745, 15] on icon "close" at bounding box center [745, 18] width 8 height 8
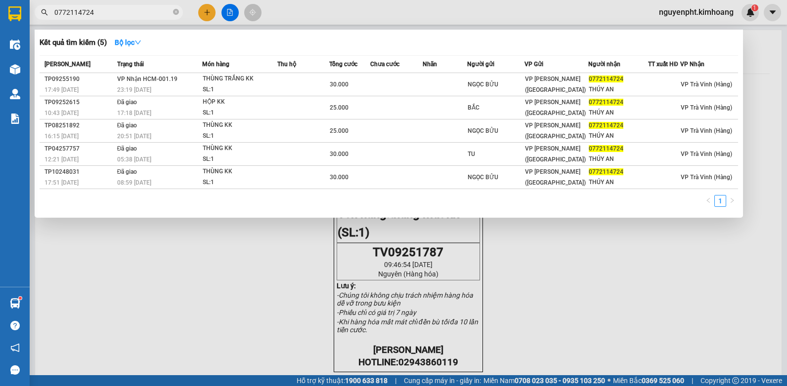
drag, startPoint x: 104, startPoint y: 14, endPoint x: 0, endPoint y: 18, distance: 104.3
click at [0, 15] on html "Kết quả [PERSON_NAME] ( 5 ) Bộ lọc Mã ĐH Trạng thái Món hàng Thu hộ Tổng [PERSO…" at bounding box center [393, 193] width 787 height 386
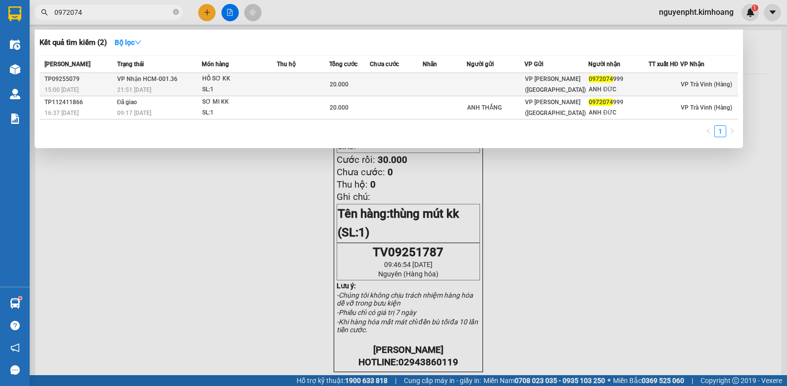
type input "0972074"
click at [300, 83] on td at bounding box center [303, 84] width 52 height 23
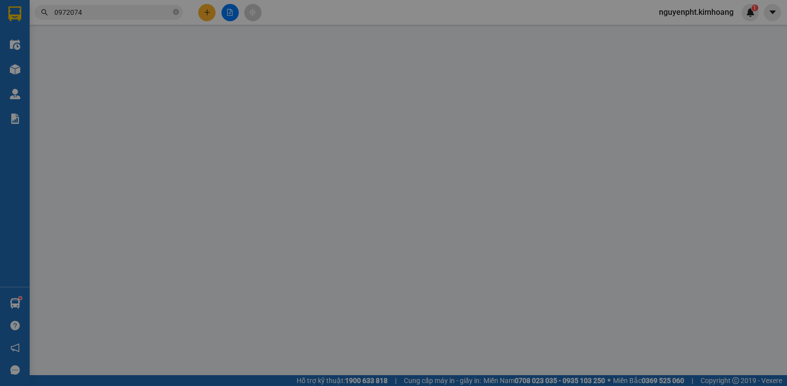
type input "0972074999"
type input "ANH ĐỨC"
type input "20.000"
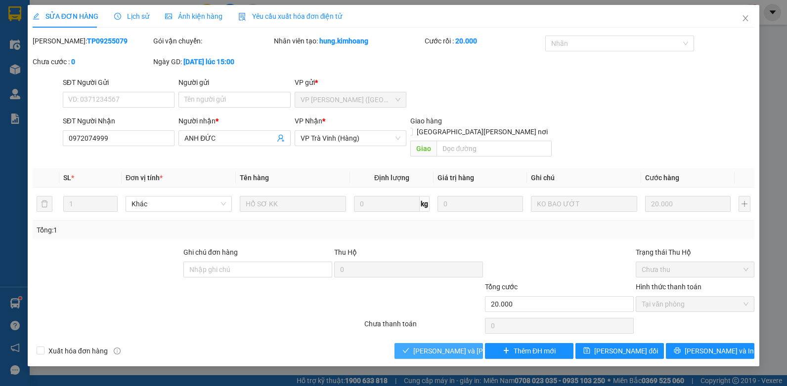
click at [443, 346] on span "[PERSON_NAME] và [PERSON_NAME] hàng" at bounding box center [479, 351] width 133 height 11
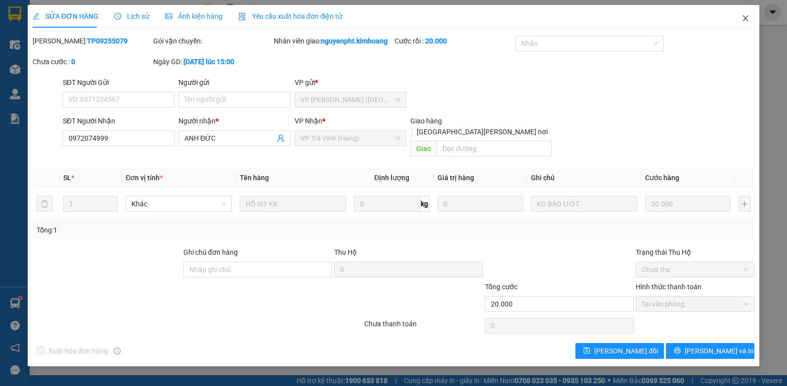
click at [744, 20] on icon "close" at bounding box center [745, 18] width 5 height 6
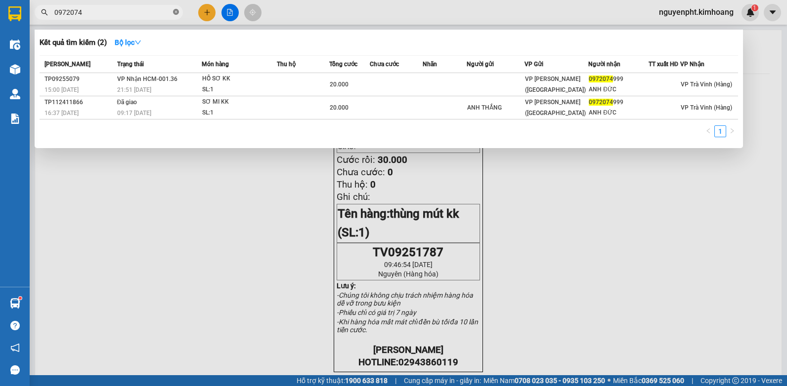
click at [175, 10] on icon "close-circle" at bounding box center [176, 12] width 6 height 6
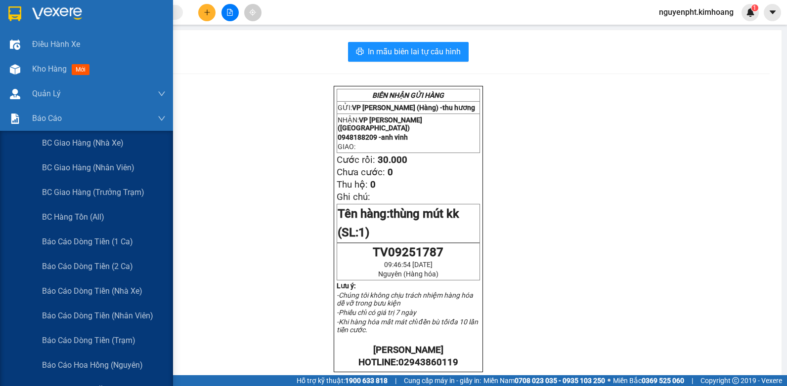
click at [90, 384] on span "Báo cáo tiền mặt" at bounding box center [74, 390] width 64 height 12
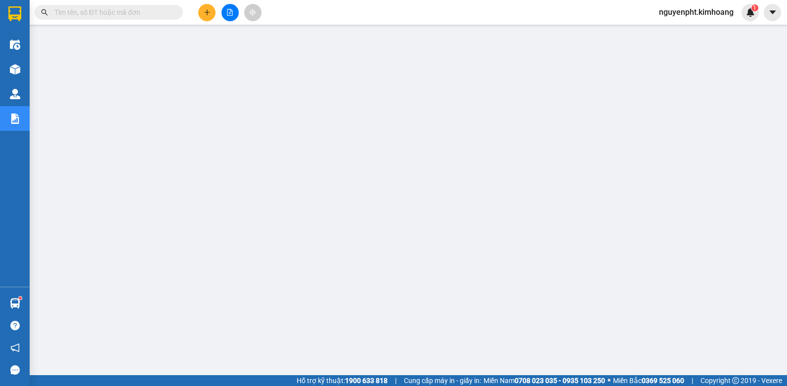
click at [157, 14] on input "text" at bounding box center [112, 12] width 117 height 11
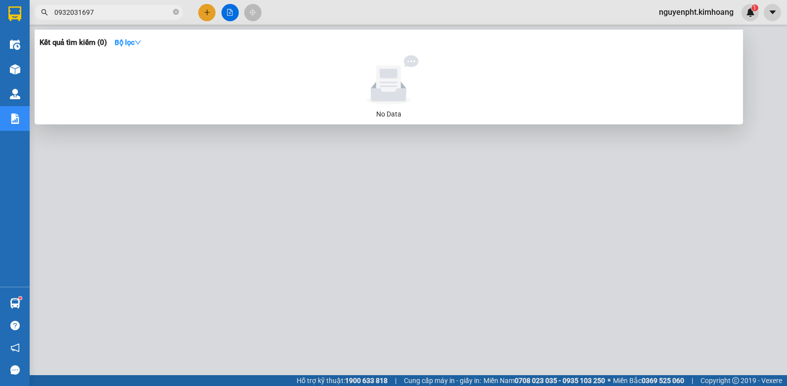
drag, startPoint x: 101, startPoint y: 9, endPoint x: -2, endPoint y: -21, distance: 107.1
click at [0, 0] on html "Kết quả [PERSON_NAME] ( 0 ) Bộ lọc No Data 0932031697 nguyenpht.kimhoang 1 Điều…" at bounding box center [393, 193] width 787 height 386
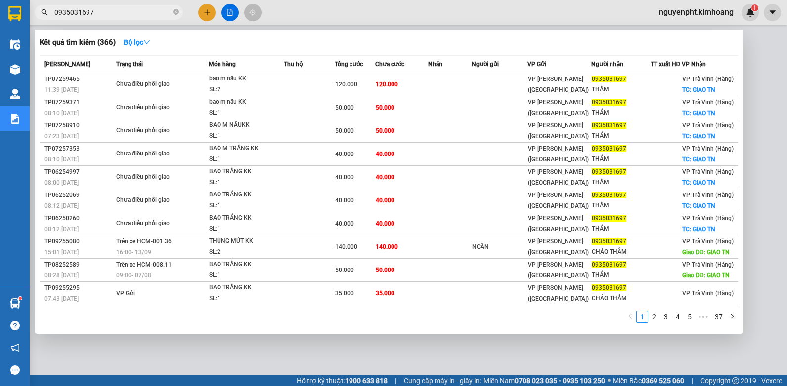
type input "0935031697"
click at [471, 353] on div at bounding box center [393, 193] width 787 height 386
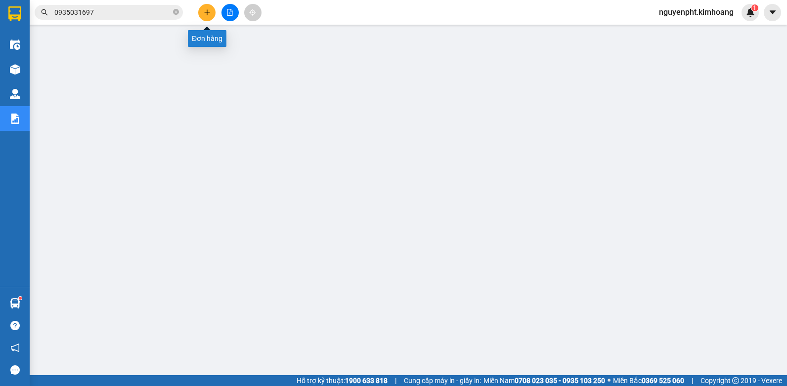
click at [205, 16] on button at bounding box center [206, 12] width 17 height 17
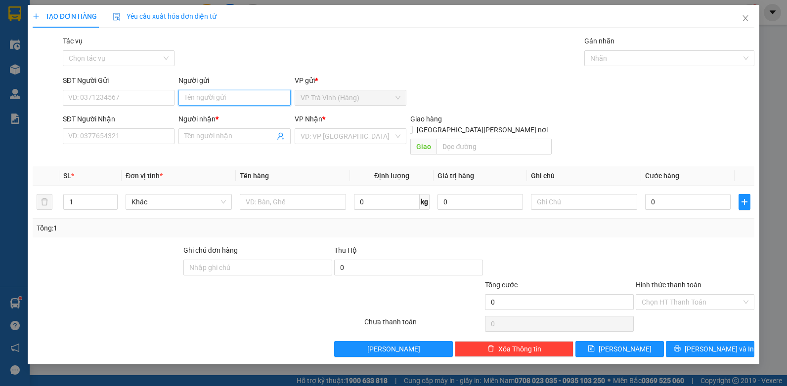
click at [254, 94] on input "Người gửi" at bounding box center [234, 98] width 112 height 16
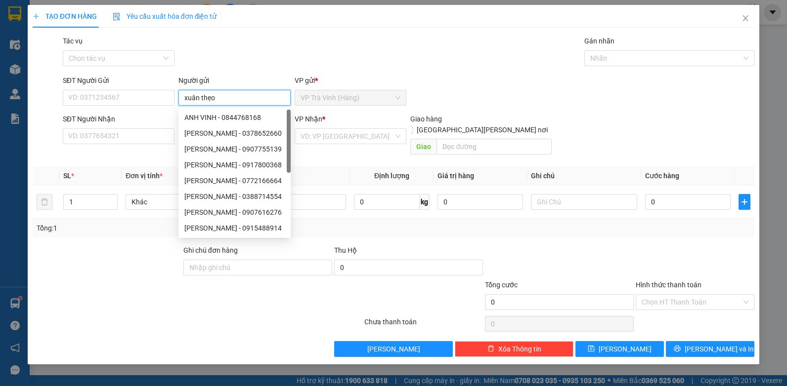
type input "xuân thẹo"
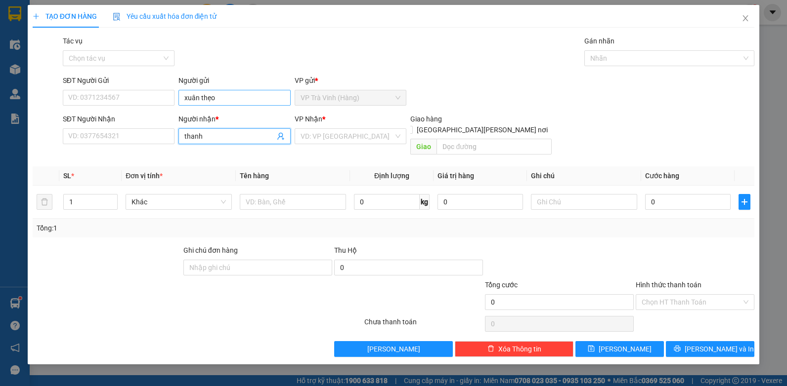
type input "thanh"
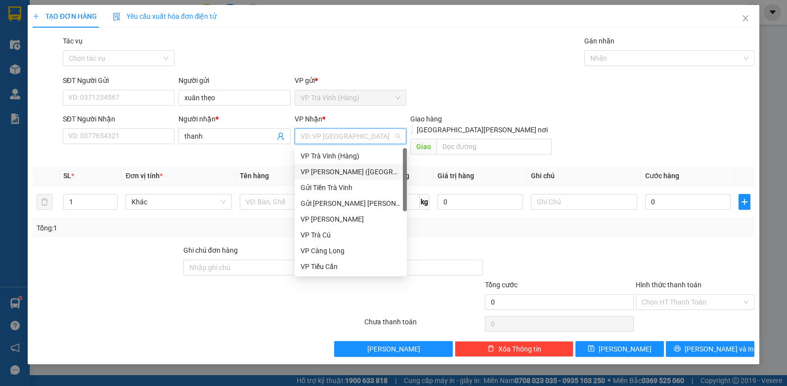
click at [315, 173] on div "VP [PERSON_NAME] ([GEOGRAPHIC_DATA])" at bounding box center [350, 172] width 100 height 11
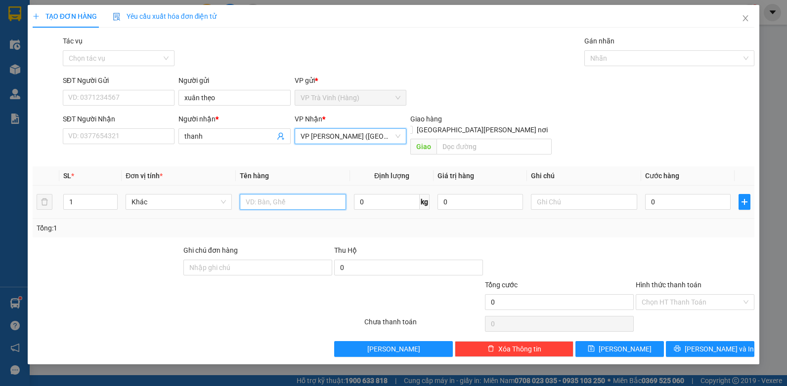
click at [263, 194] on input "text" at bounding box center [293, 202] width 106 height 16
type input "tiền sl 4476 3.325.000"
type input "2"
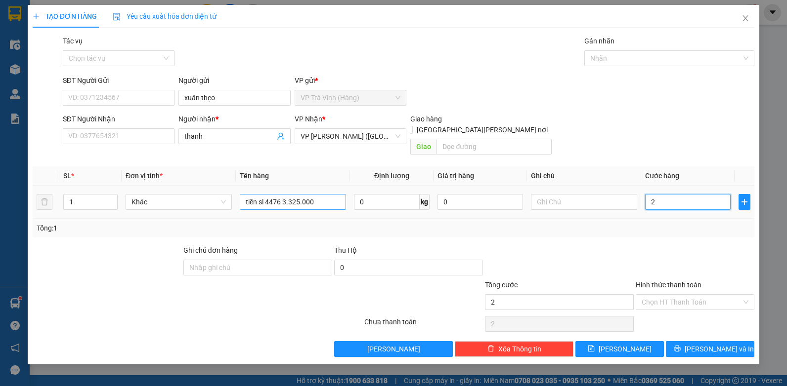
type input "25"
type input "25.000"
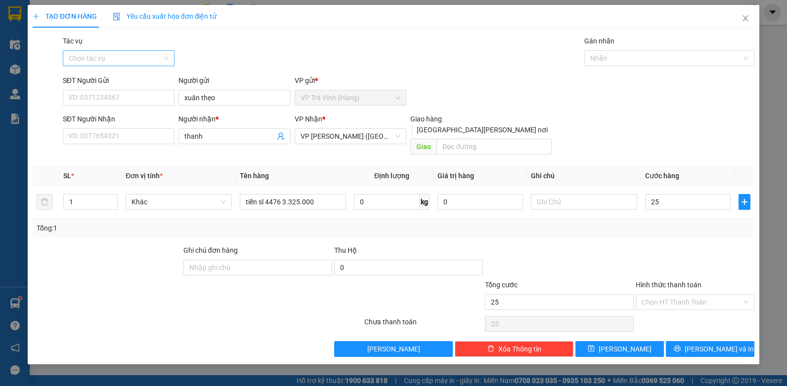
type input "25.000"
click at [119, 51] on input "Tác vụ" at bounding box center [115, 58] width 93 height 15
click at [113, 94] on div "Nhập hàng kho nhận" at bounding box center [119, 93] width 100 height 11
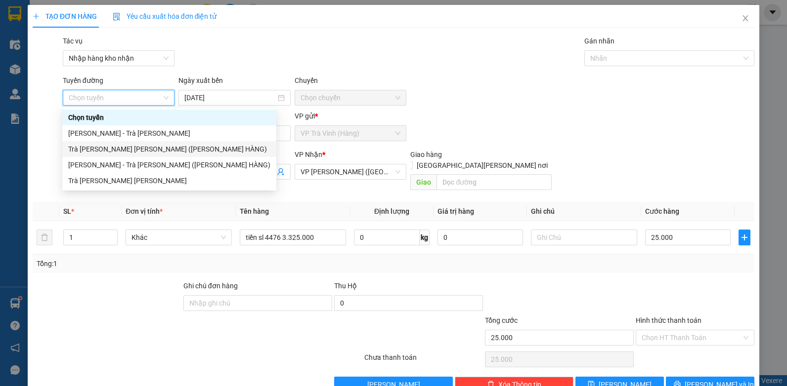
click at [141, 153] on div "Trà [PERSON_NAME] [PERSON_NAME] ([PERSON_NAME] HÀNG)" at bounding box center [169, 149] width 202 height 11
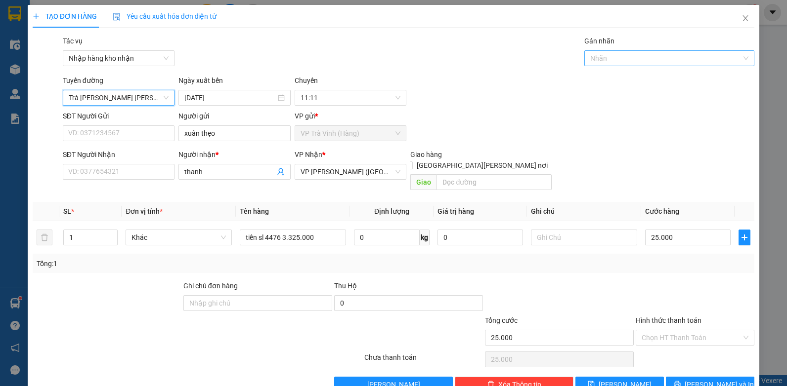
click at [632, 50] on div "Nhãn" at bounding box center [669, 58] width 170 height 16
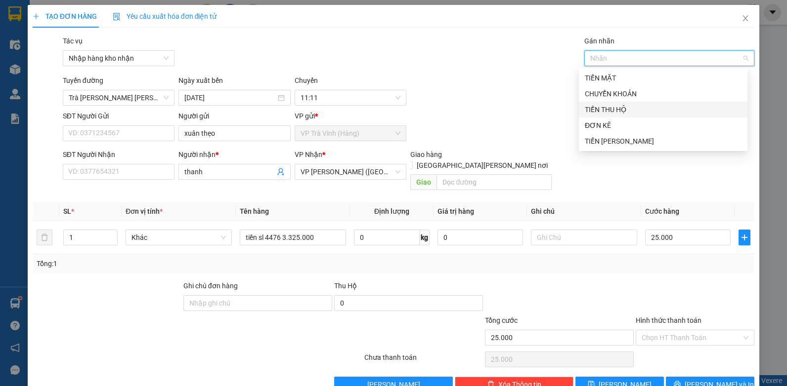
click at [622, 111] on div "TIỀN THU HỘ" at bounding box center [663, 109] width 157 height 11
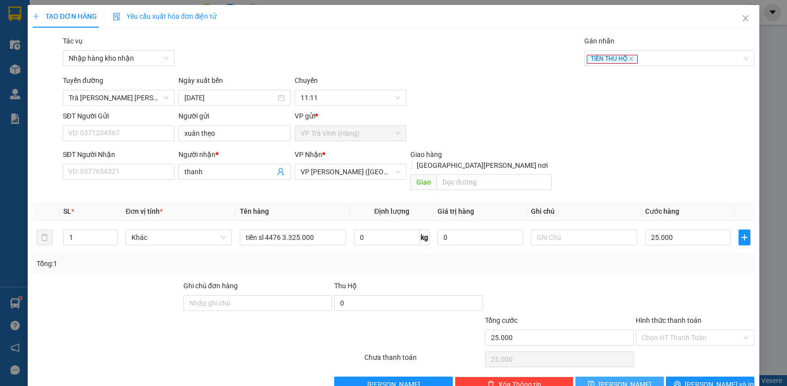
click at [628, 377] on button "[PERSON_NAME]" at bounding box center [619, 385] width 88 height 16
type input "0"
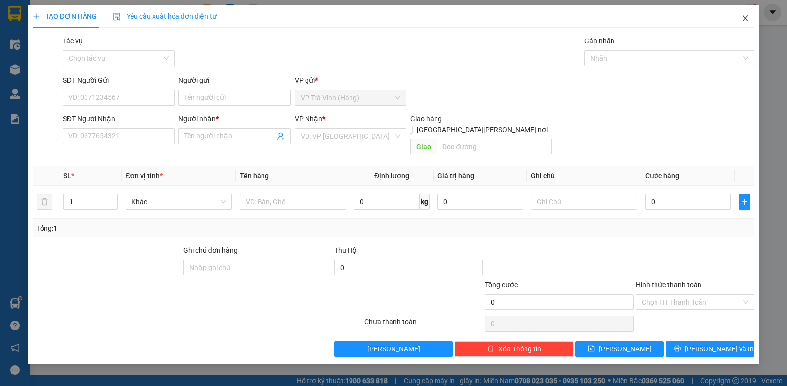
click at [746, 19] on icon "close" at bounding box center [745, 18] width 5 height 6
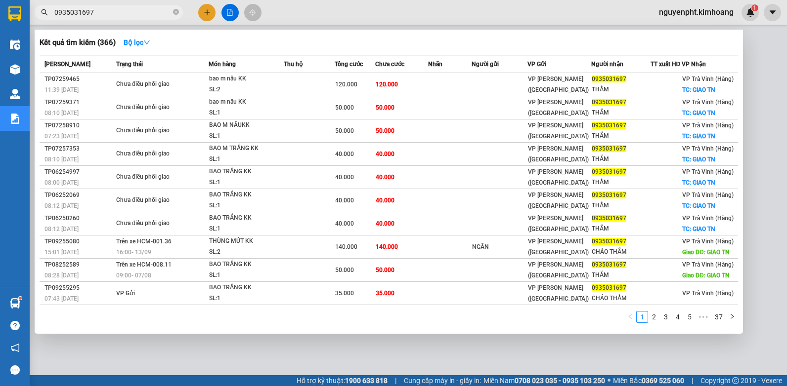
drag, startPoint x: 120, startPoint y: 9, endPoint x: 2, endPoint y: 29, distance: 119.3
click at [0, 27] on html "Kết quả [PERSON_NAME] ( 366 ) Bộ lọc Mã ĐH Trạng thái Món hàng Thu hộ Tổng [PER…" at bounding box center [393, 193] width 787 height 386
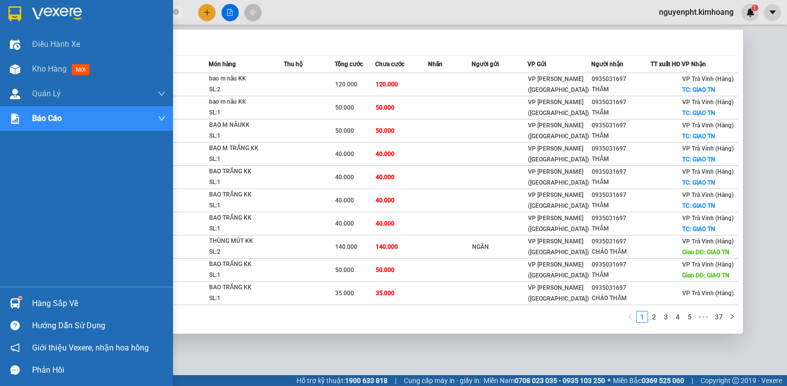
type input "952752"
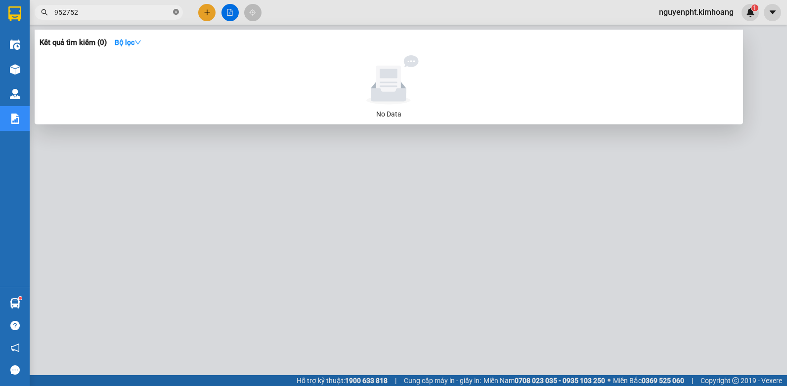
click at [176, 14] on icon "close-circle" at bounding box center [176, 12] width 6 height 6
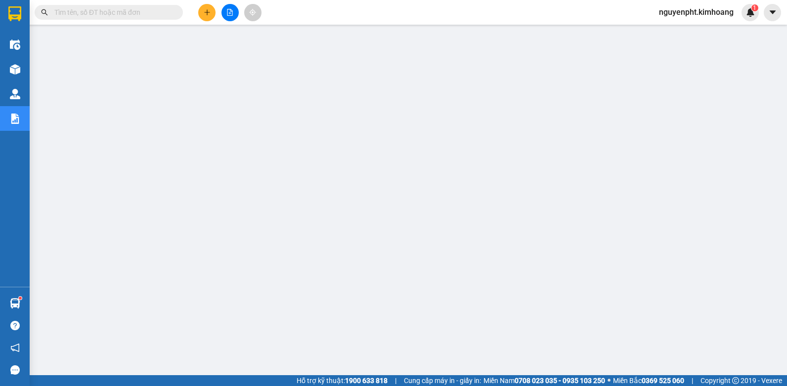
click at [156, 16] on input "text" at bounding box center [112, 12] width 117 height 11
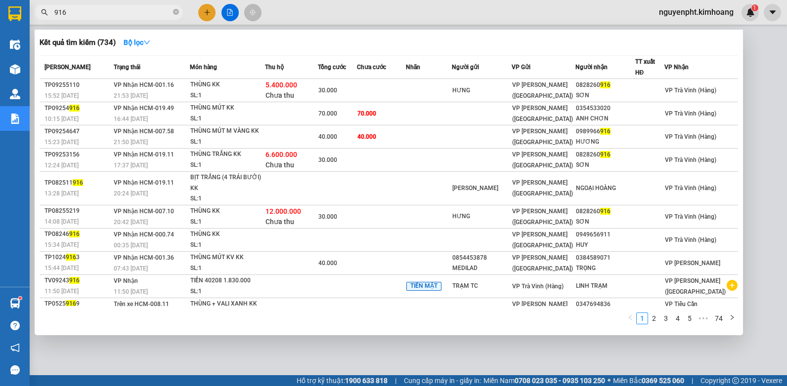
drag, startPoint x: 157, startPoint y: 15, endPoint x: 0, endPoint y: 4, distance: 157.0
click at [0, 13] on html "Kết quả [PERSON_NAME] ( 734 ) Bộ lọc Mã ĐH Trạng thái Món hàng Thu hộ Tổng [PER…" at bounding box center [393, 193] width 787 height 386
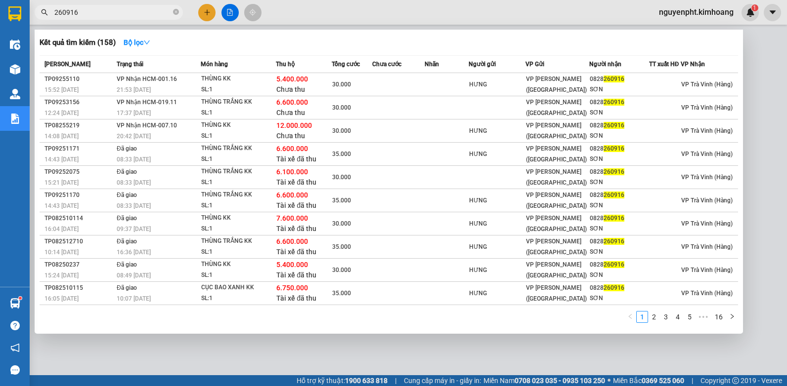
type input "260916"
click at [367, 360] on div at bounding box center [393, 193] width 787 height 386
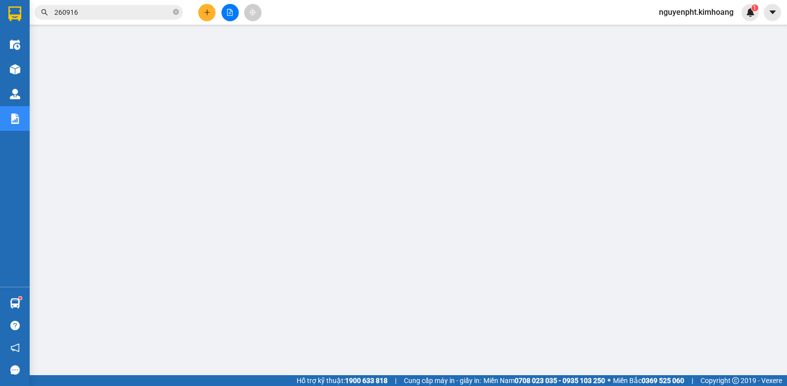
drag, startPoint x: 102, startPoint y: 3, endPoint x: 42, endPoint y: 28, distance: 64.4
click at [39, 29] on section "Kết quả [PERSON_NAME] ( 158 ) Bộ lọc Mã ĐH Trạng thái Món hàng Thu hộ Tổng [PER…" at bounding box center [393, 193] width 787 height 386
click at [174, 12] on icon "close-circle" at bounding box center [176, 12] width 6 height 6
click at [158, 11] on input "text" at bounding box center [112, 12] width 117 height 11
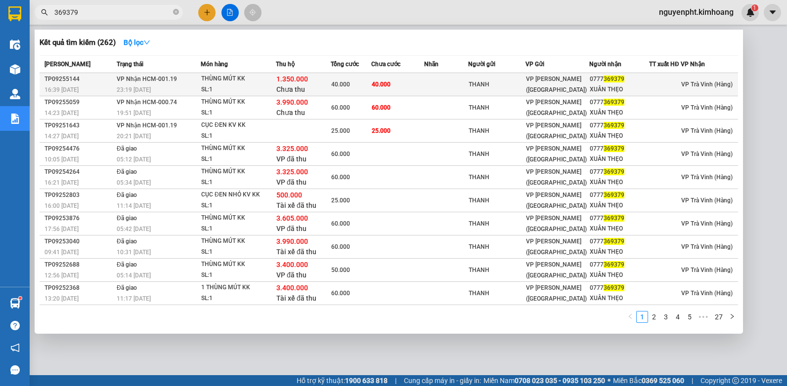
type input "369379"
click at [581, 88] on div "VP [PERSON_NAME] ([GEOGRAPHIC_DATA])" at bounding box center [557, 85] width 63 height 22
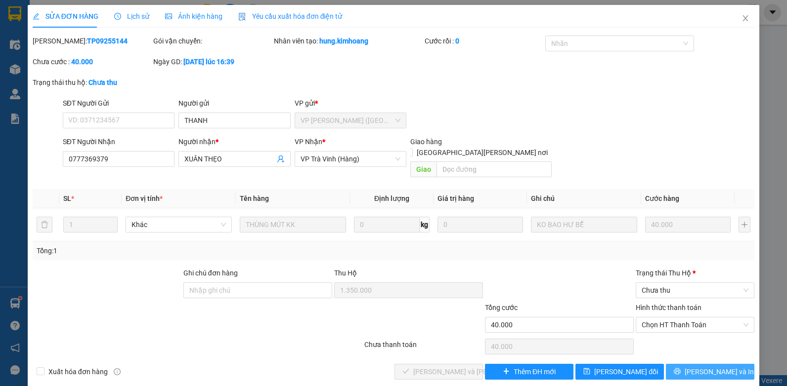
click at [702, 367] on span "[PERSON_NAME] và In" at bounding box center [718, 372] width 69 height 11
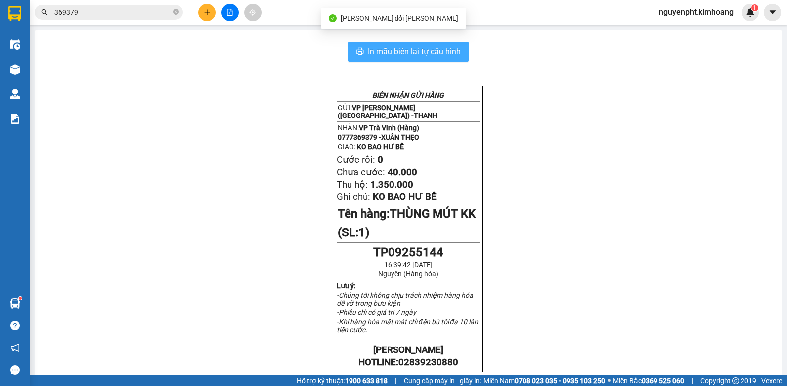
click at [448, 49] on span "In mẫu biên lai tự cấu hình" at bounding box center [414, 51] width 93 height 12
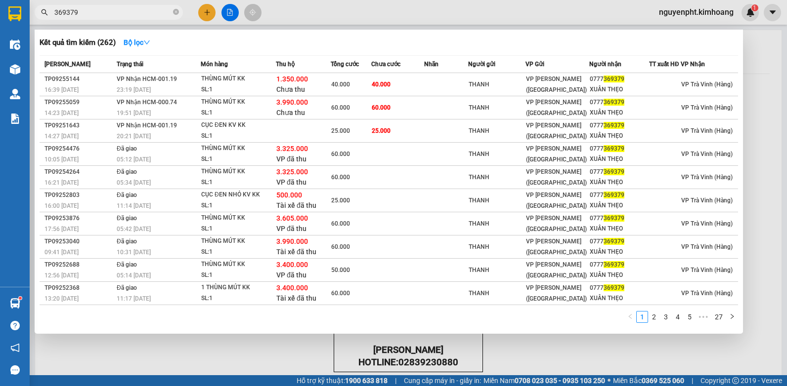
click at [157, 12] on input "369379" at bounding box center [112, 12] width 117 height 11
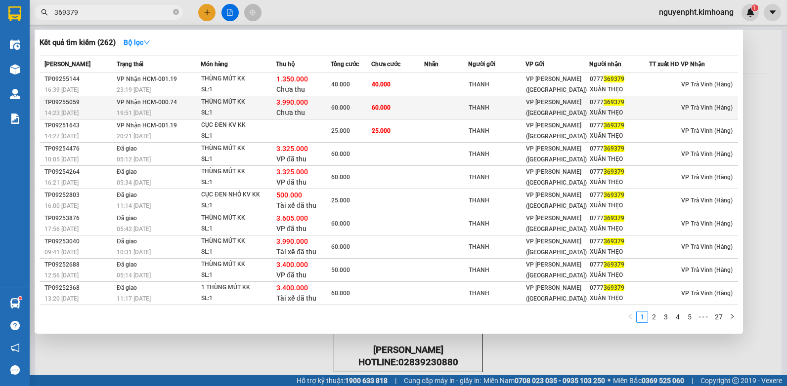
click at [447, 101] on td at bounding box center [446, 107] width 44 height 23
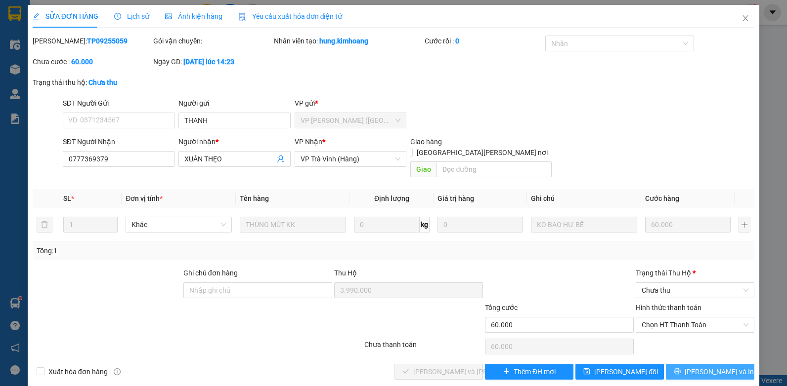
click at [697, 367] on button "[PERSON_NAME] và In" at bounding box center [710, 372] width 88 height 16
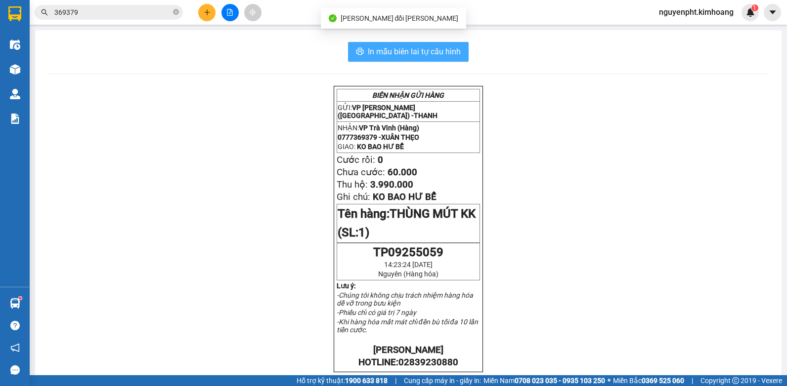
click at [455, 49] on span "In mẫu biên lai tự cấu hình" at bounding box center [414, 51] width 93 height 12
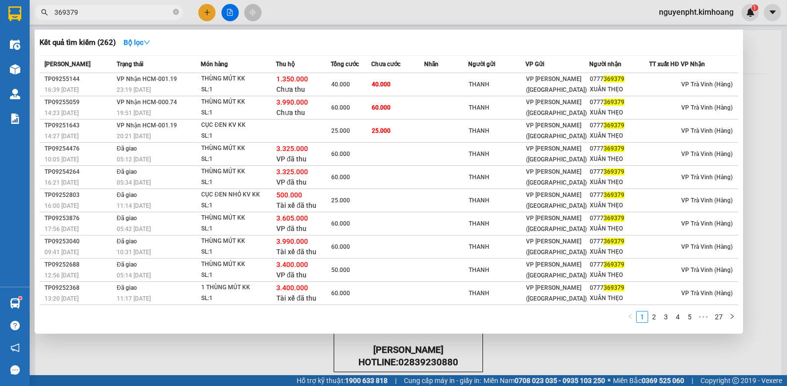
click at [137, 17] on input "369379" at bounding box center [112, 12] width 117 height 11
